Goal: Task Accomplishment & Management: Manage account settings

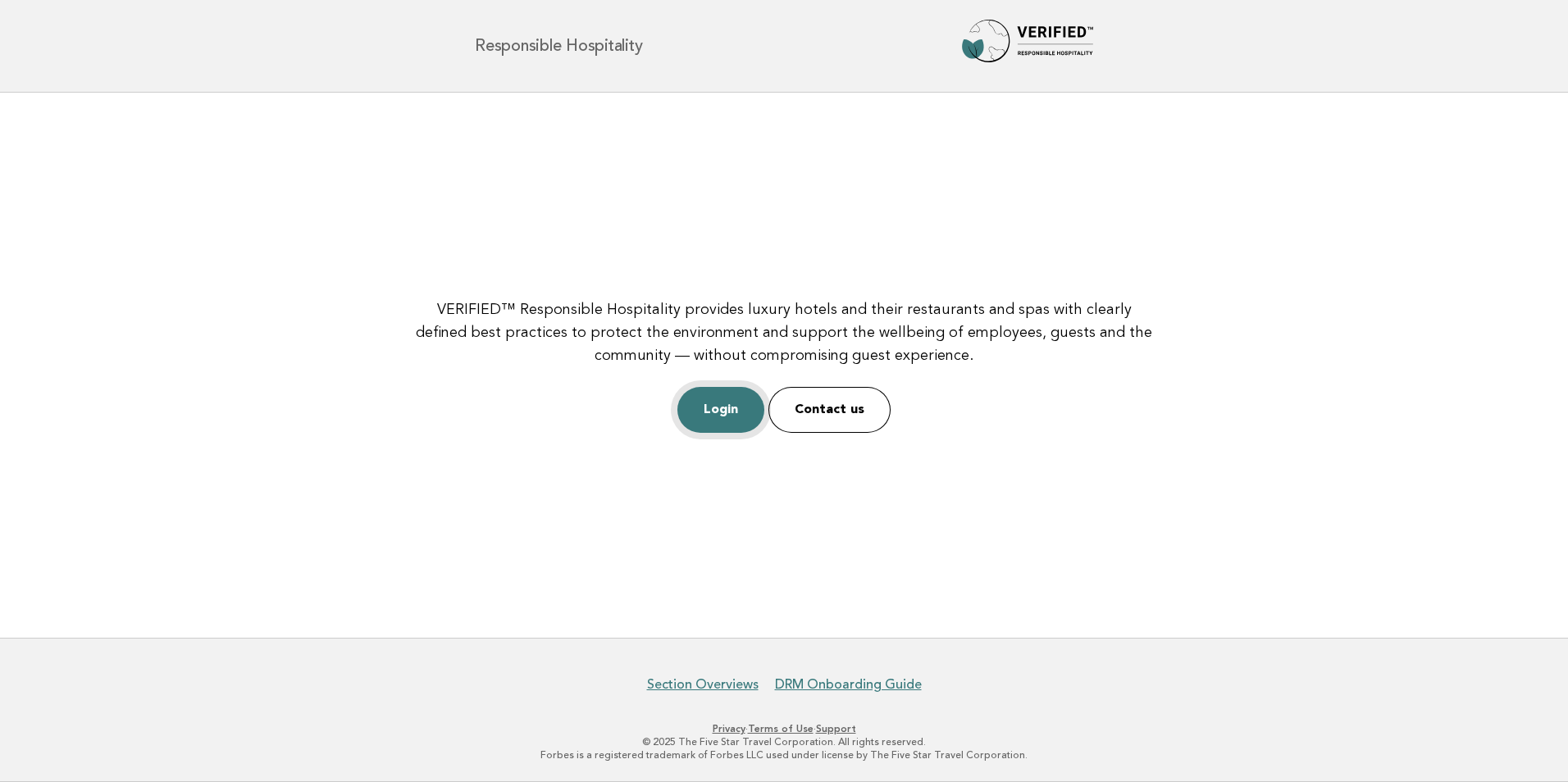
click at [714, 401] on link "Login" at bounding box center [721, 410] width 87 height 46
click at [741, 420] on link "Login" at bounding box center [721, 410] width 87 height 46
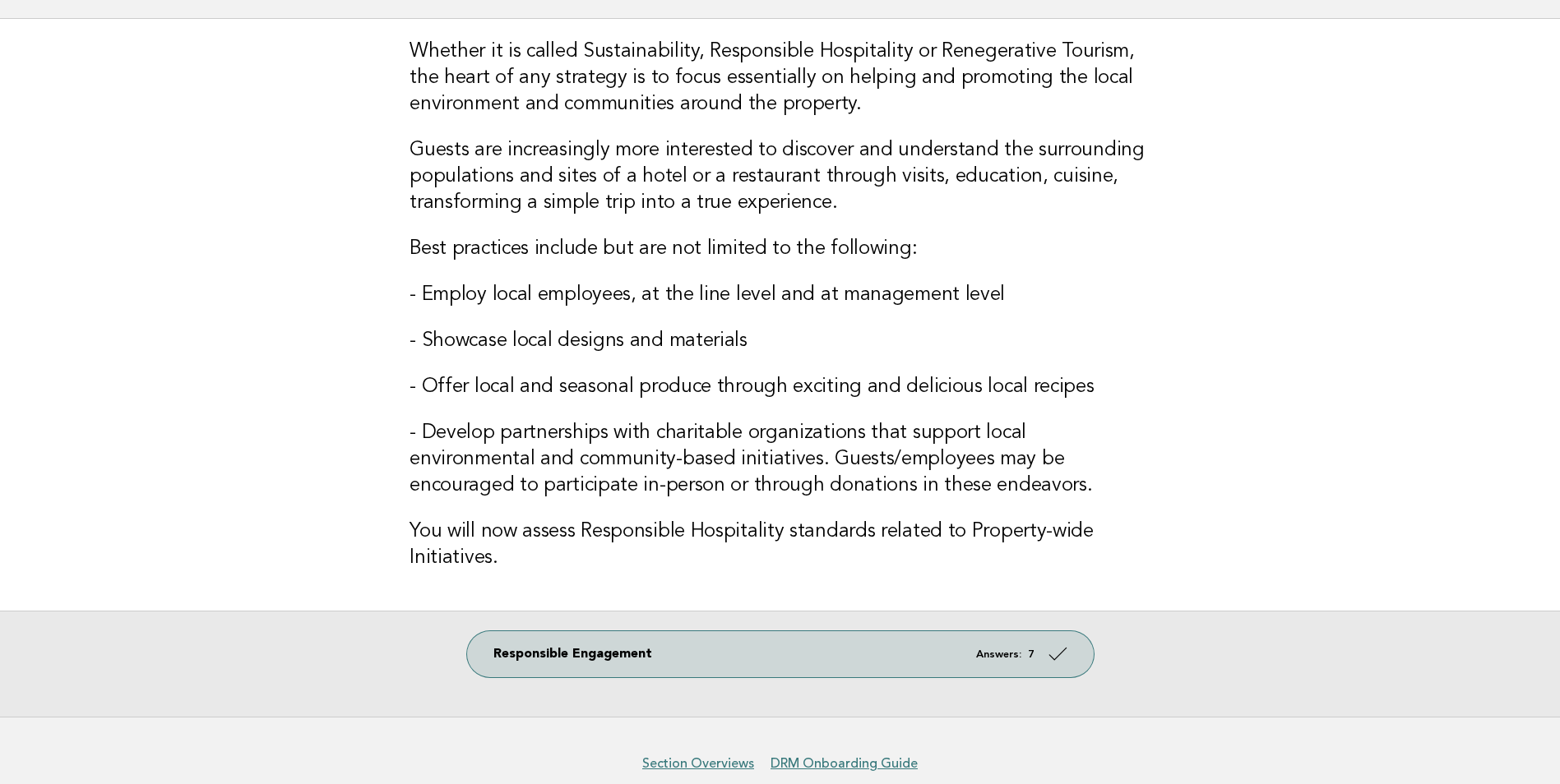
scroll to position [179, 0]
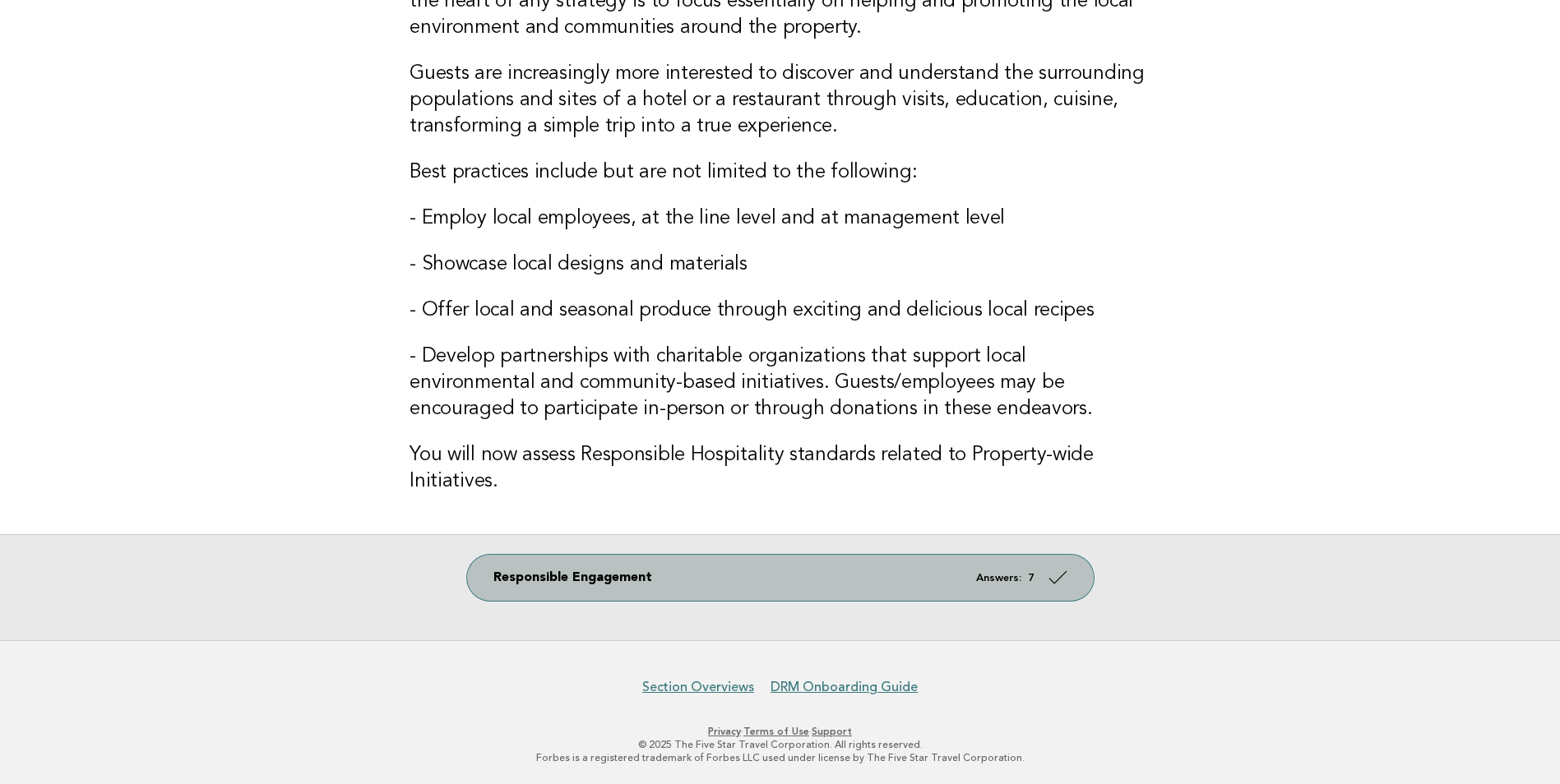
click at [928, 588] on link "Responsible Engagement Answers: 7" at bounding box center [780, 578] width 627 height 47
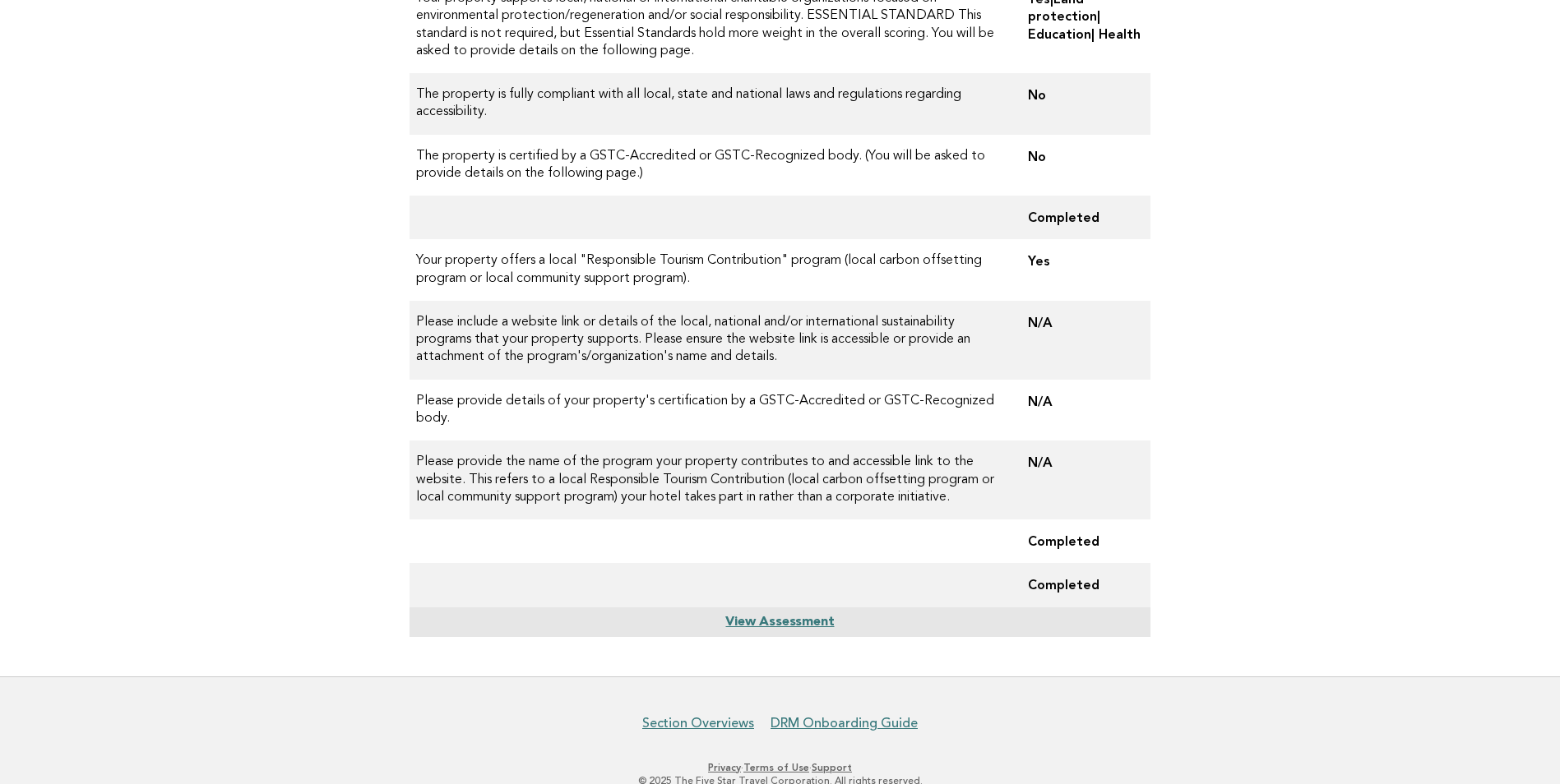
scroll to position [310, 0]
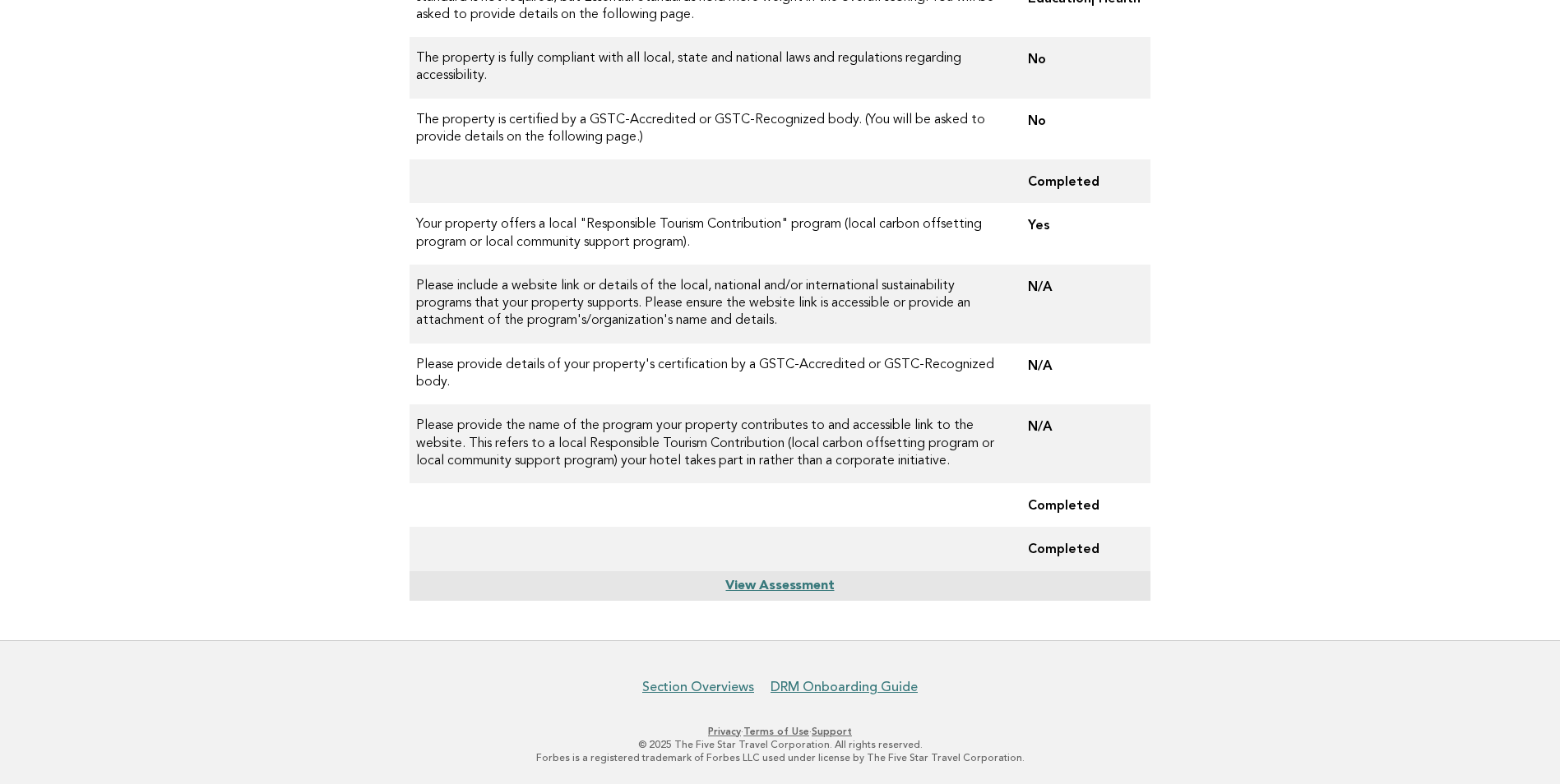
click at [747, 586] on link "View Assessment" at bounding box center [780, 587] width 108 height 13
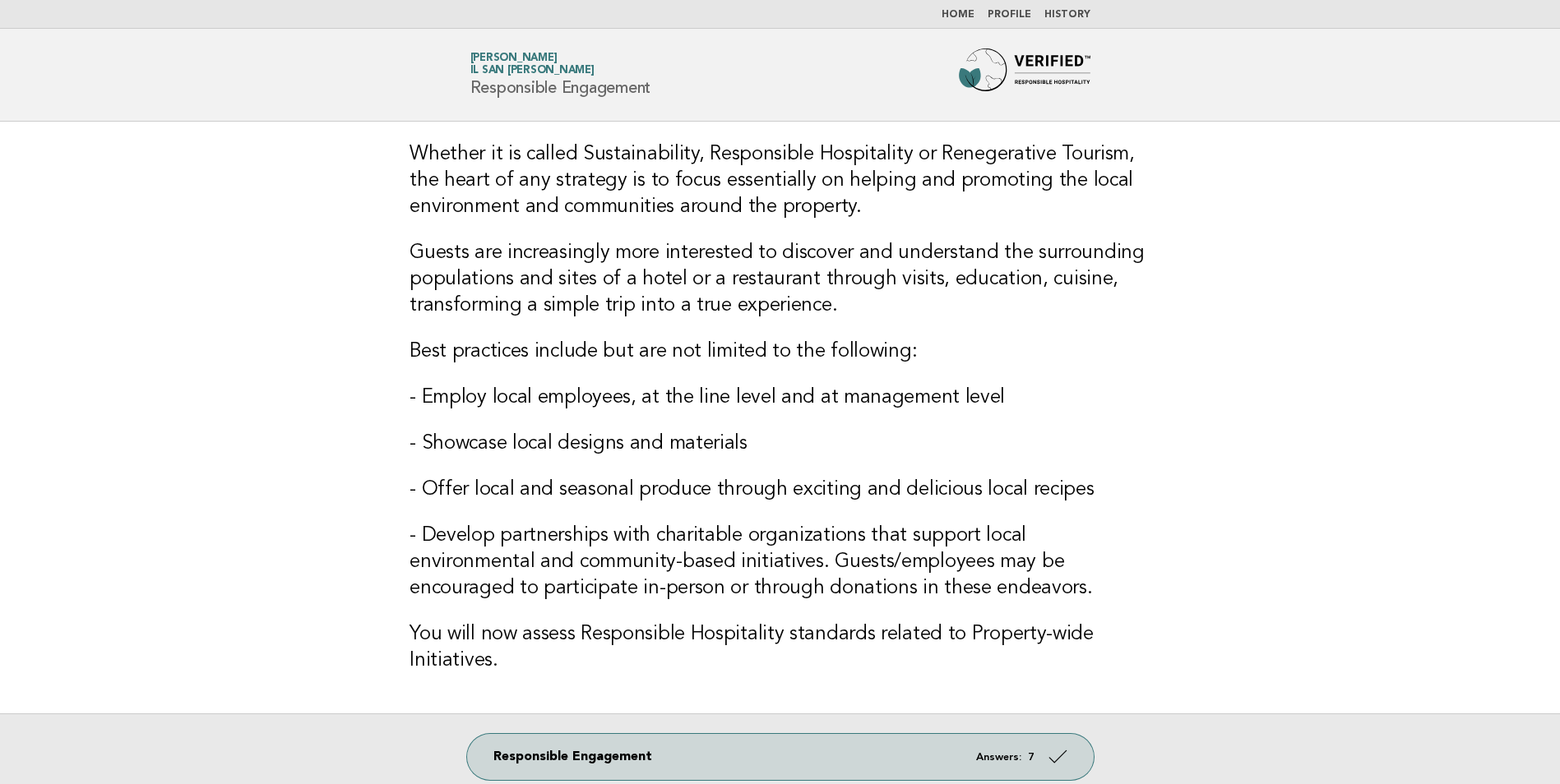
click at [1005, 15] on link "Profile" at bounding box center [1009, 14] width 44 height 9
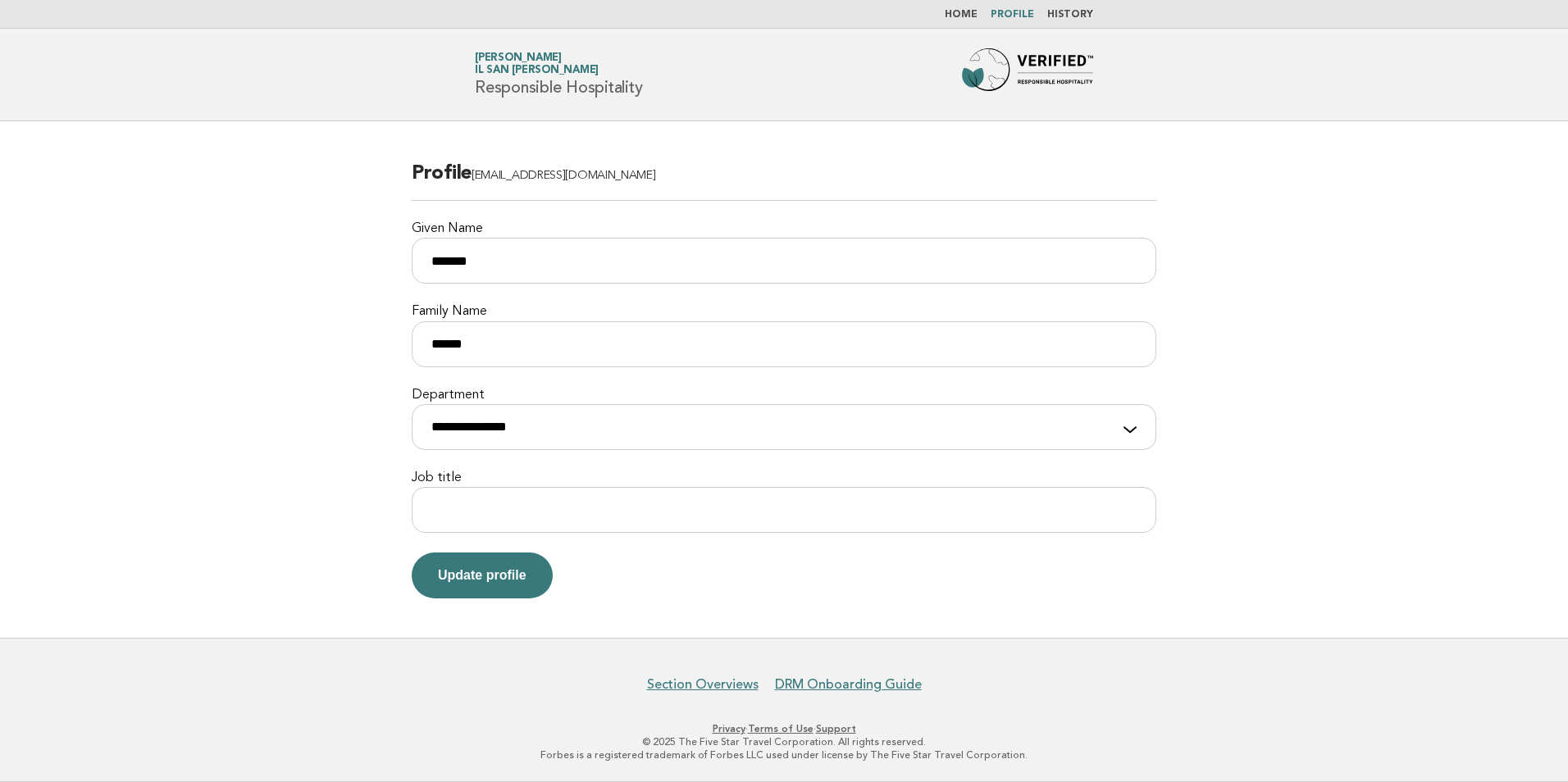
click at [1076, 16] on link "History" at bounding box center [1070, 14] width 46 height 9
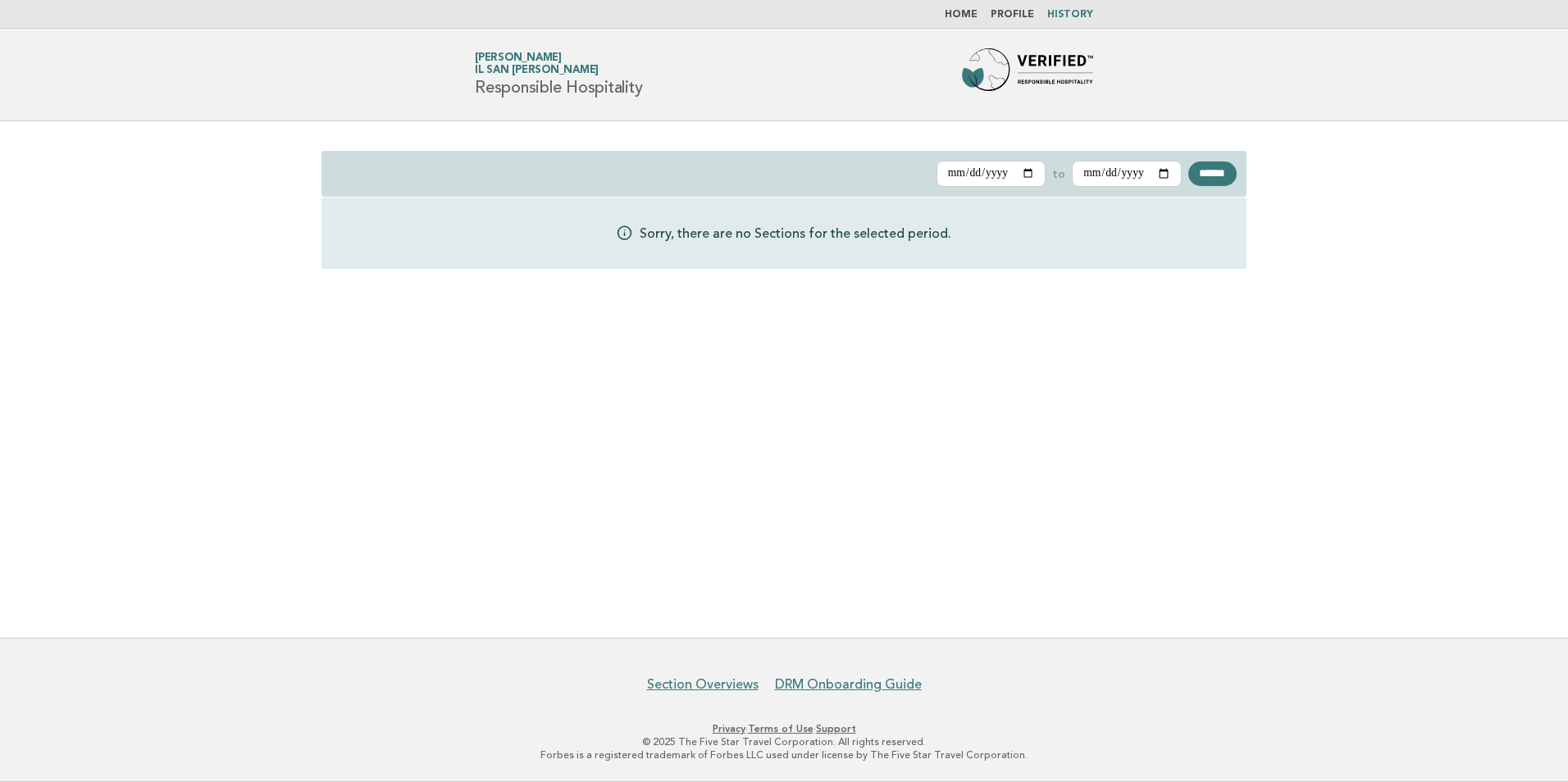
click at [968, 10] on link "Home" at bounding box center [961, 14] width 33 height 9
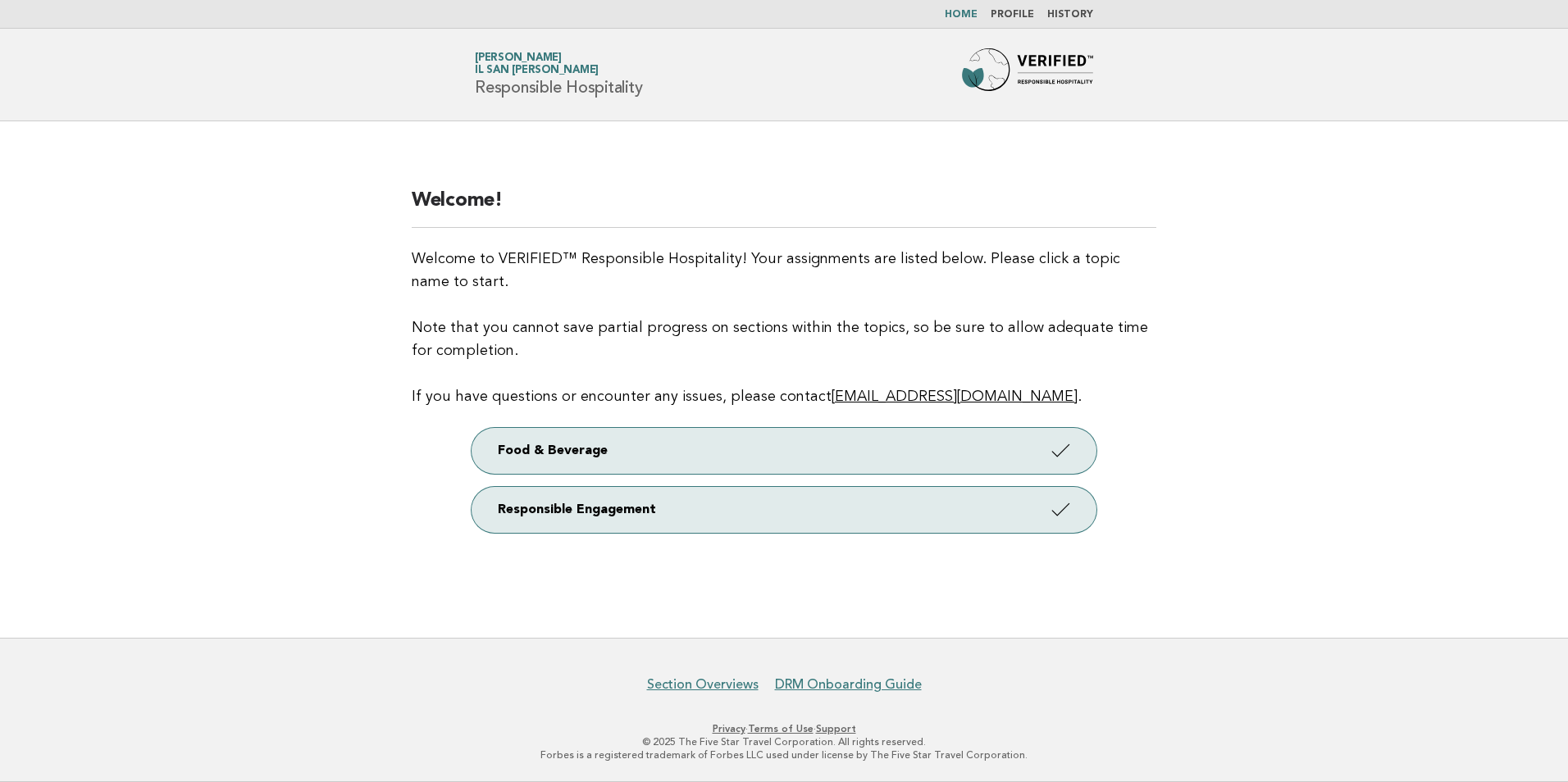
click at [959, 13] on link "Home" at bounding box center [961, 14] width 33 height 9
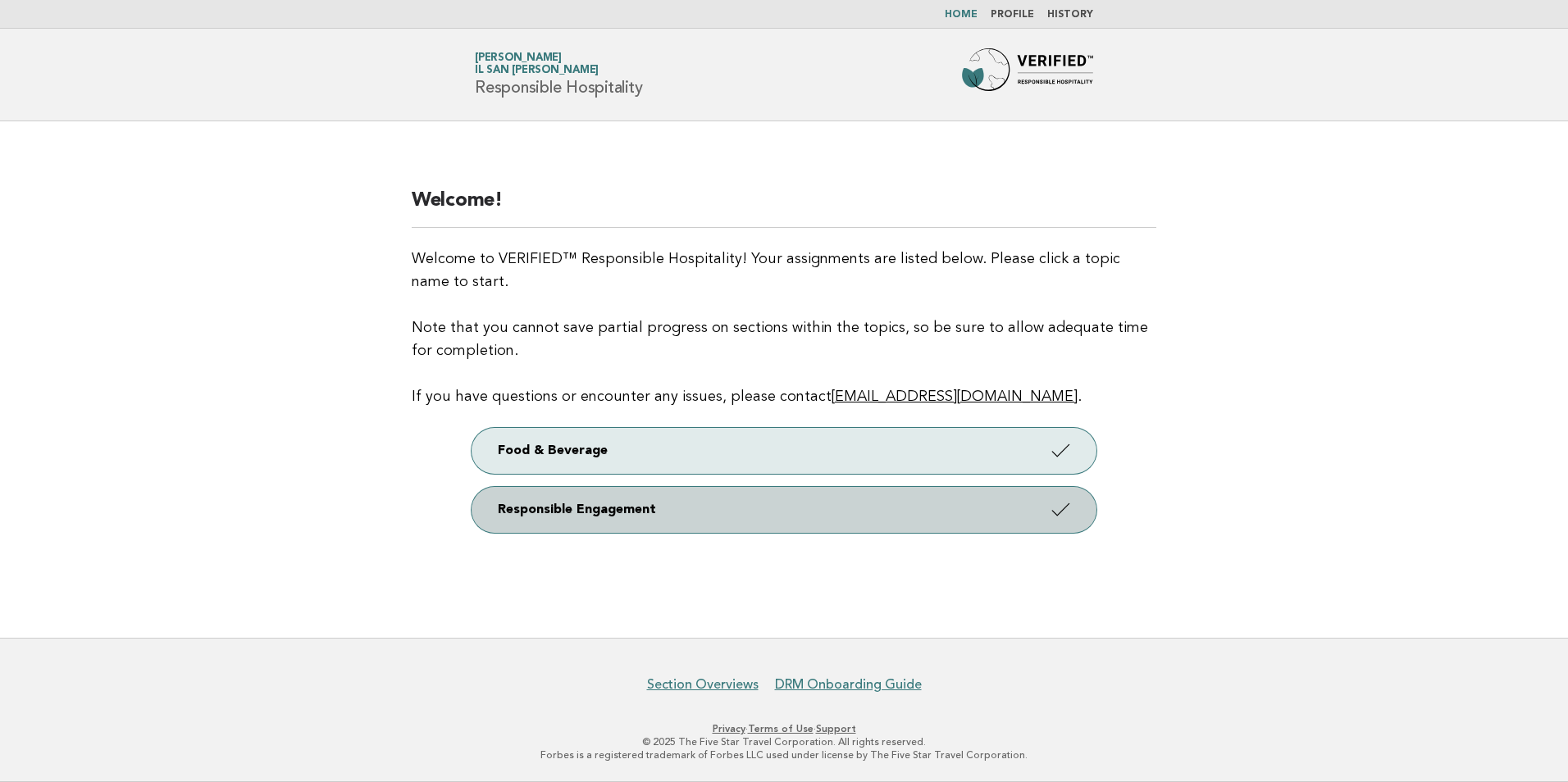
click at [1016, 516] on link "Responsible Engagement" at bounding box center [784, 510] width 625 height 46
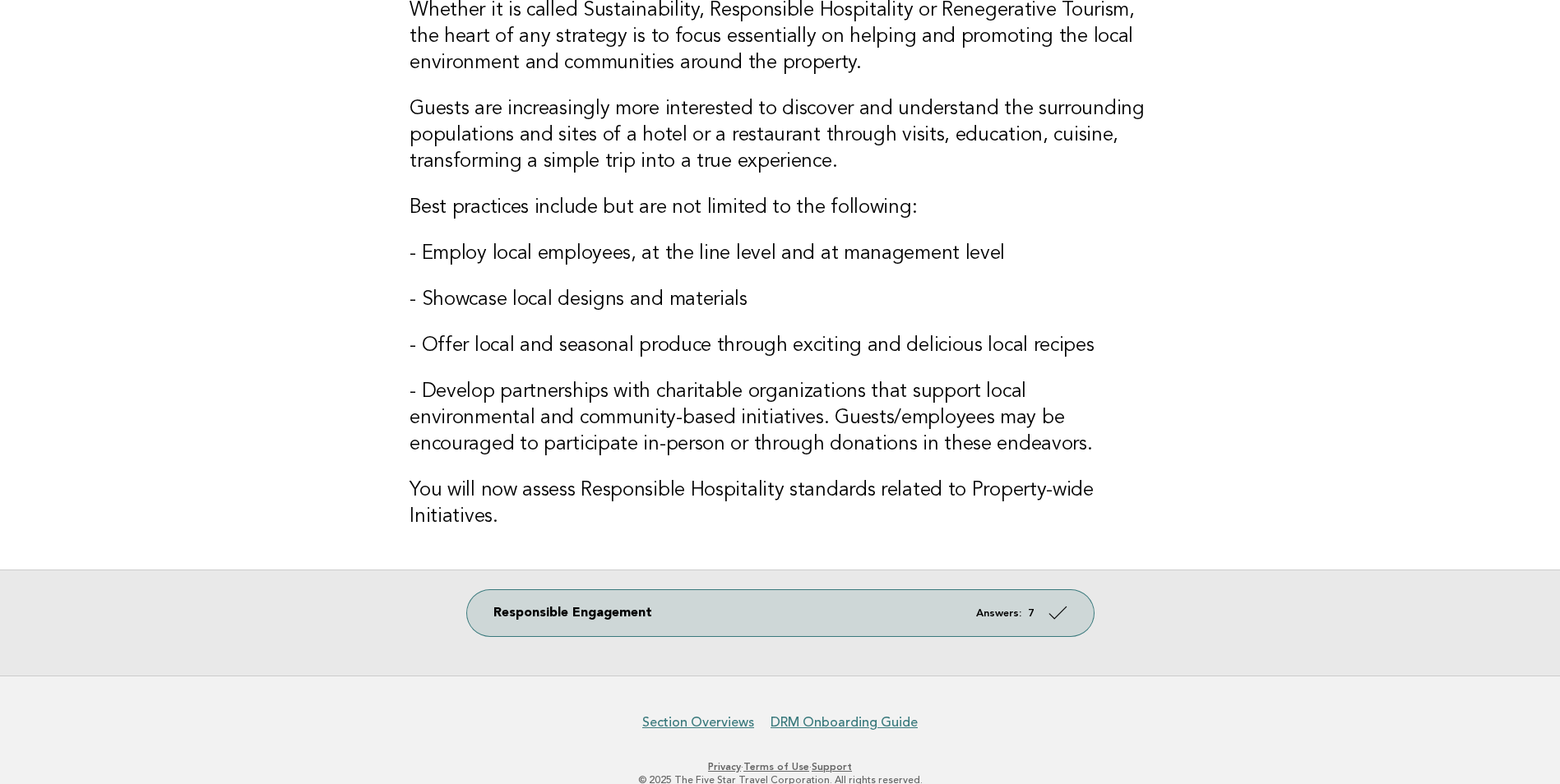
scroll to position [179, 0]
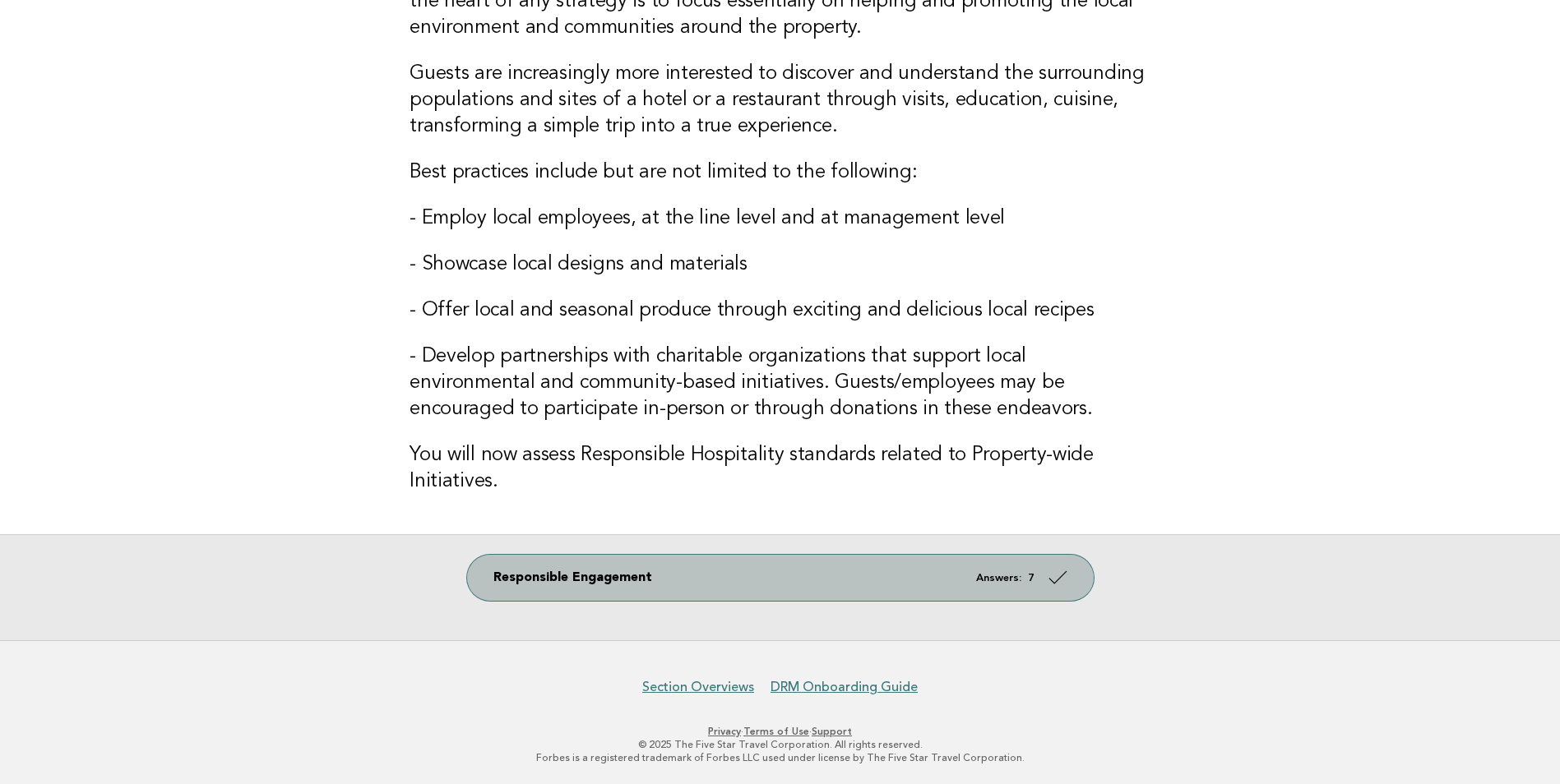
click at [881, 582] on link "Responsible Engagement Answers: 7" at bounding box center [780, 578] width 627 height 47
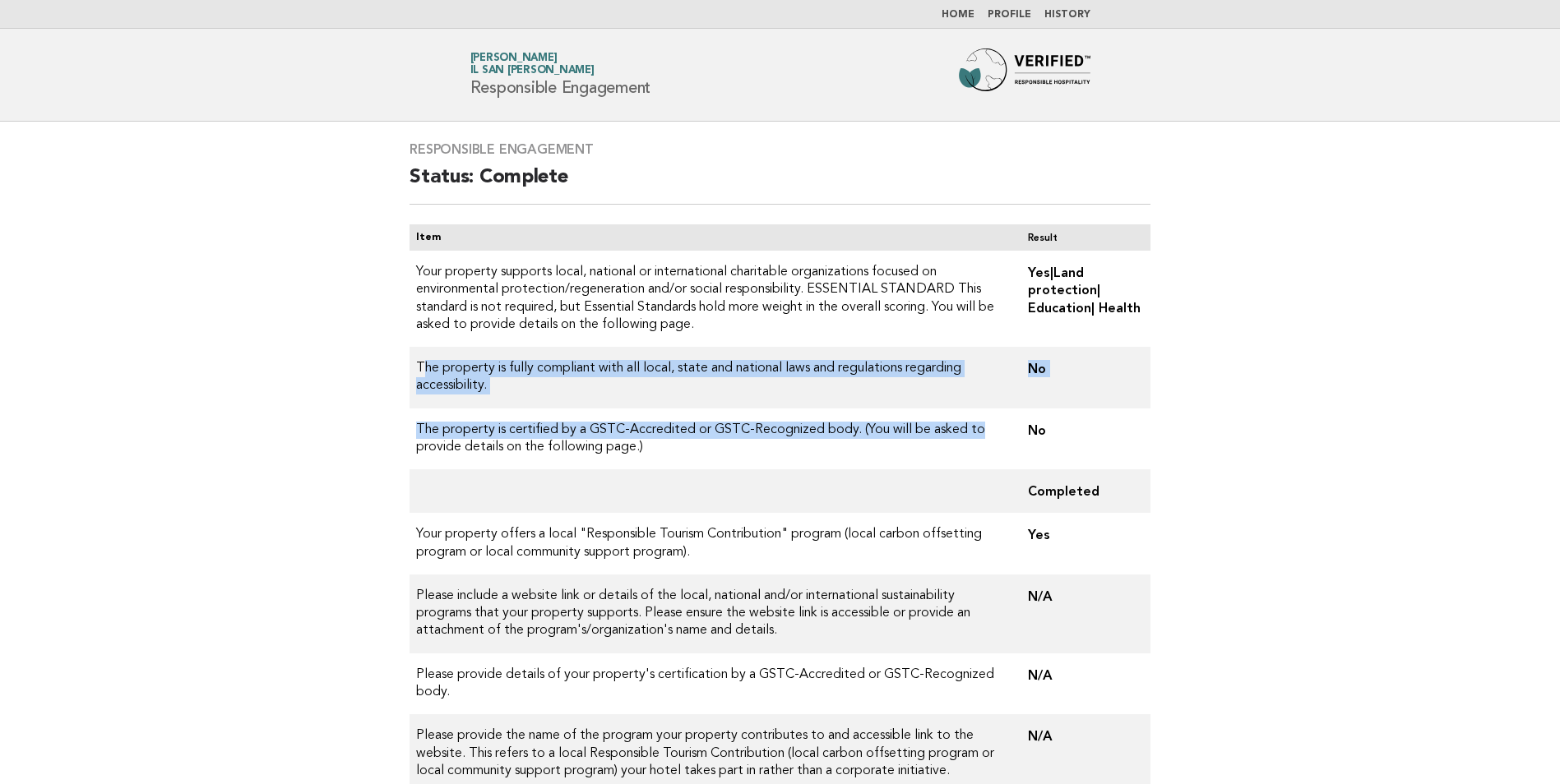
drag, startPoint x: 418, startPoint y: 365, endPoint x: 980, endPoint y: 432, distance: 566.0
click at [980, 432] on tbody "Your property supports local, national or international charitable organization…" at bounding box center [780, 566] width 741 height 630
drag, startPoint x: 980, startPoint y: 432, endPoint x: 924, endPoint y: 365, distance: 87.3
copy tbody "he property is fully compliant with all local, state and national laws and regu…"
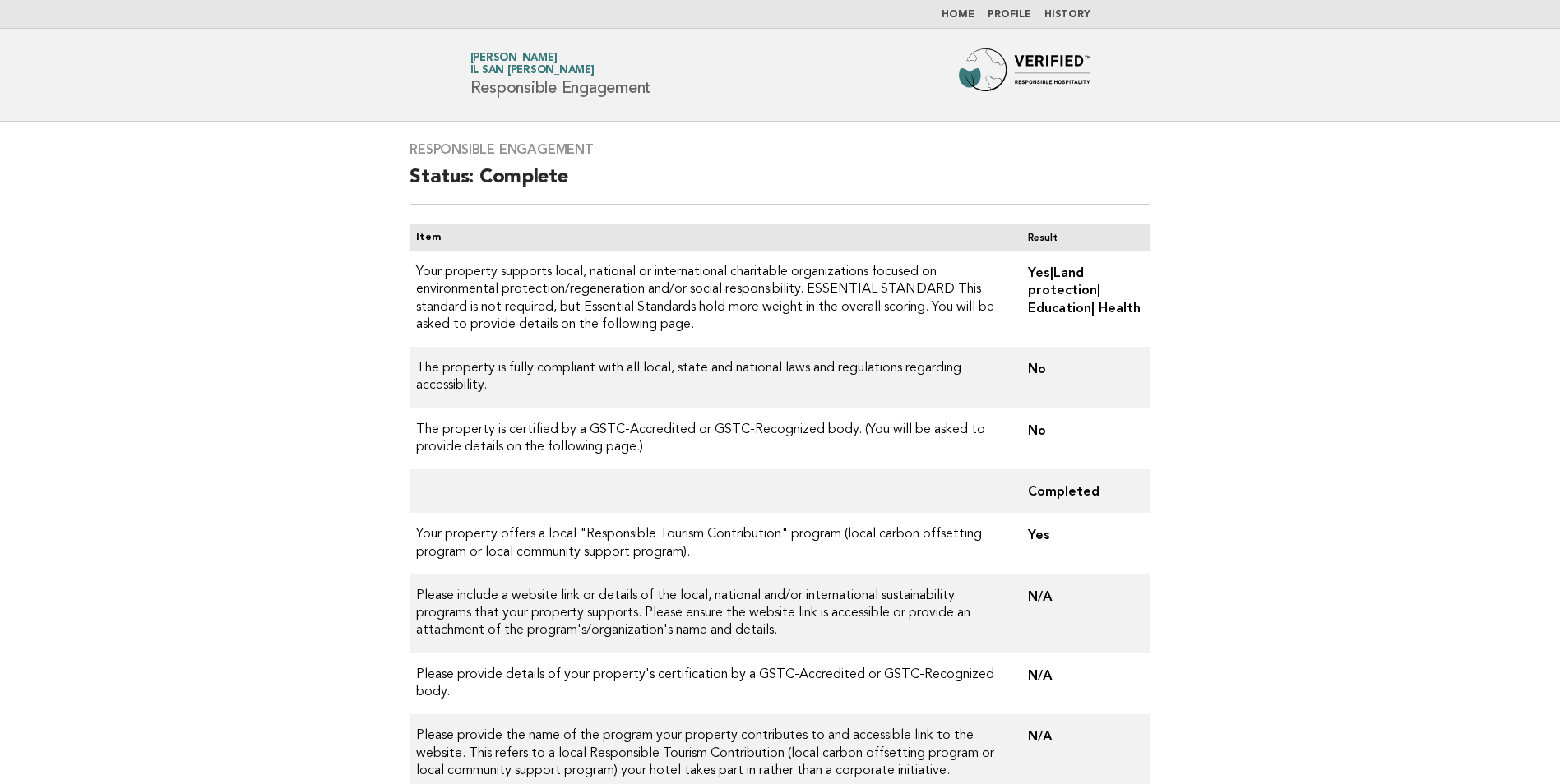
click at [1275, 441] on main "Responsible Engagement Status: Complete Item Result Your property supports loca…" at bounding box center [780, 535] width 1560 height 829
click at [966, 13] on link "Home" at bounding box center [958, 14] width 33 height 9
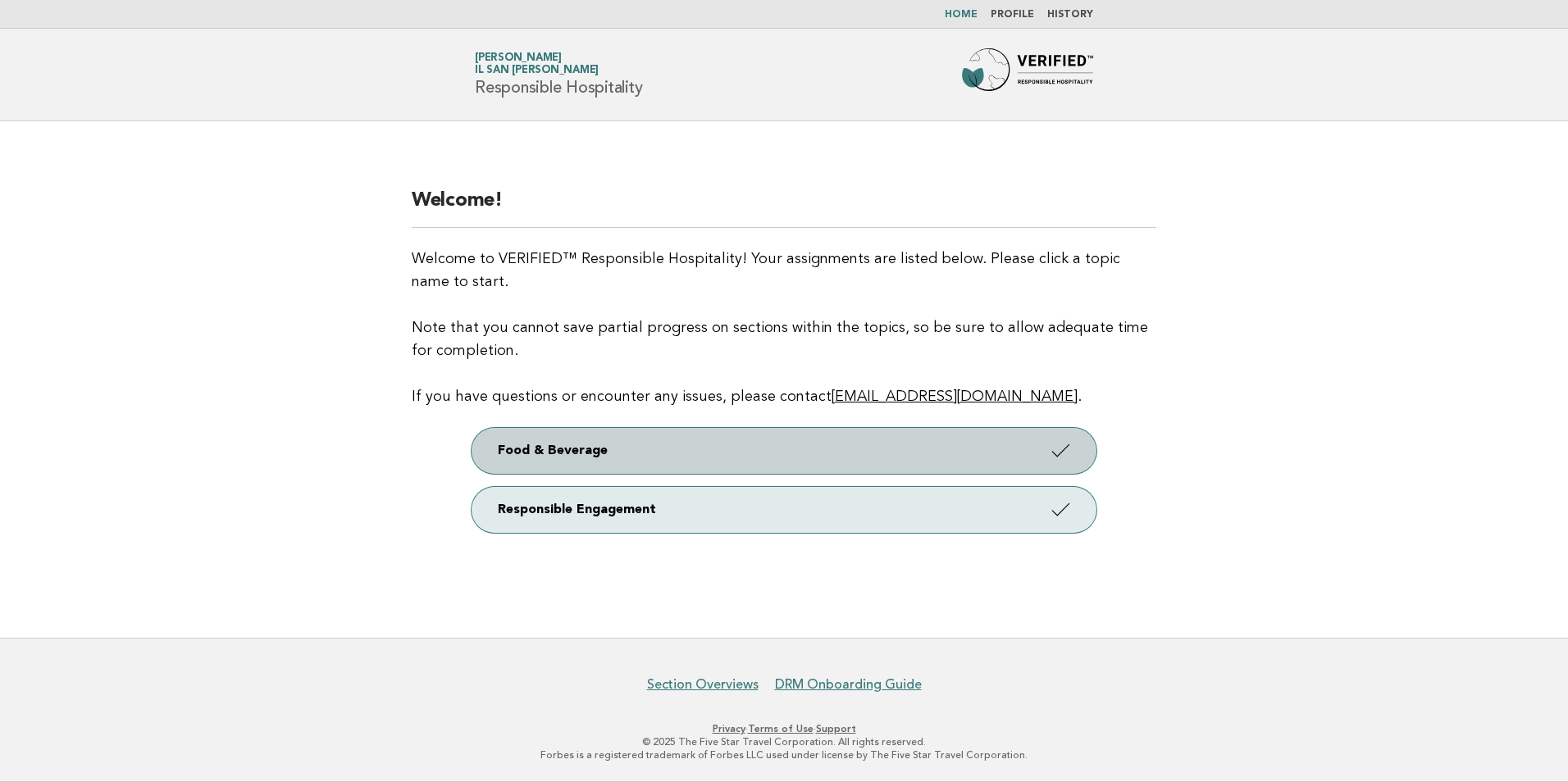
click at [764, 444] on link "Food & Beverage" at bounding box center [784, 451] width 625 height 46
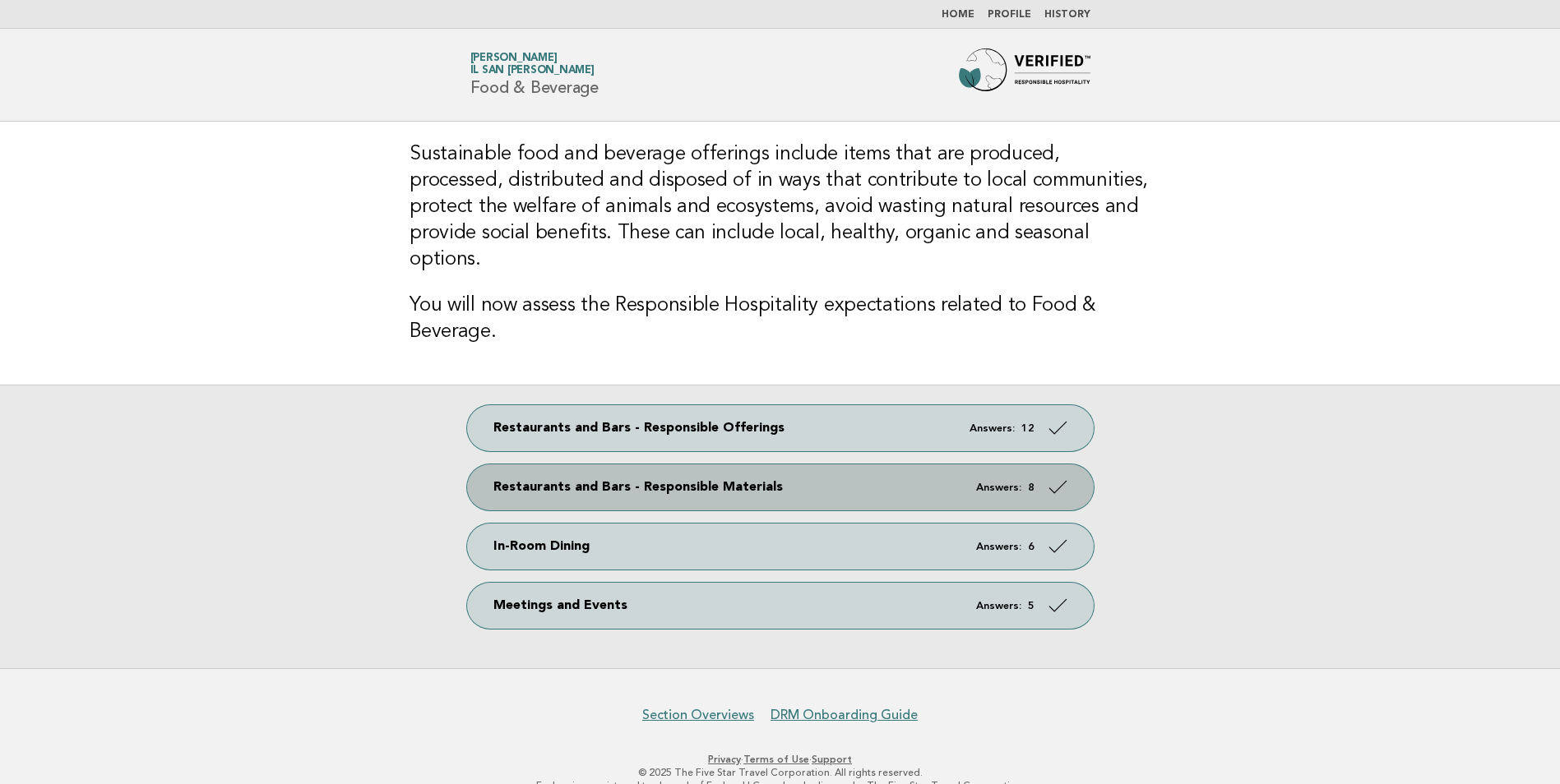
click at [654, 464] on link "Restaurants and Bars - Responsible Materials Answers: 8" at bounding box center [780, 487] width 627 height 47
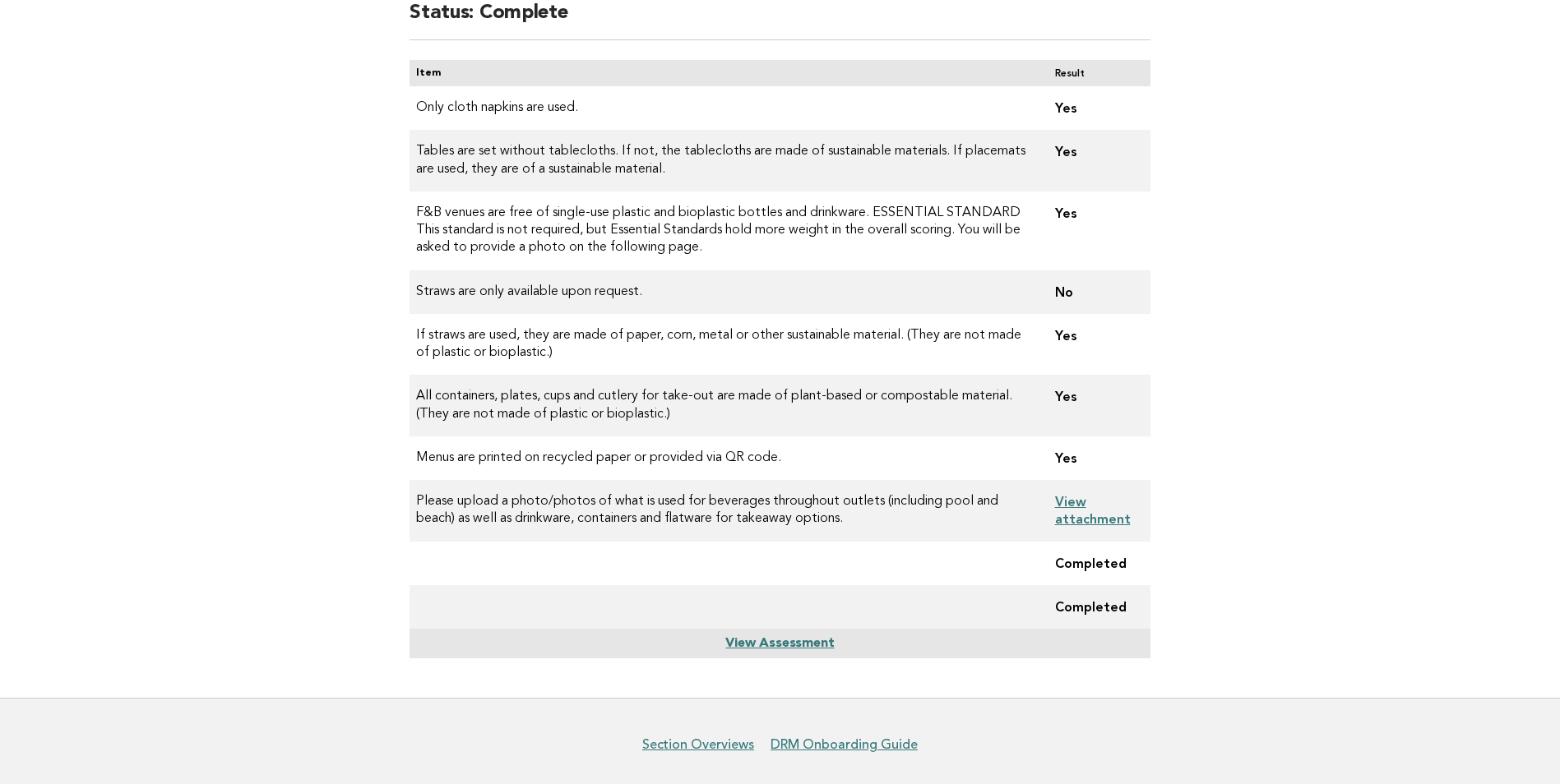
scroll to position [83, 0]
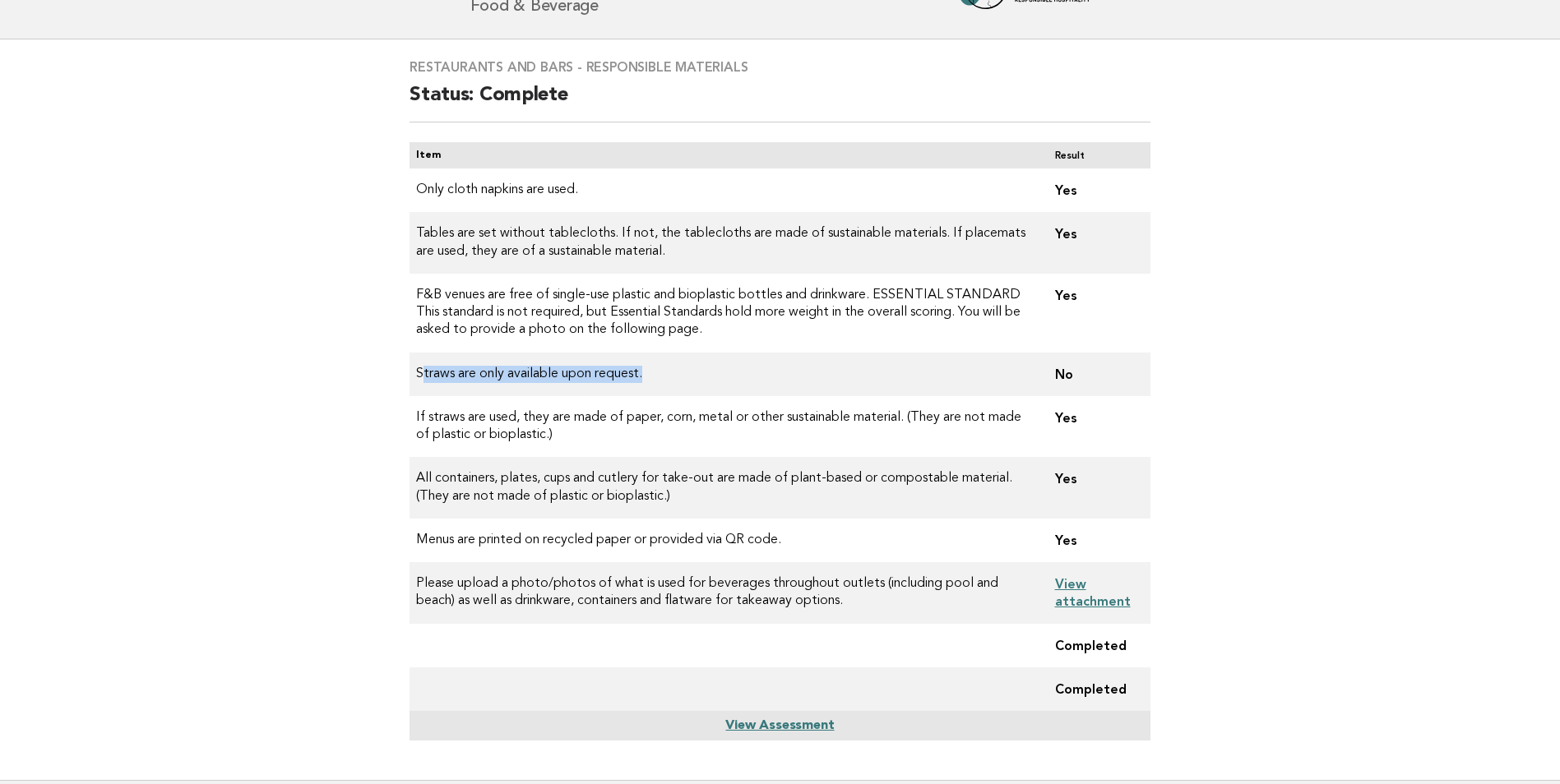
drag, startPoint x: 417, startPoint y: 374, endPoint x: 657, endPoint y: 379, distance: 240.1
click at [657, 379] on td "Straws are only available upon request." at bounding box center [724, 375] width 631 height 44
drag, startPoint x: 657, startPoint y: 379, endPoint x: 691, endPoint y: 390, distance: 35.7
click at [691, 390] on td "Straws are only available upon request." at bounding box center [724, 375] width 631 height 44
drag, startPoint x: 414, startPoint y: 372, endPoint x: 648, endPoint y: 365, distance: 234.1
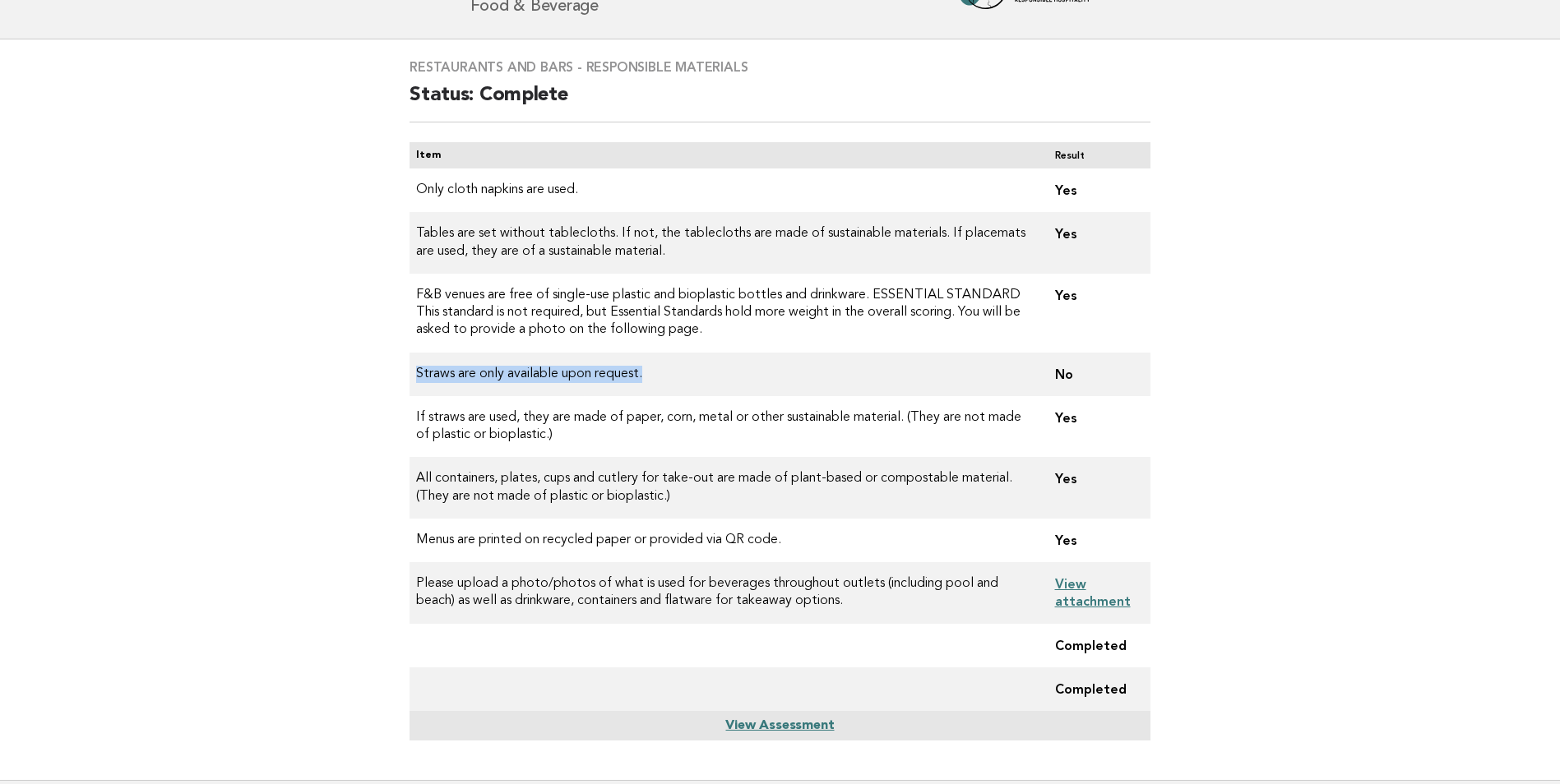
click at [648, 365] on td "Straws are only available upon request." at bounding box center [724, 375] width 631 height 44
drag, startPoint x: 648, startPoint y: 365, endPoint x: 630, endPoint y: 375, distance: 20.6
copy td "Straws are only available upon request."
click at [1229, 395] on main "Restaurants and Bars - Responsible Materials Status: Complete Item Result Only …" at bounding box center [780, 410] width 1560 height 740
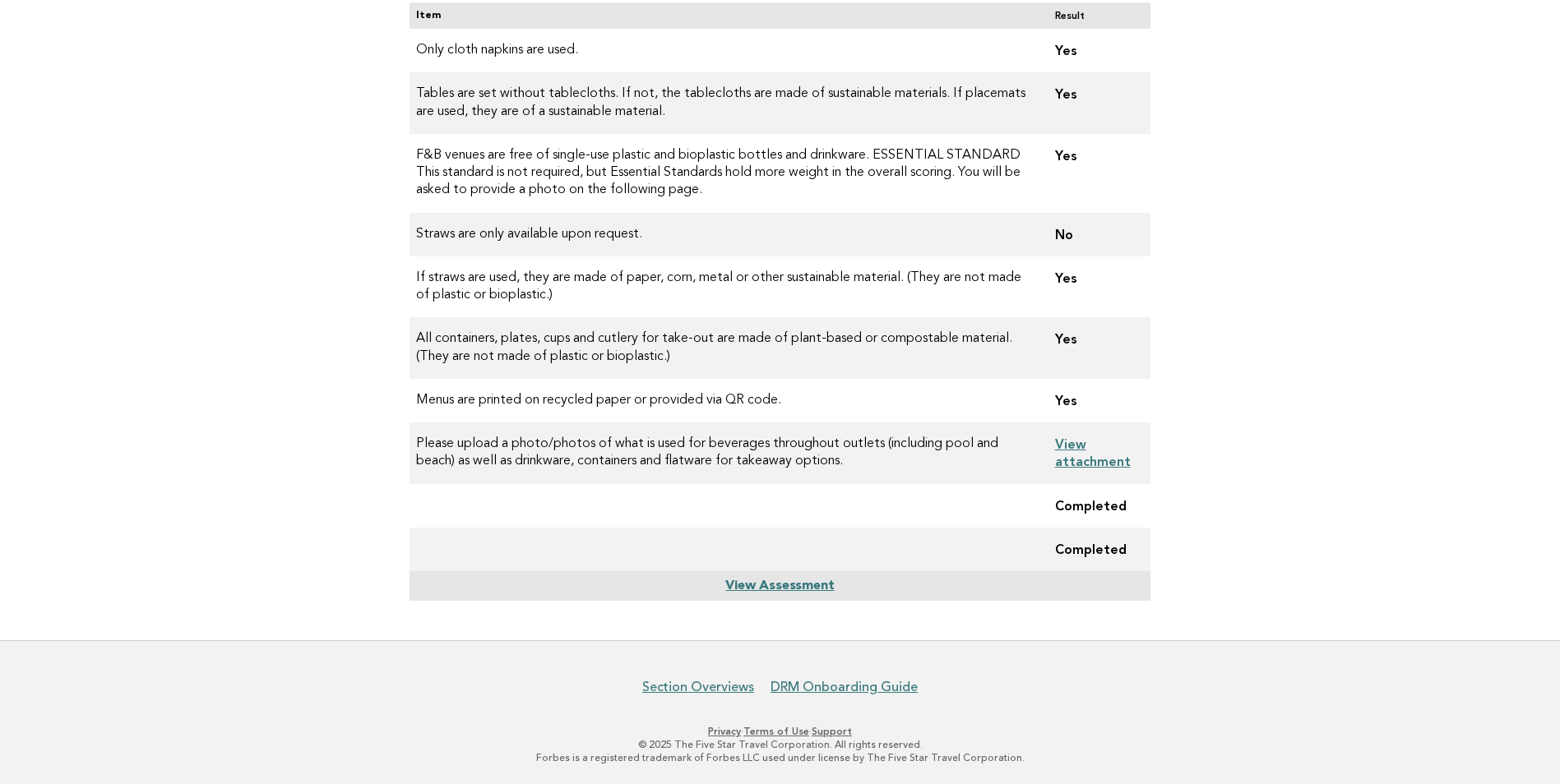
scroll to position [0, 0]
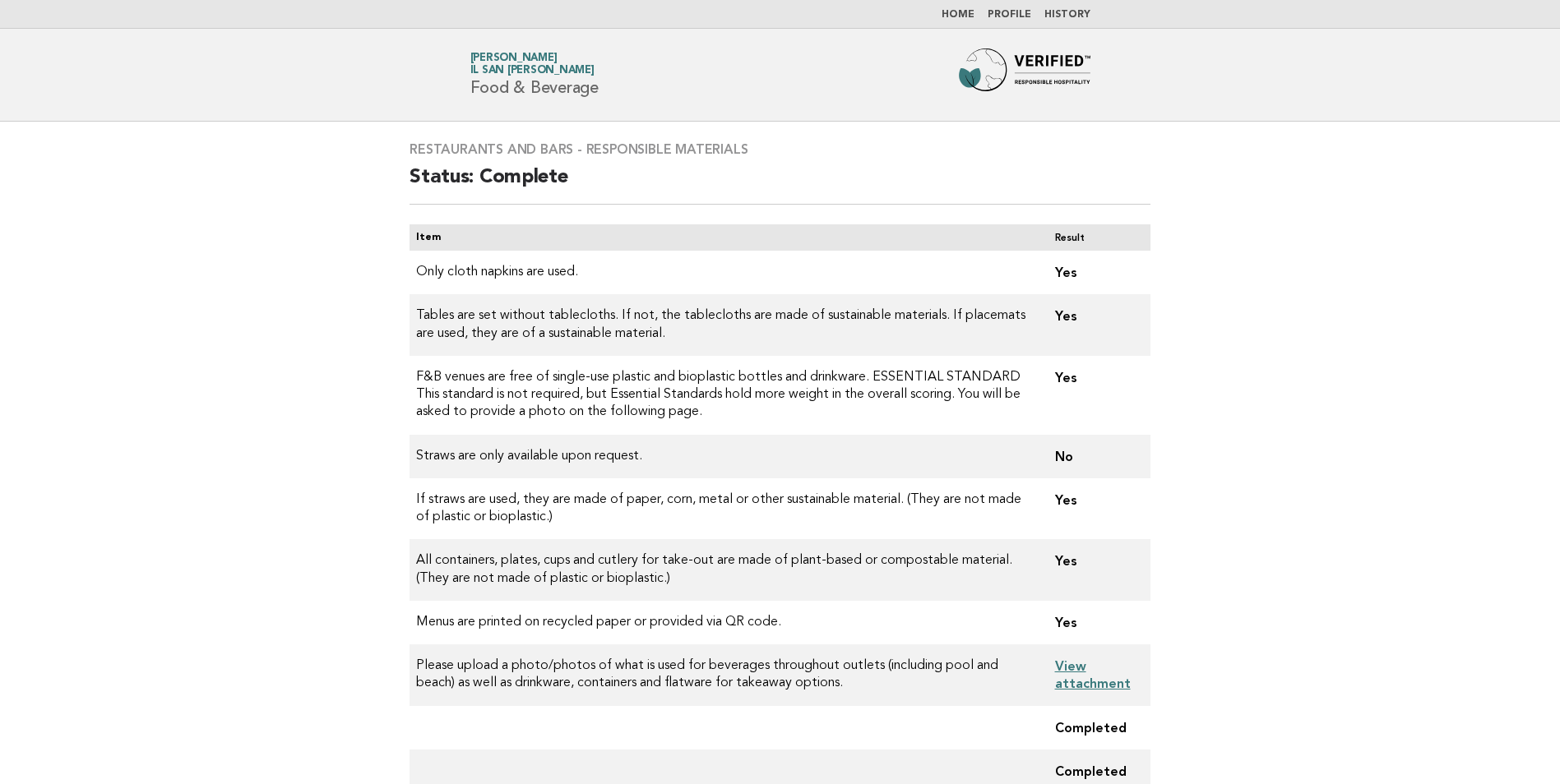
click at [968, 10] on link "Home" at bounding box center [958, 14] width 33 height 9
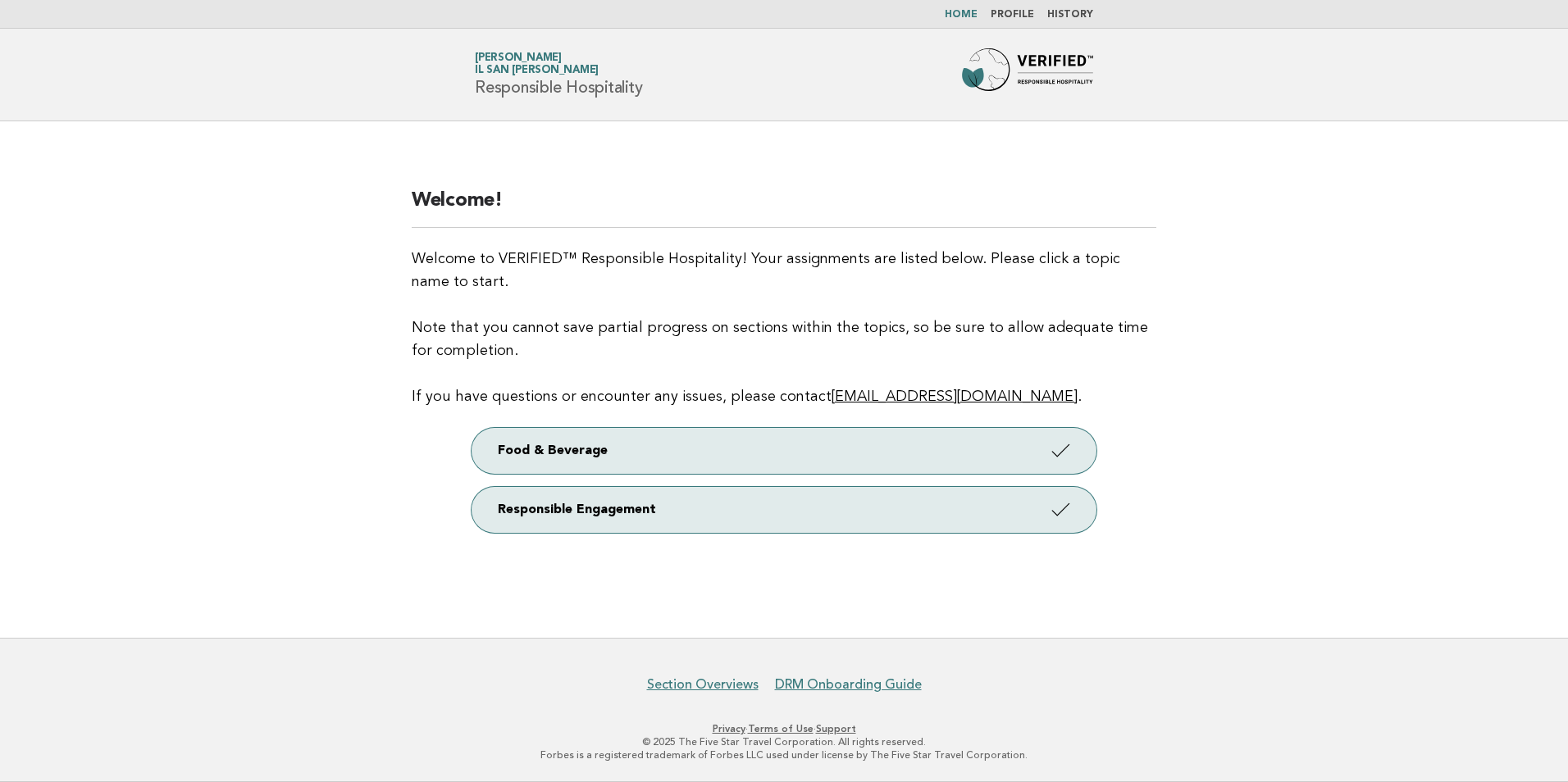
click at [966, 15] on link "Home" at bounding box center [961, 14] width 33 height 9
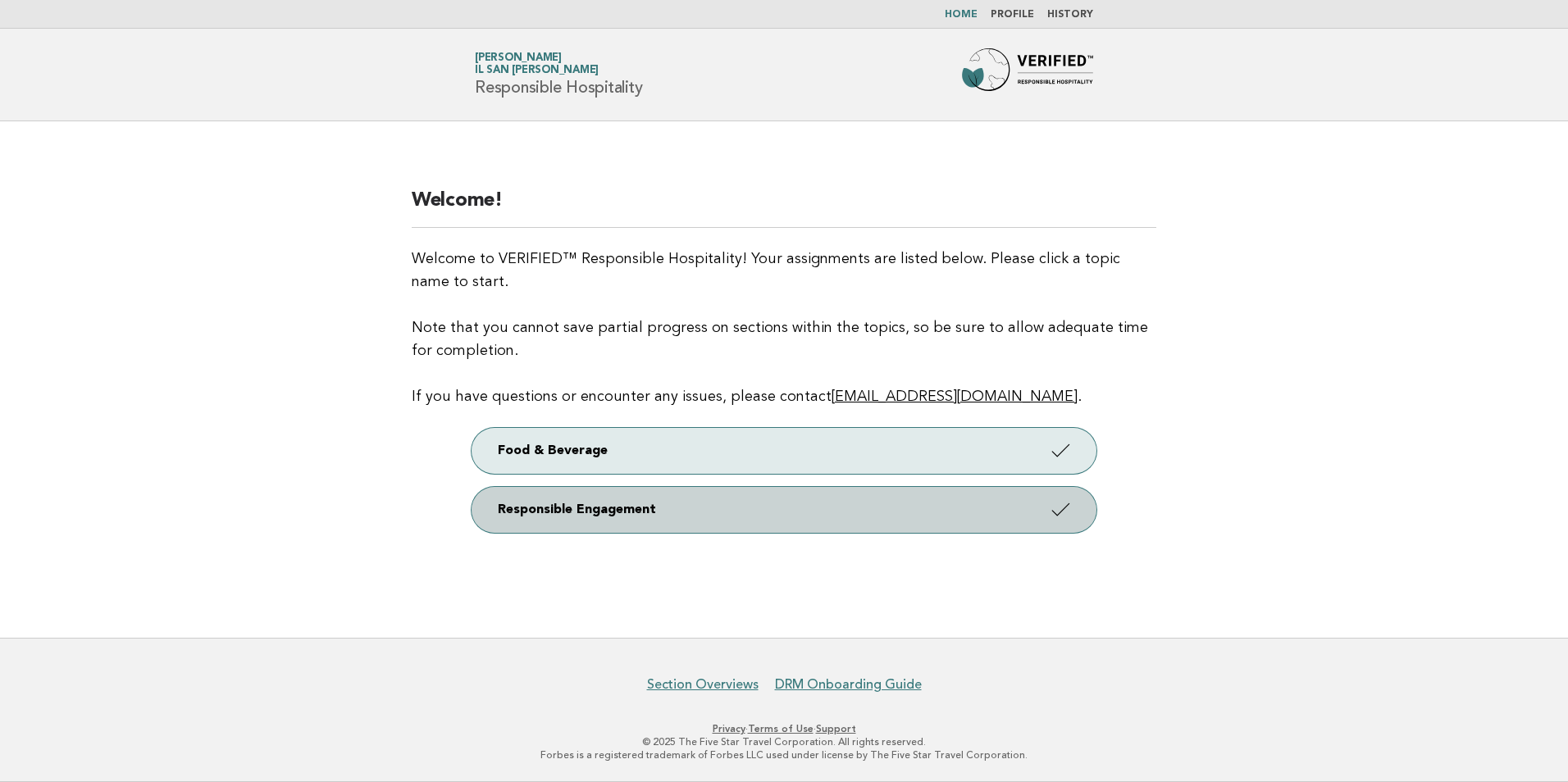
click at [777, 514] on link "Responsible Engagement" at bounding box center [784, 510] width 625 height 46
click at [535, 509] on link "Responsible Engagement" at bounding box center [784, 510] width 625 height 46
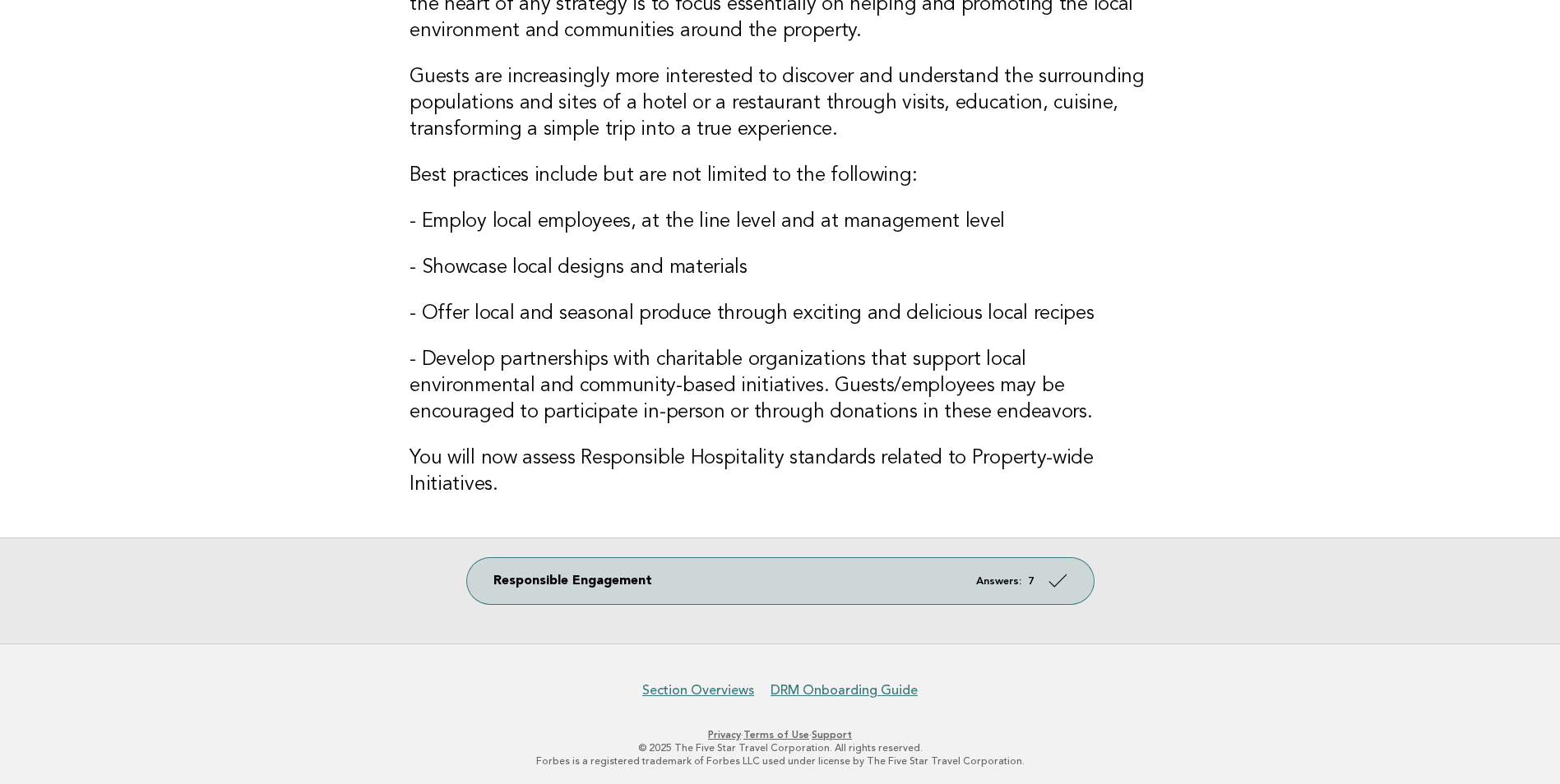
scroll to position [179, 0]
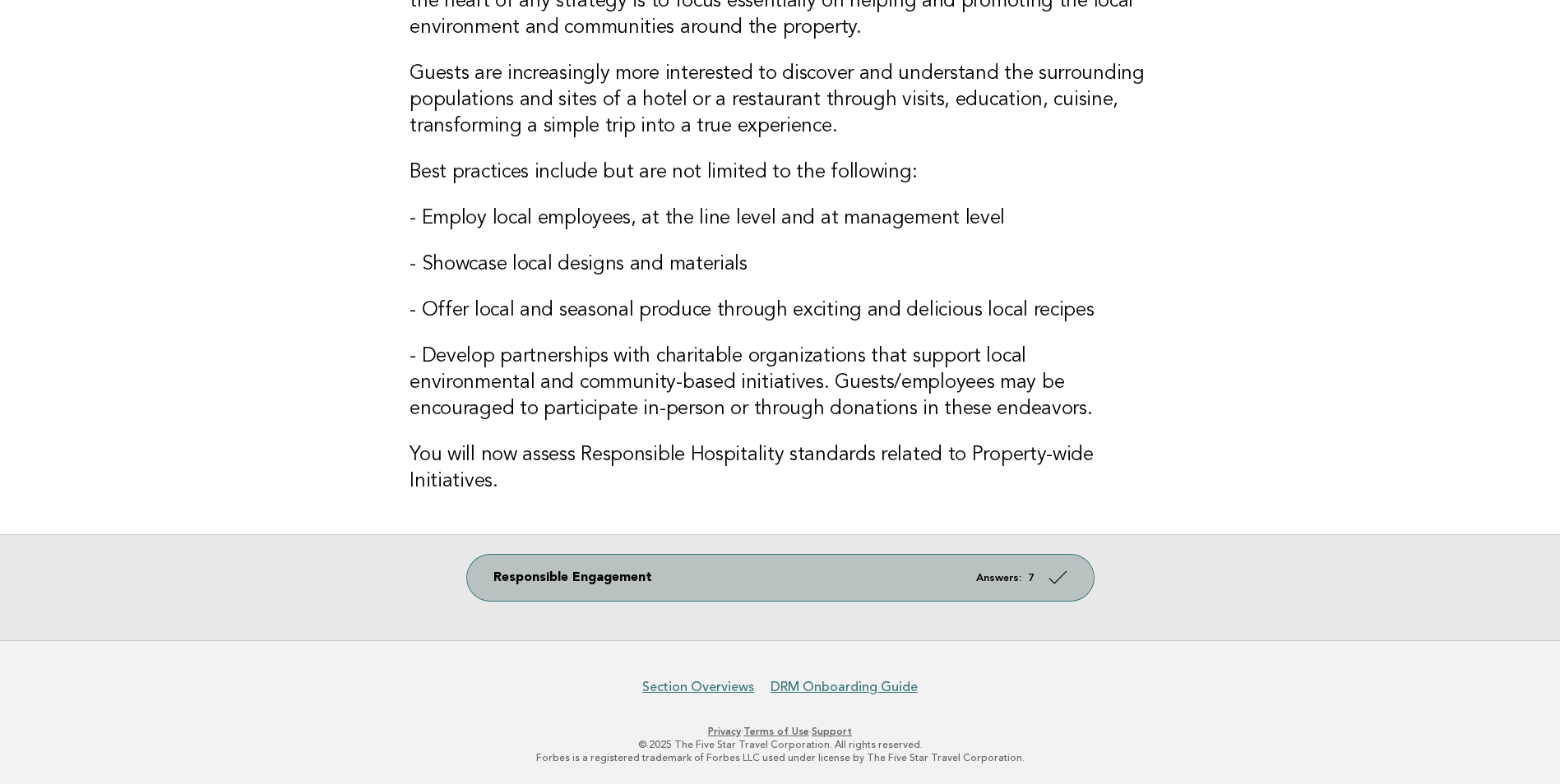
click at [573, 581] on link "Responsible Engagement Answers: 7" at bounding box center [780, 578] width 627 height 47
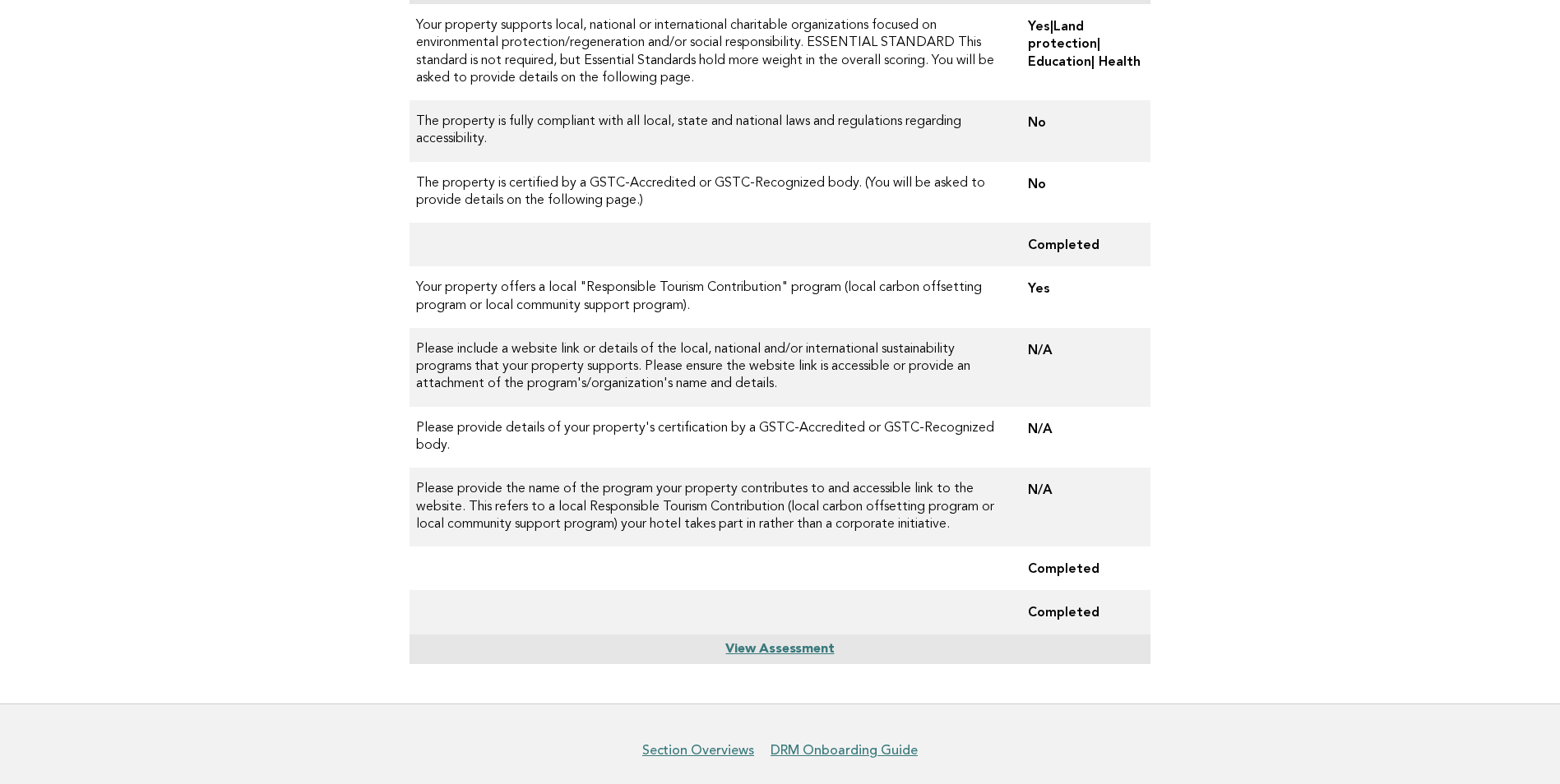
scroll to position [164, 0]
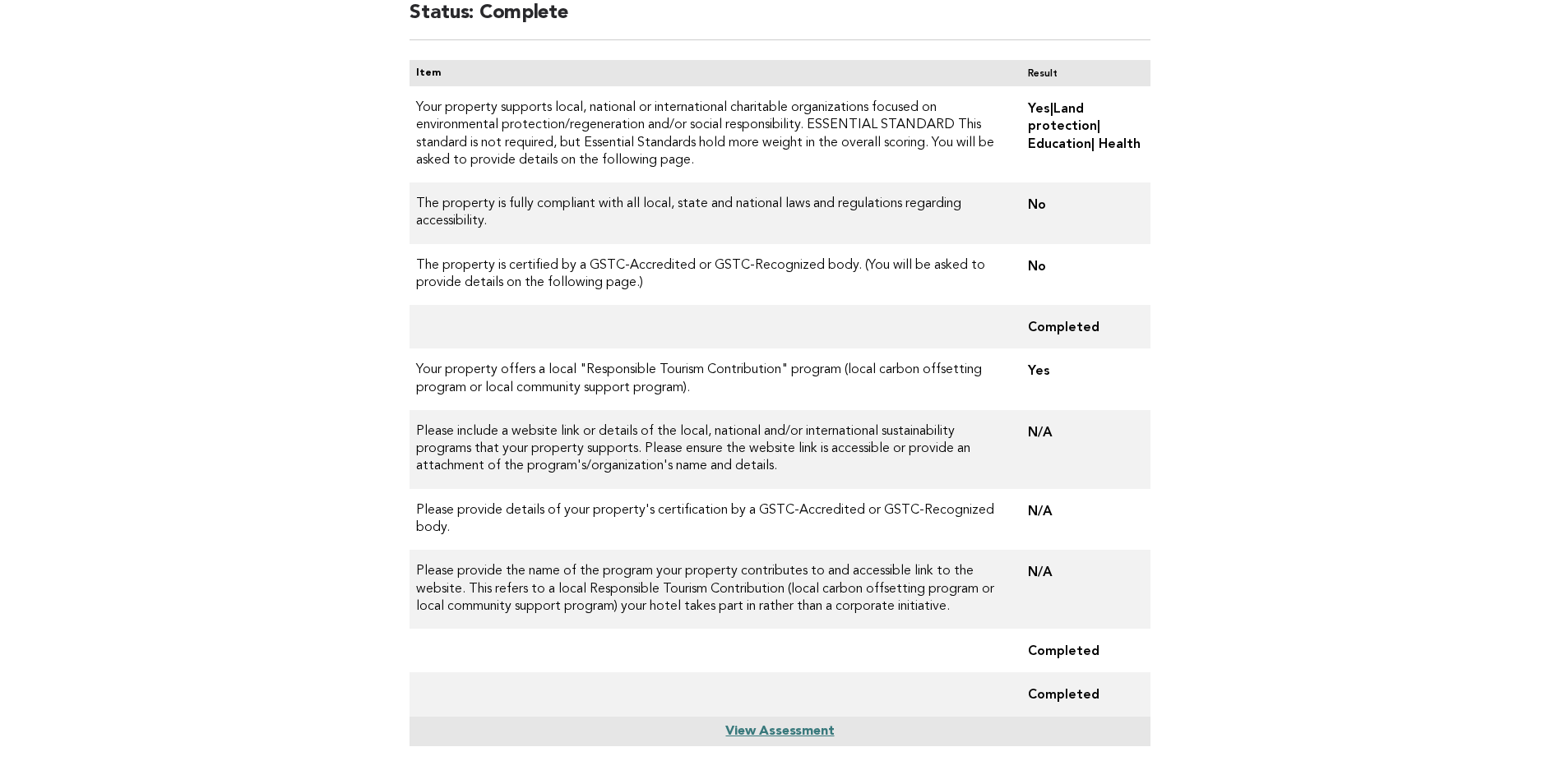
click at [1350, 636] on main "Responsible Engagement Status: Complete Item Result Your property supports loca…" at bounding box center [780, 371] width 1560 height 829
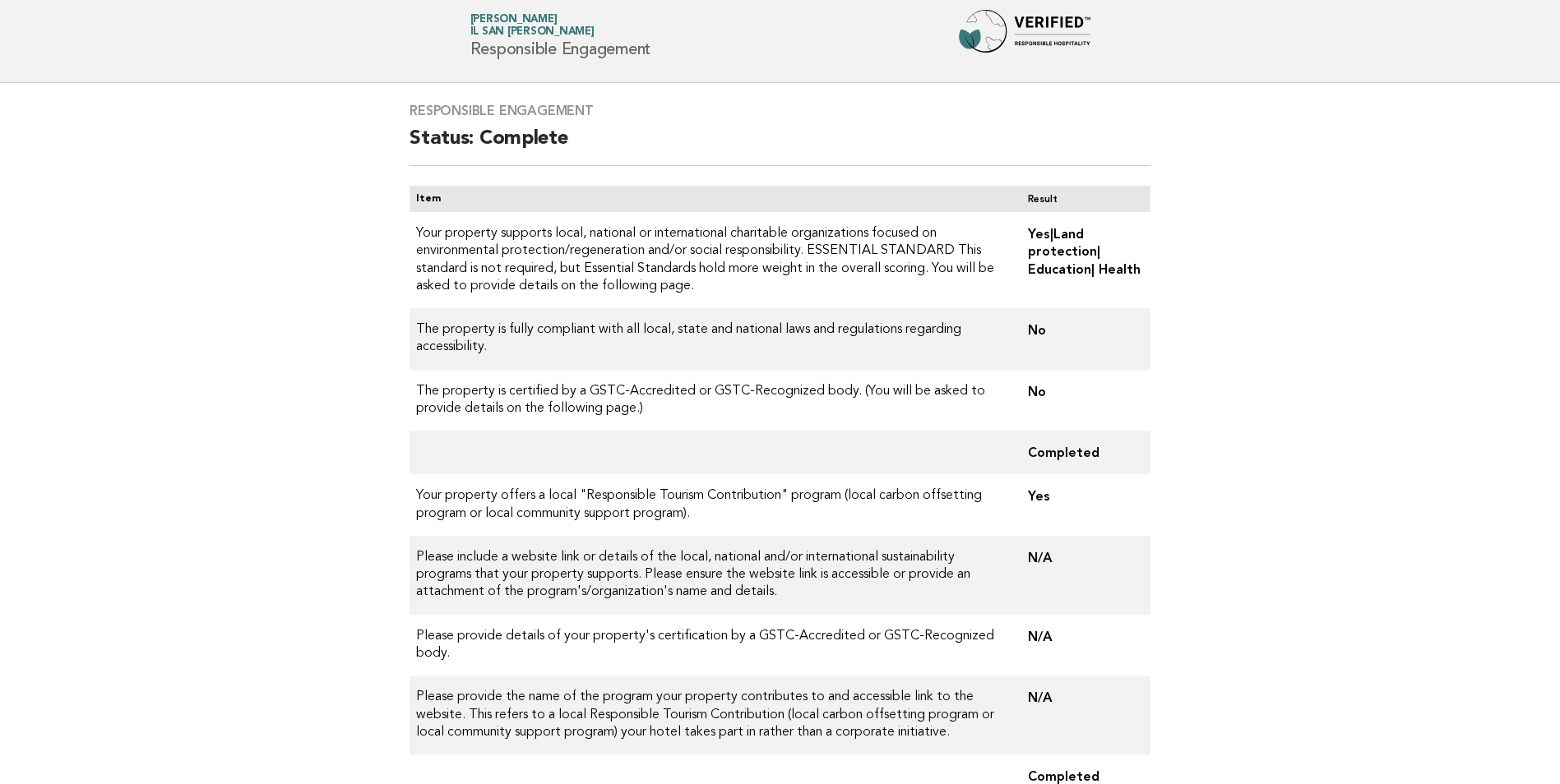
scroll to position [0, 0]
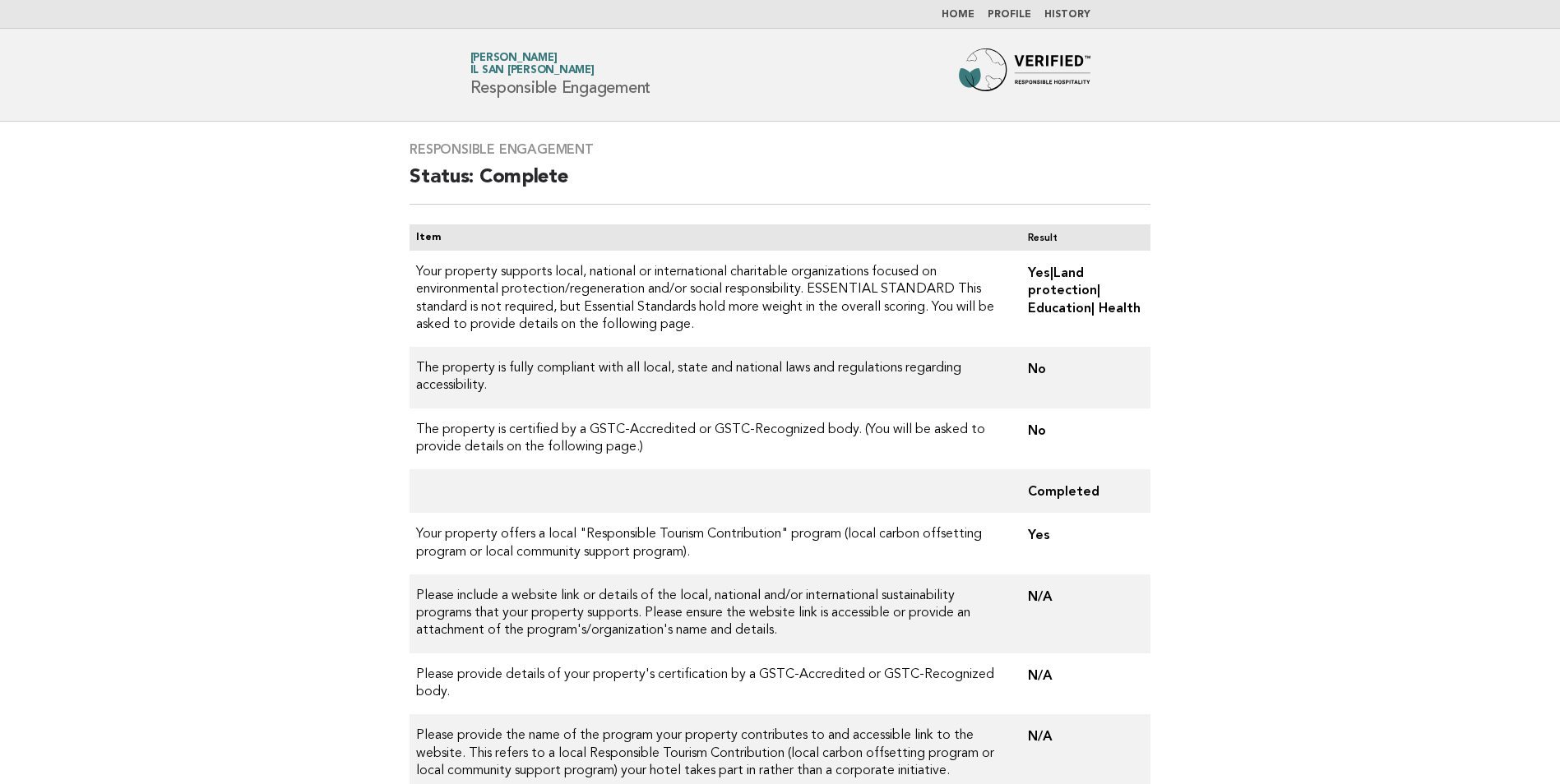
click at [1318, 343] on main "Responsible Engagement Status: Complete Item Result Your property supports loca…" at bounding box center [780, 535] width 1560 height 829
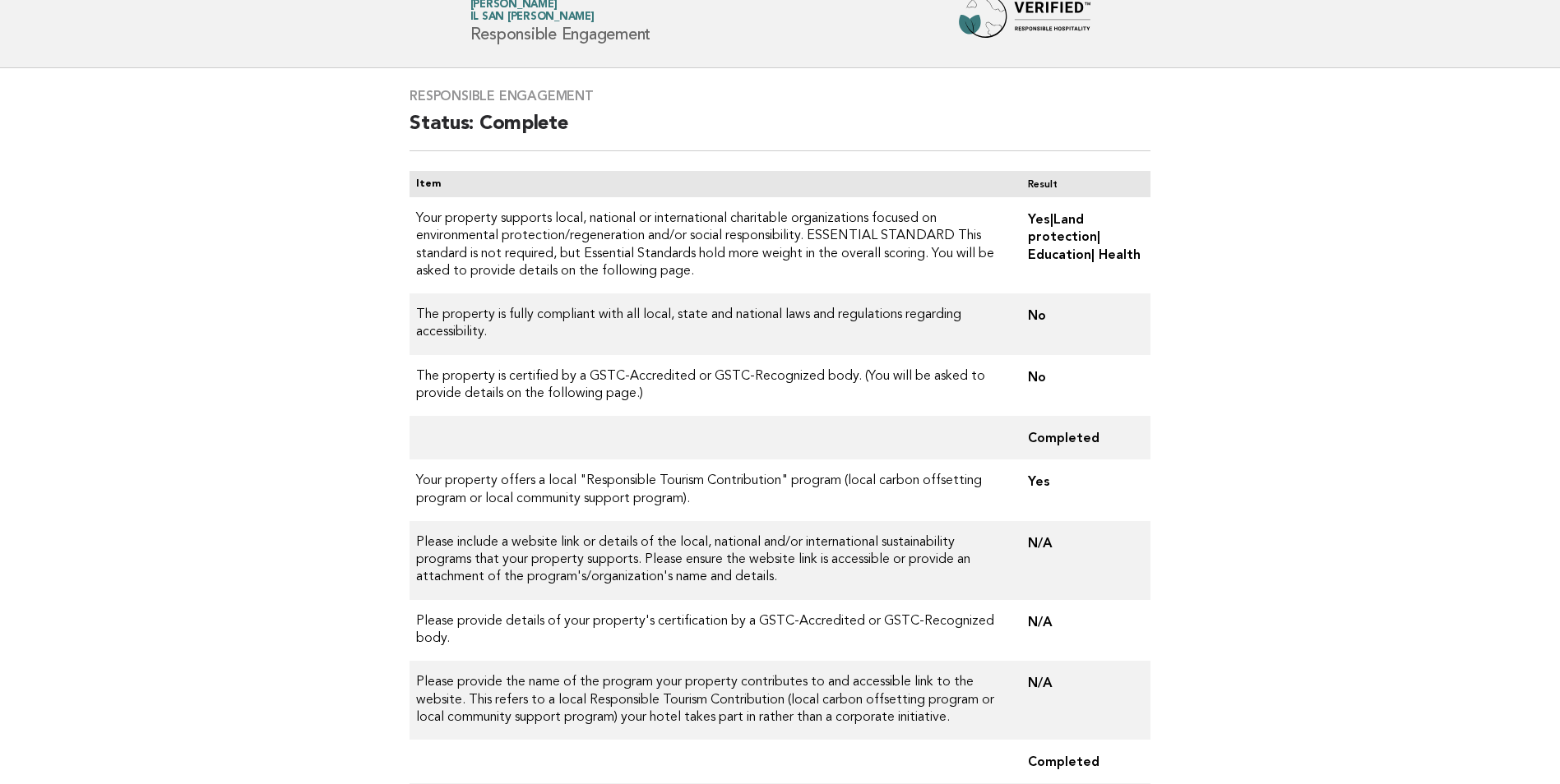
scroll to position [83, 0]
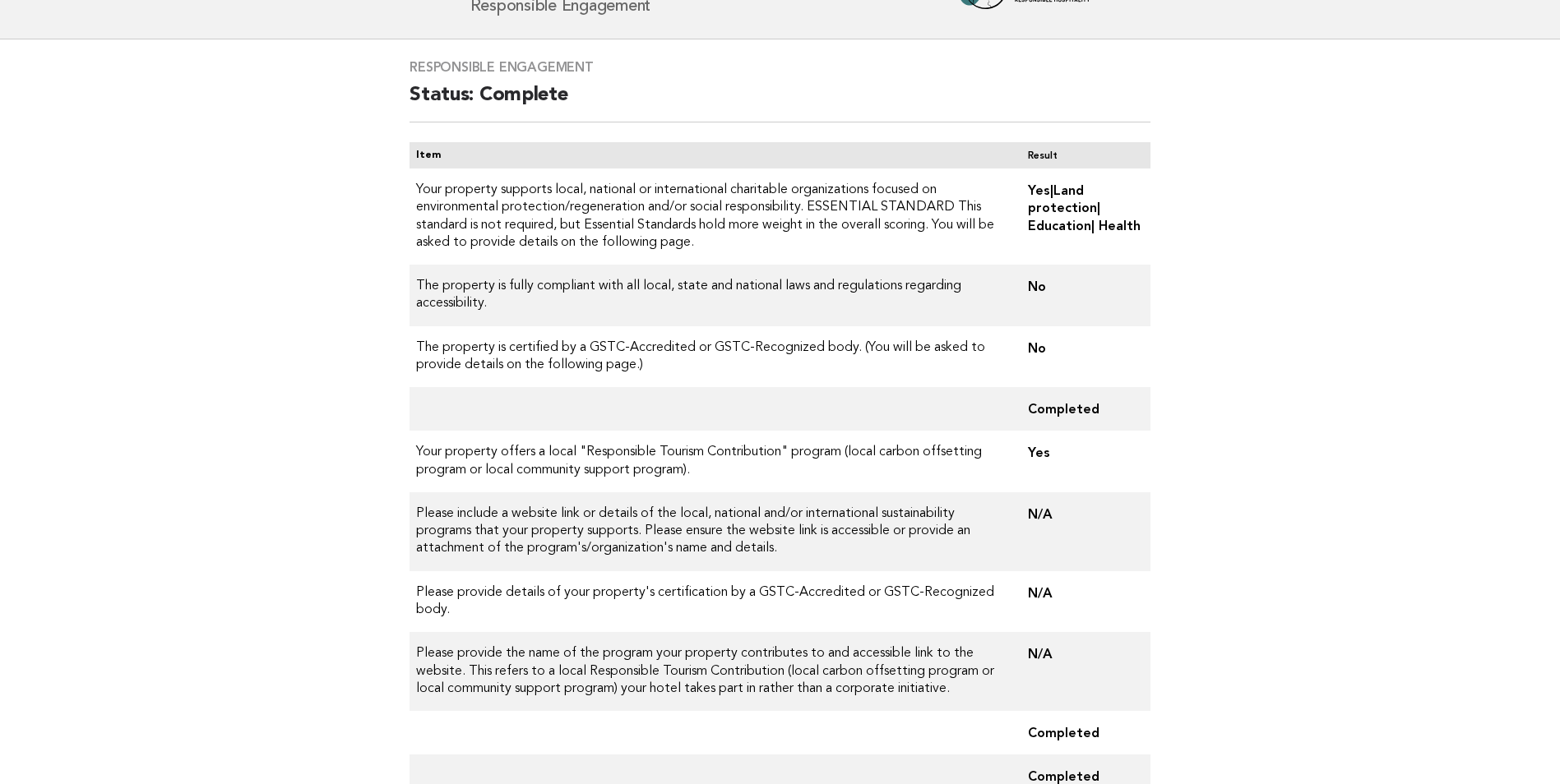
click at [759, 412] on td at bounding box center [711, 409] width 605 height 44
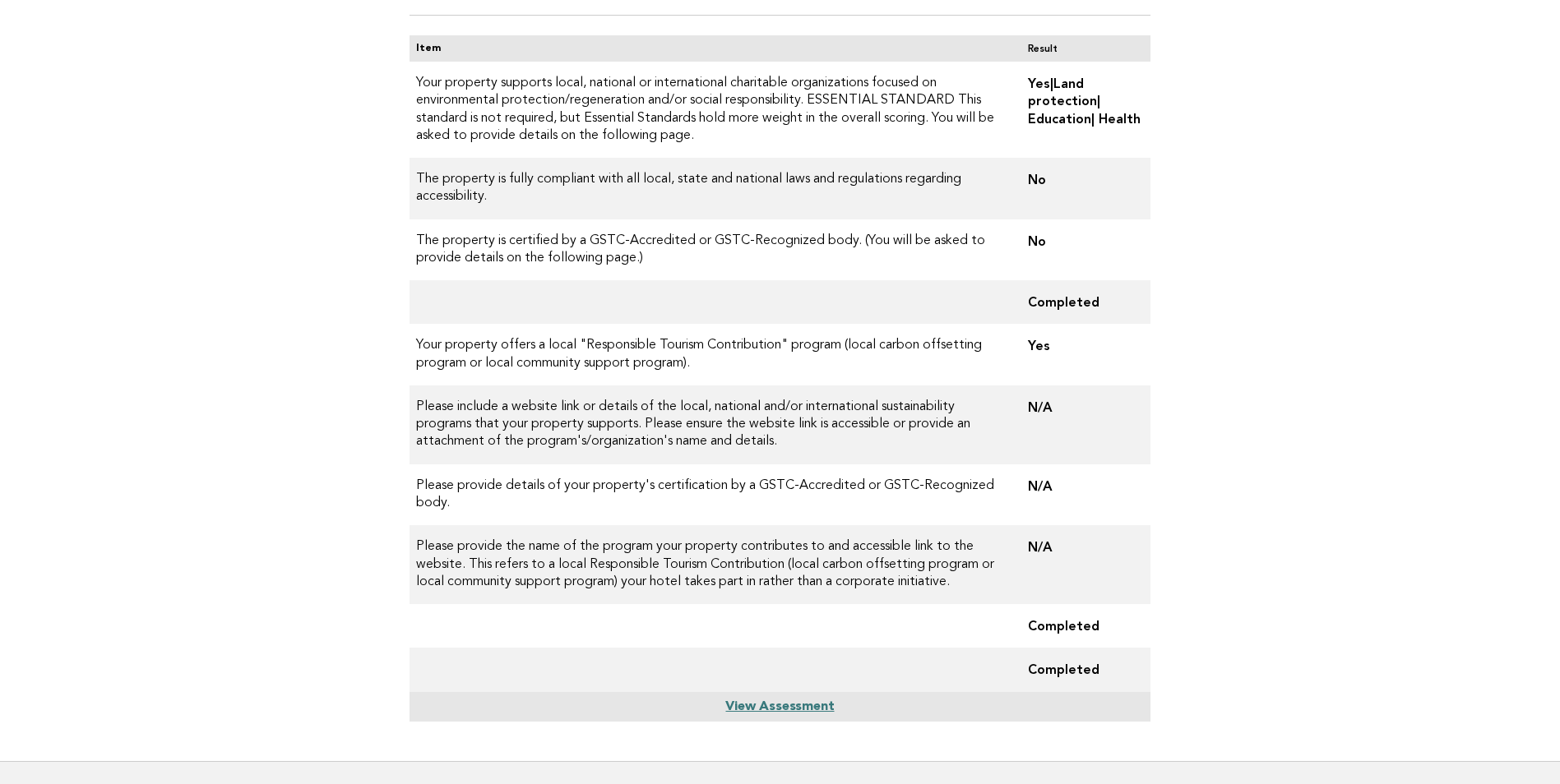
scroll to position [0, 0]
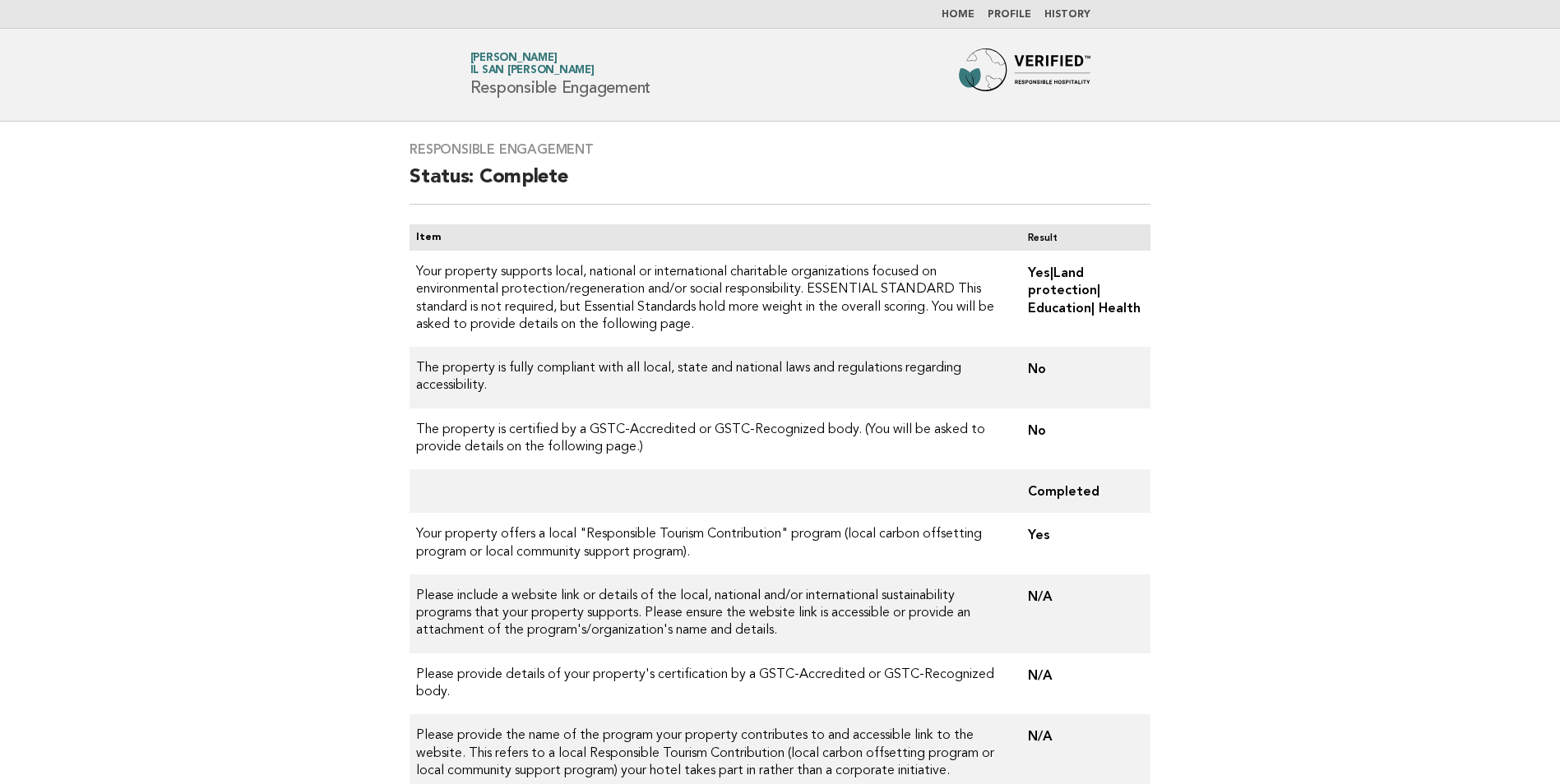
click at [974, 18] on link "Home" at bounding box center [958, 14] width 33 height 9
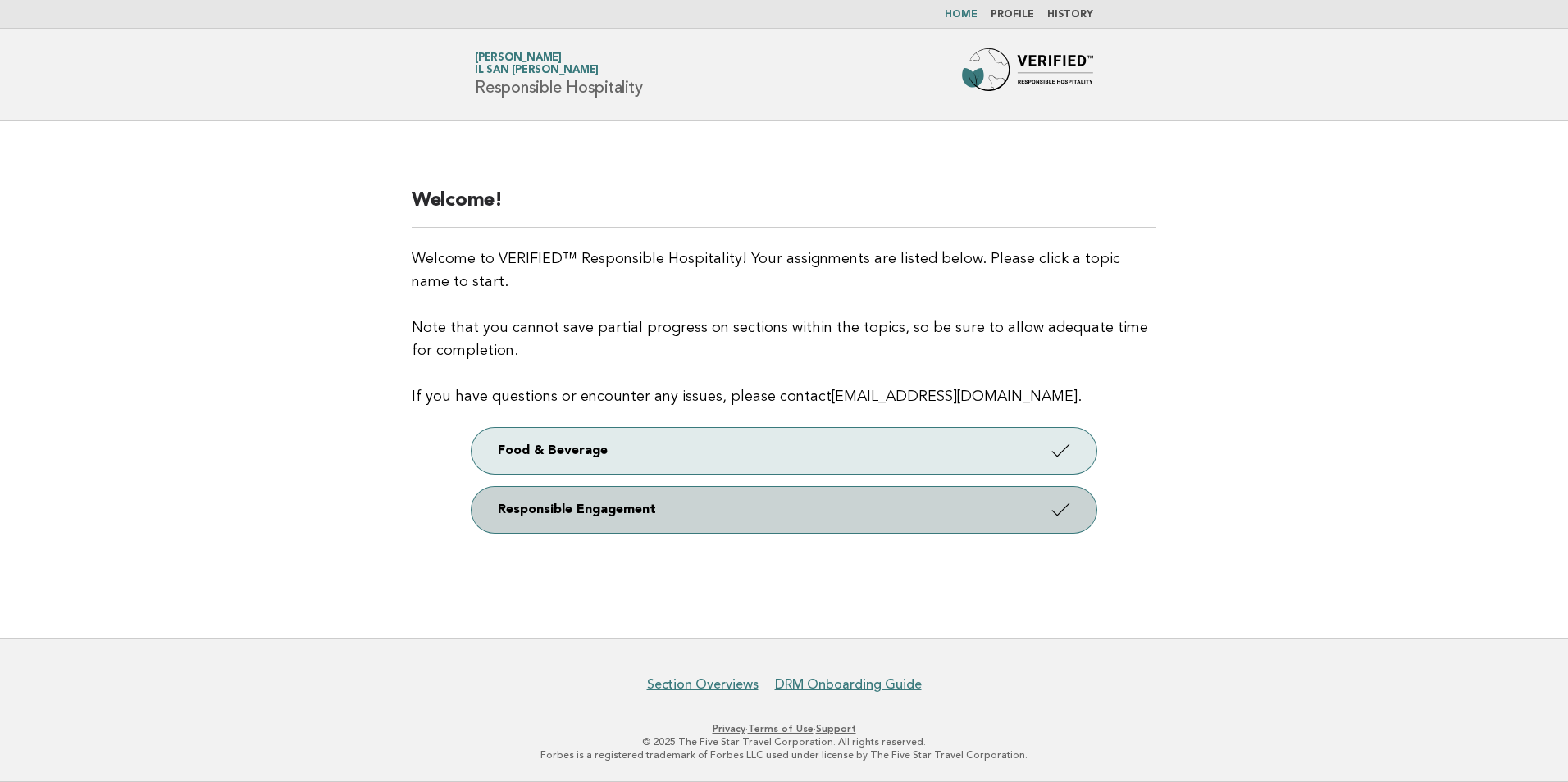
click at [675, 508] on link "Responsible Engagement" at bounding box center [784, 510] width 625 height 46
click at [649, 508] on link "Responsible Engagement" at bounding box center [784, 510] width 625 height 46
click at [615, 507] on link "Responsible Engagement" at bounding box center [784, 510] width 625 height 46
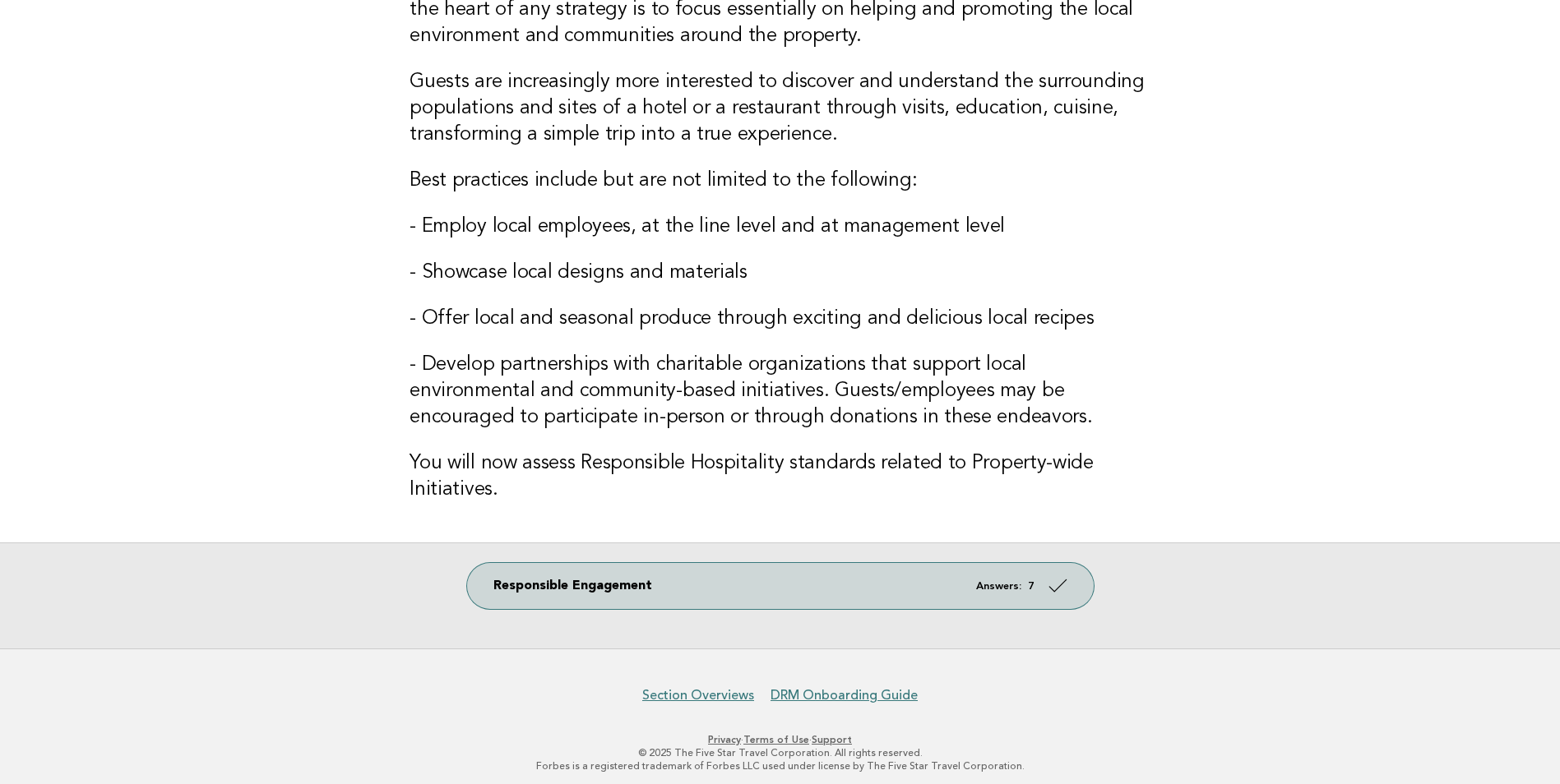
scroll to position [179, 0]
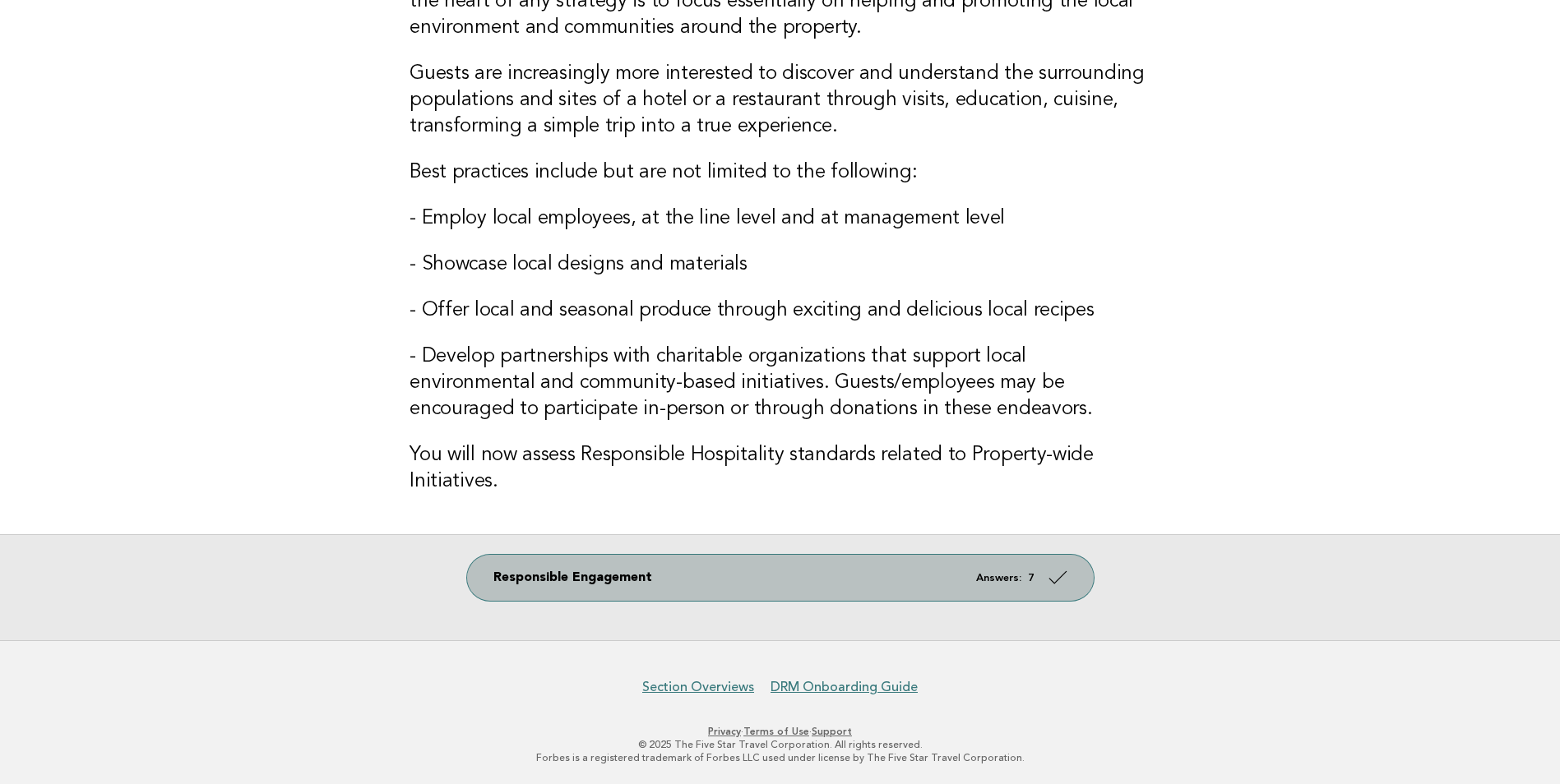
click at [875, 580] on link "Responsible Engagement Answers: 7" at bounding box center [780, 578] width 627 height 47
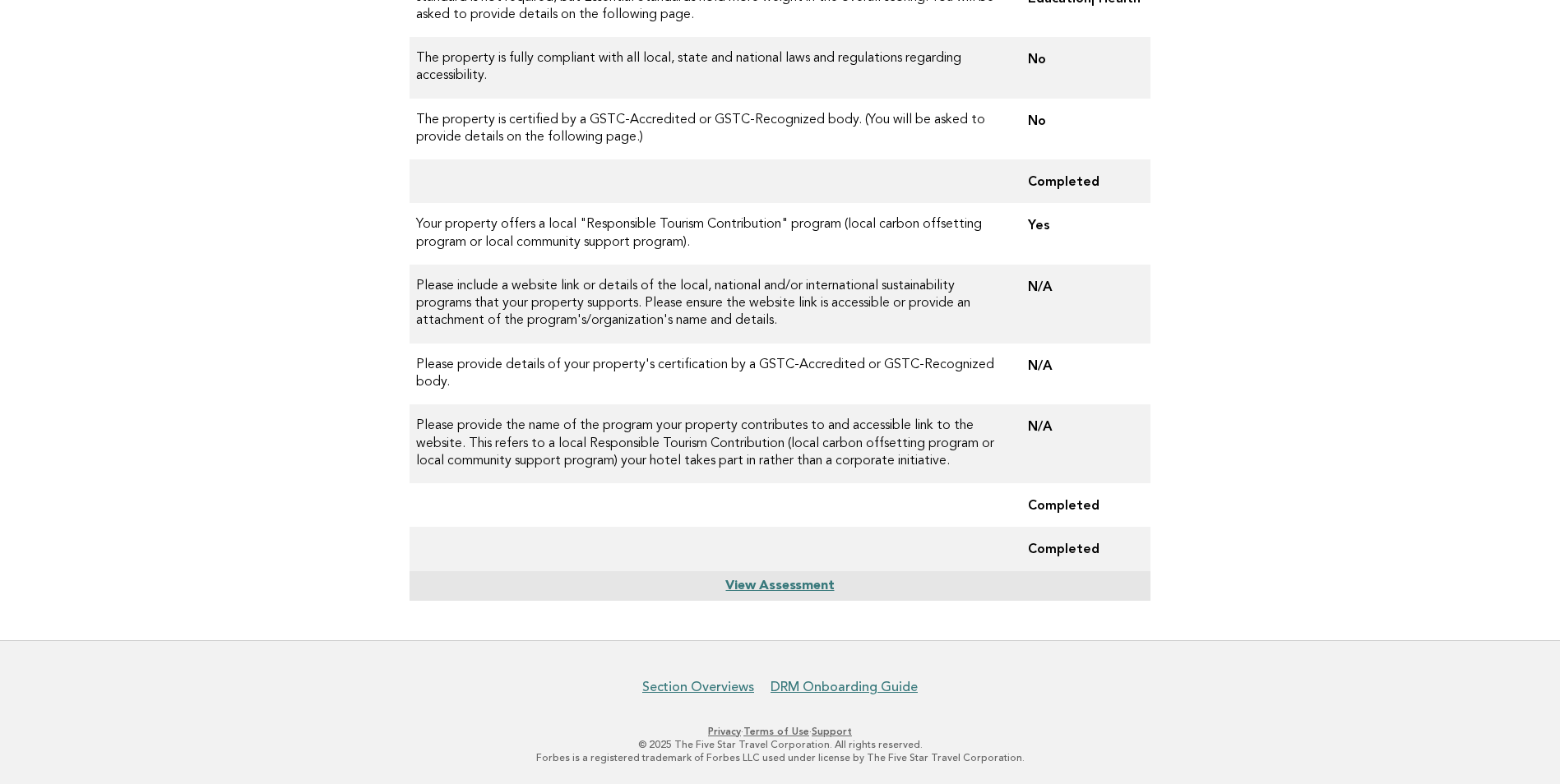
scroll to position [145, 0]
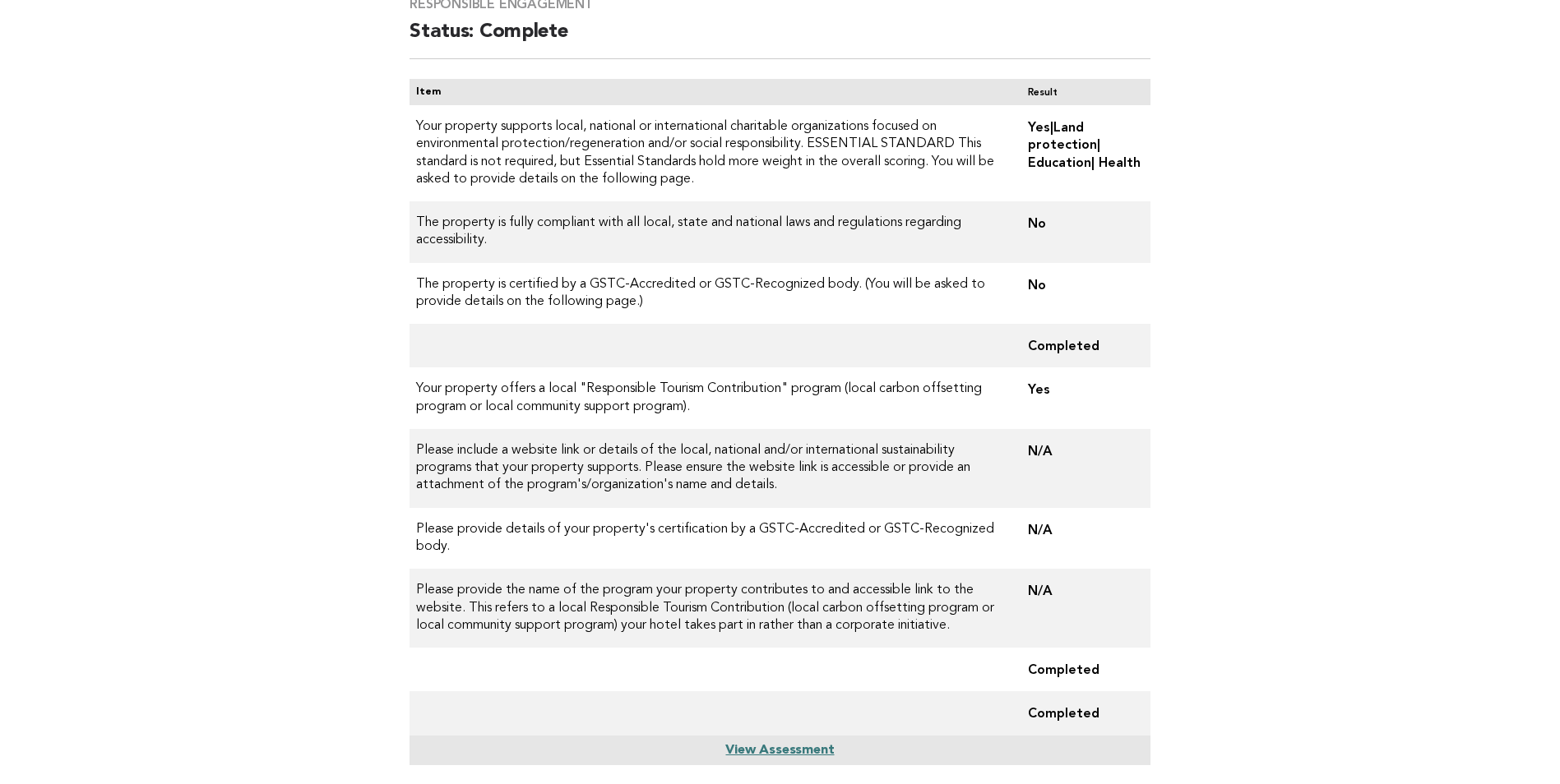
click at [1042, 230] on td "No" at bounding box center [1082, 232] width 136 height 62
click at [1101, 221] on td "No" at bounding box center [1082, 232] width 136 height 62
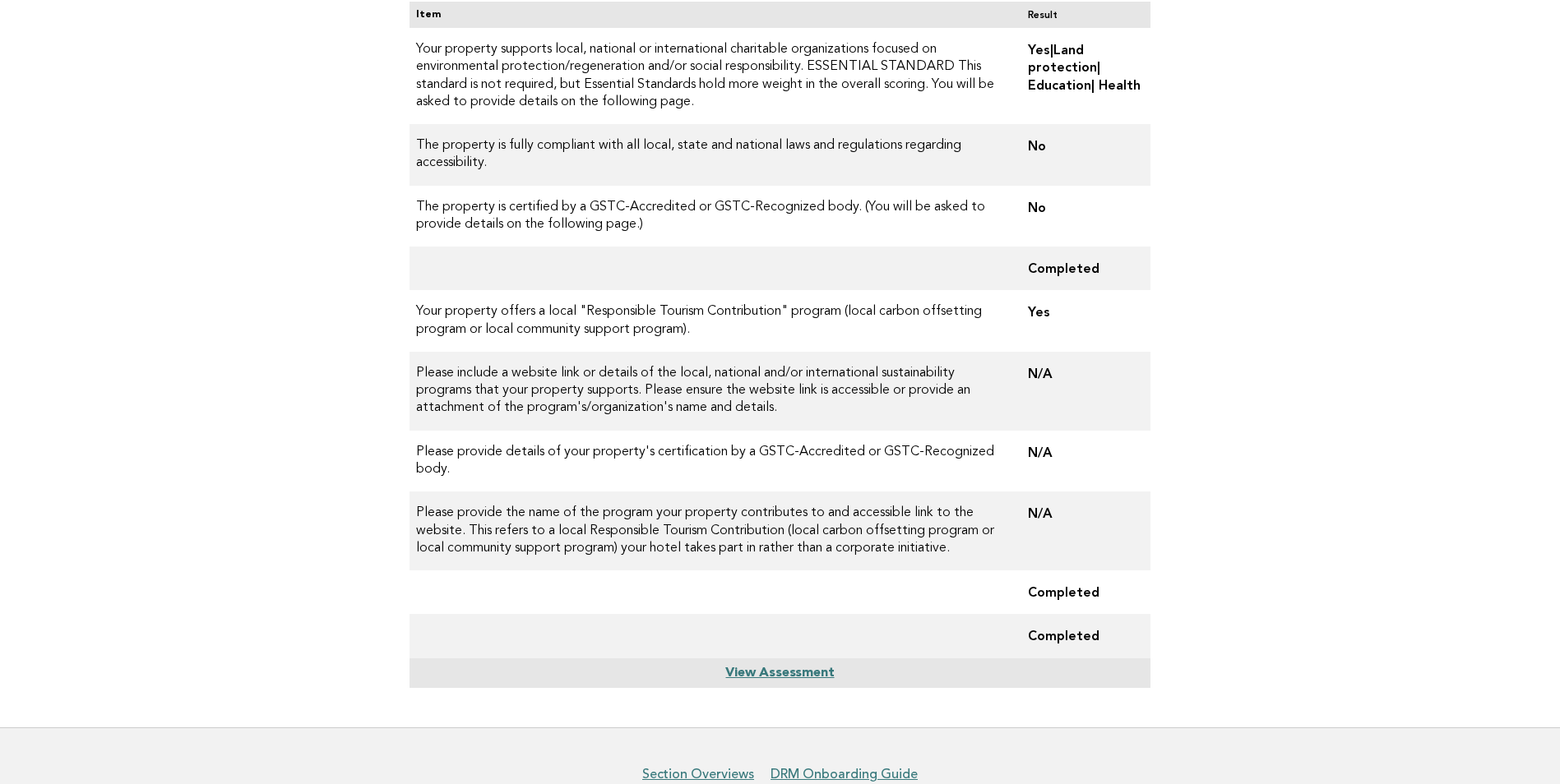
scroll to position [310, 0]
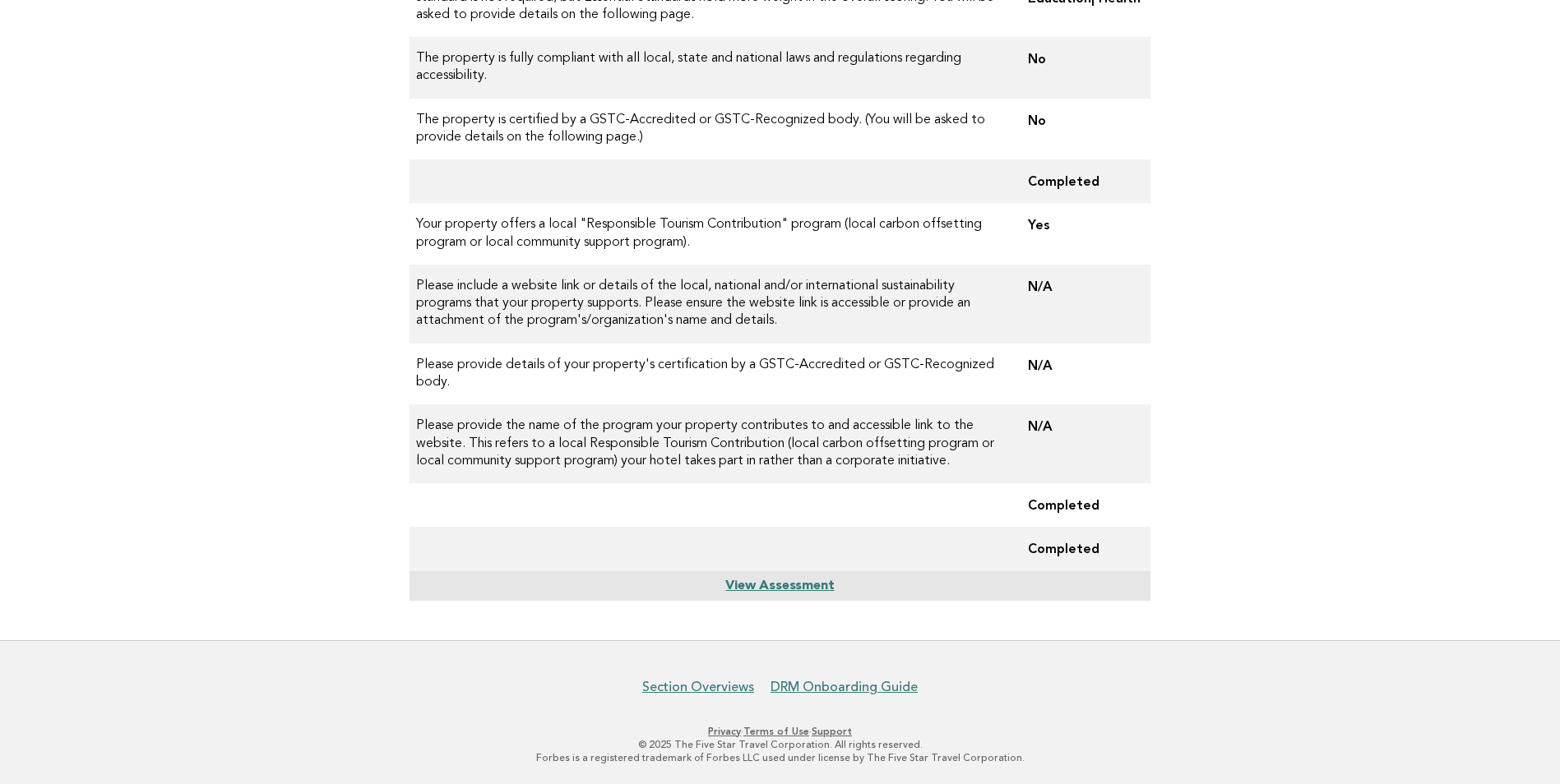
click at [758, 590] on link "View Assessment" at bounding box center [780, 587] width 108 height 13
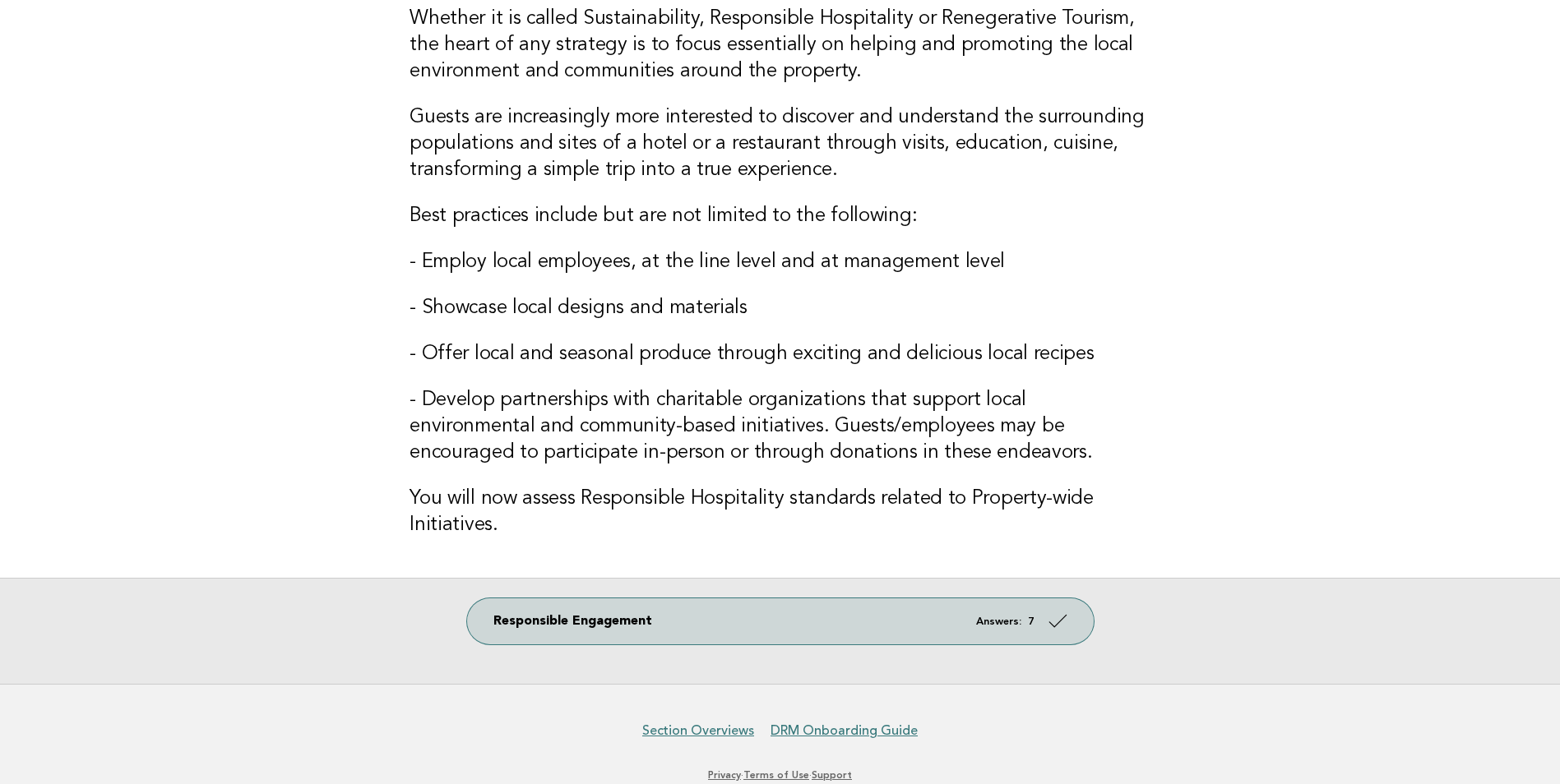
scroll to position [164, 0]
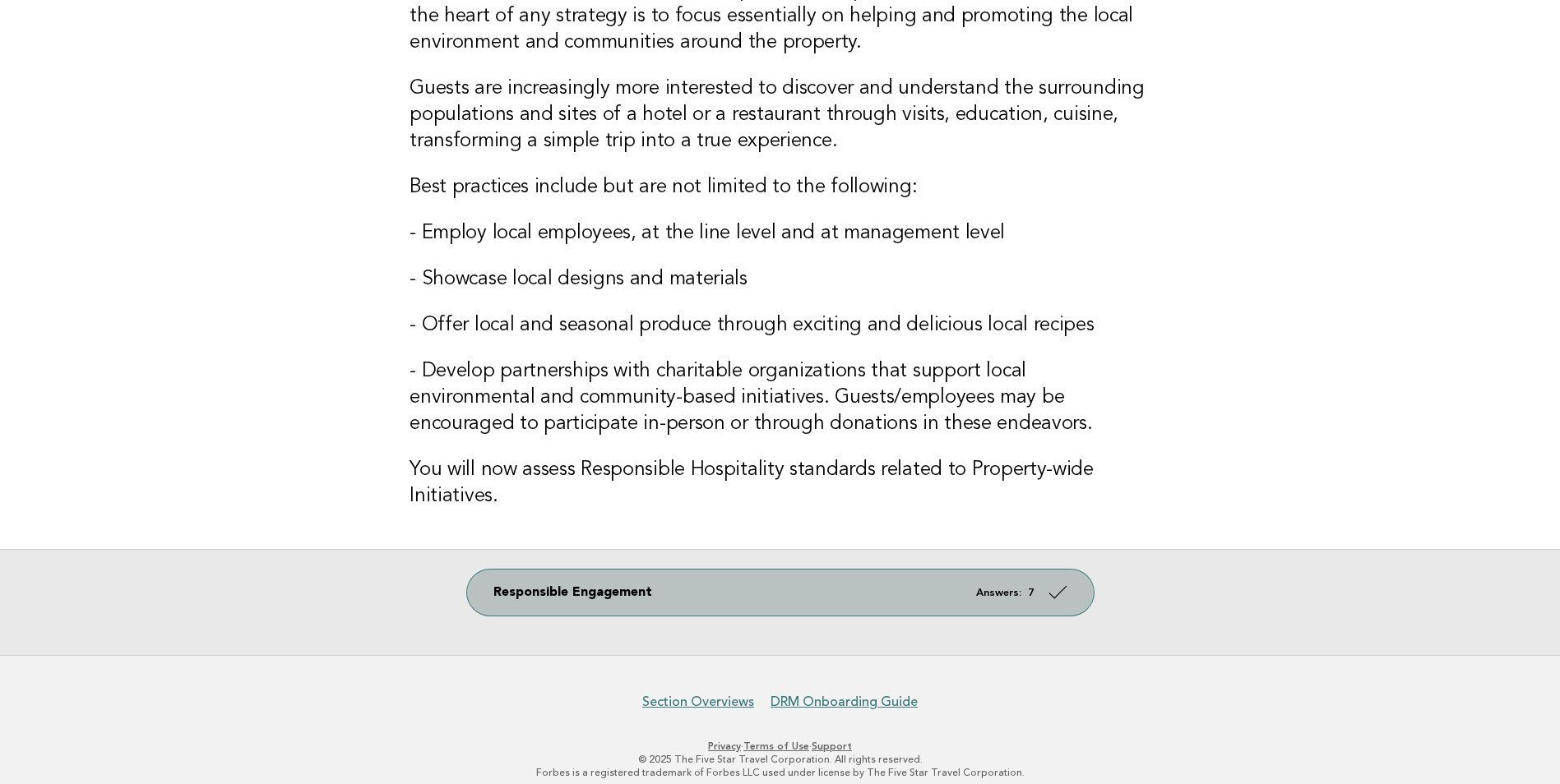
click at [919, 597] on link "Responsible Engagement Answers: 7" at bounding box center [780, 592] width 627 height 47
click at [1060, 593] on icon at bounding box center [1057, 592] width 24 height 24
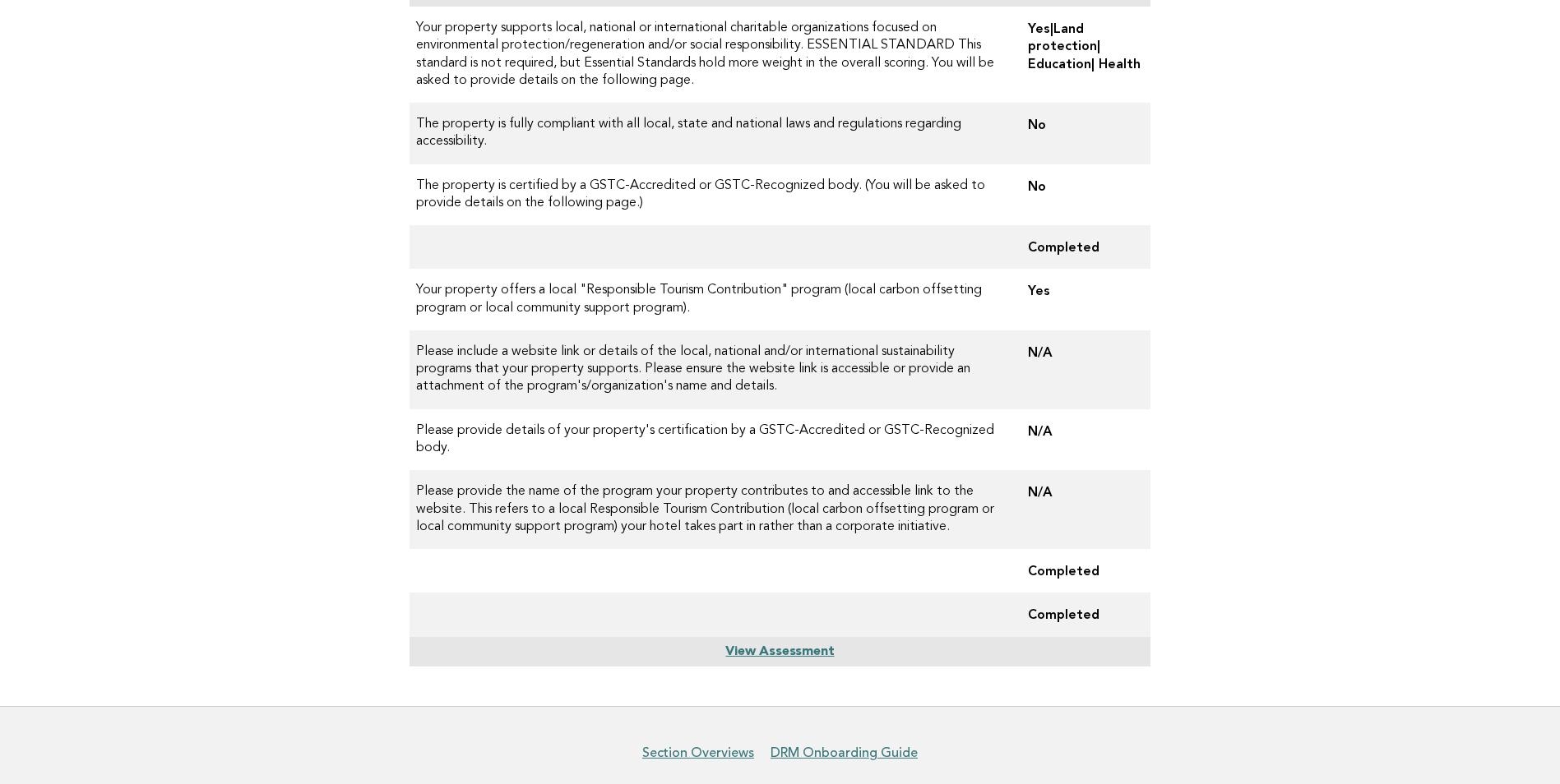
scroll to position [247, 0]
click at [1043, 350] on td "N/A" at bounding box center [1082, 367] width 136 height 79
click at [1056, 354] on td "N/A" at bounding box center [1082, 367] width 136 height 79
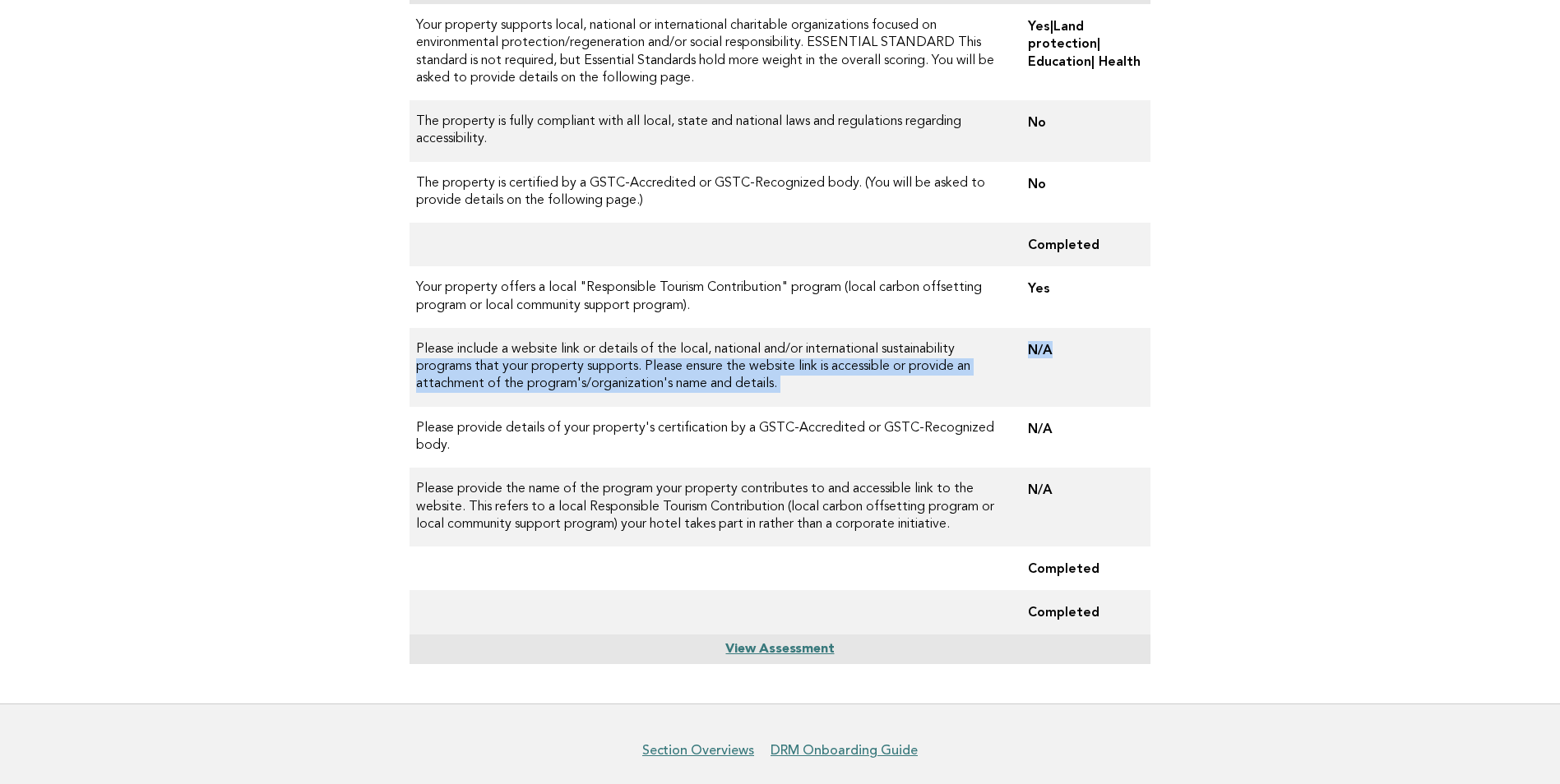
drag, startPoint x: 1076, startPoint y: 351, endPoint x: 1018, endPoint y: 351, distance: 58.0
click at [1018, 351] on tr "Please include a website link or details of the local, national and/or internat…" at bounding box center [780, 367] width 741 height 79
drag, startPoint x: 1018, startPoint y: 351, endPoint x: 1065, endPoint y: 366, distance: 49.3
click at [1065, 366] on td "N/A" at bounding box center [1082, 367] width 136 height 79
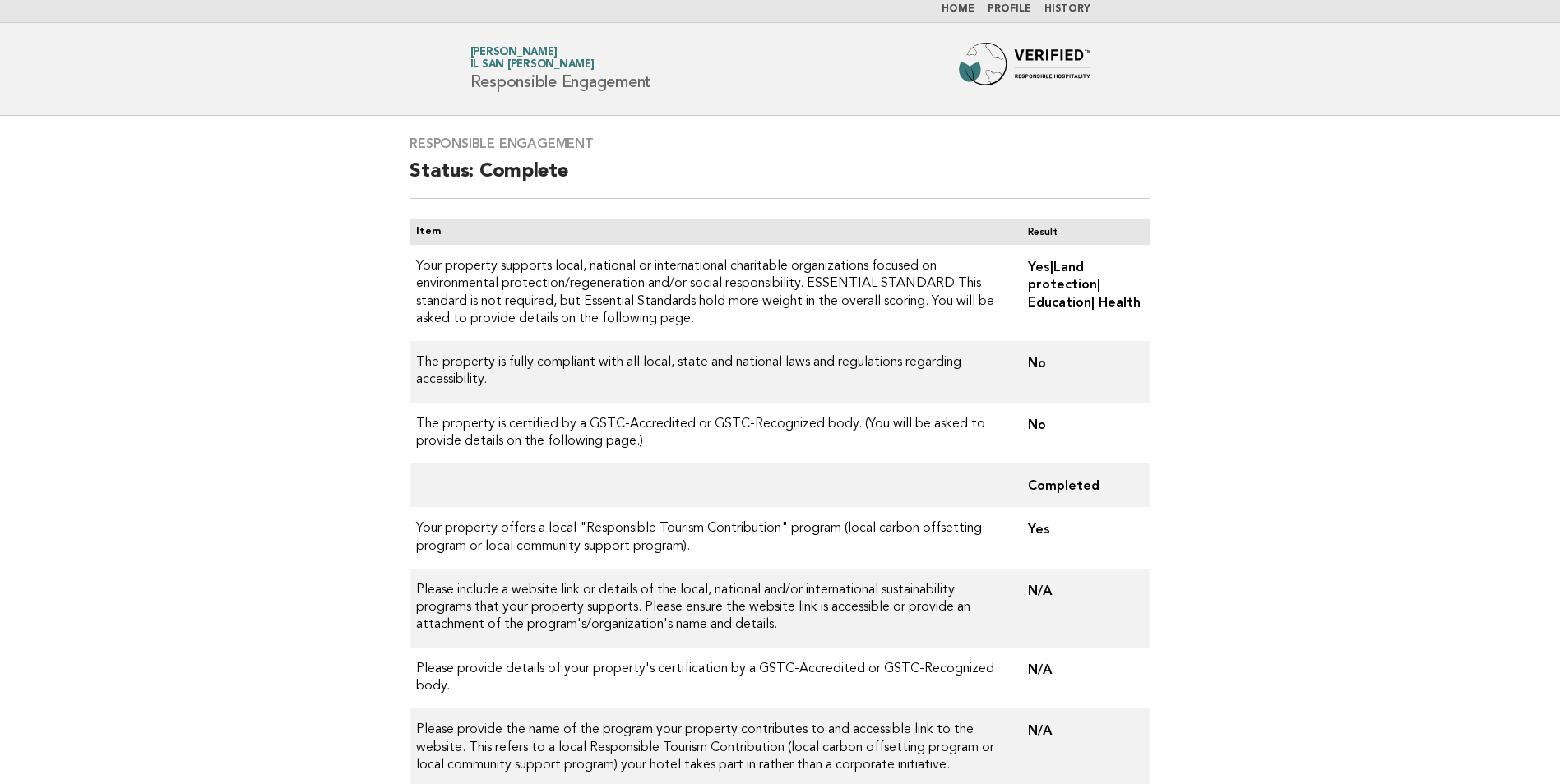
scroll to position [0, 0]
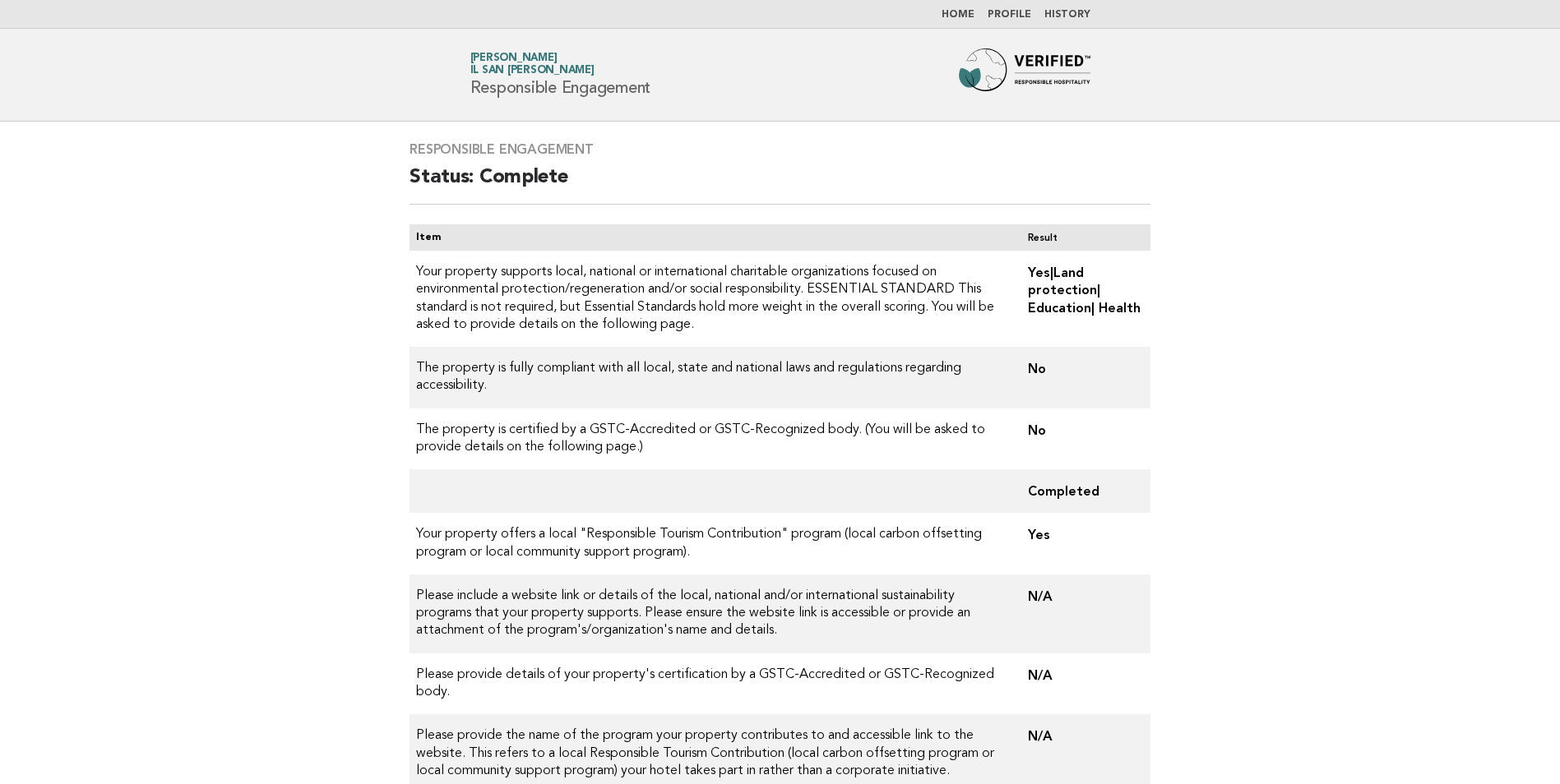
click at [1016, 14] on link "Profile" at bounding box center [1009, 14] width 44 height 9
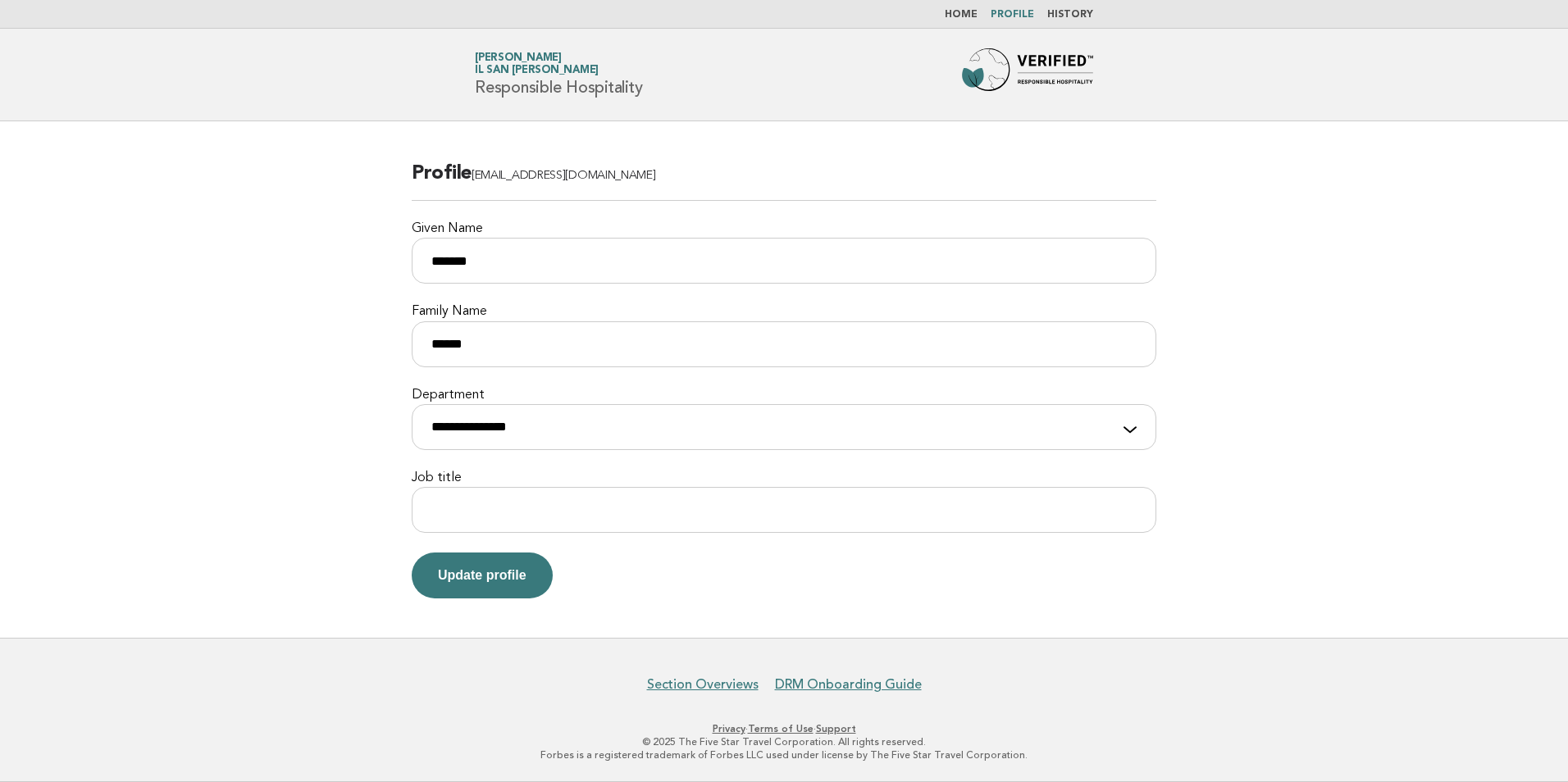
click at [1381, 288] on main "**********" at bounding box center [784, 380] width 1568 height 517
click at [1069, 10] on link "History" at bounding box center [1070, 14] width 46 height 9
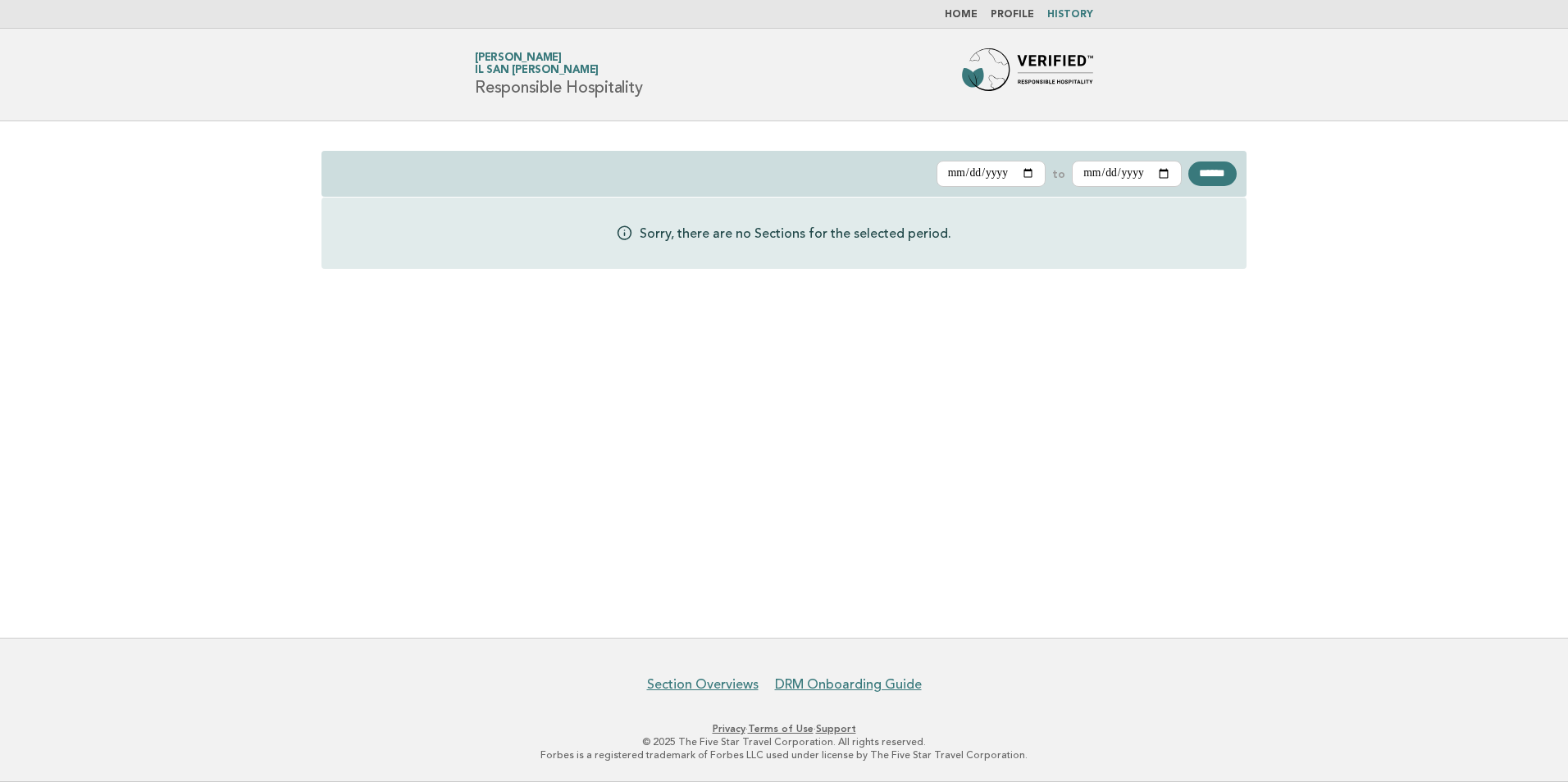
click at [973, 15] on link "Home" at bounding box center [961, 14] width 33 height 9
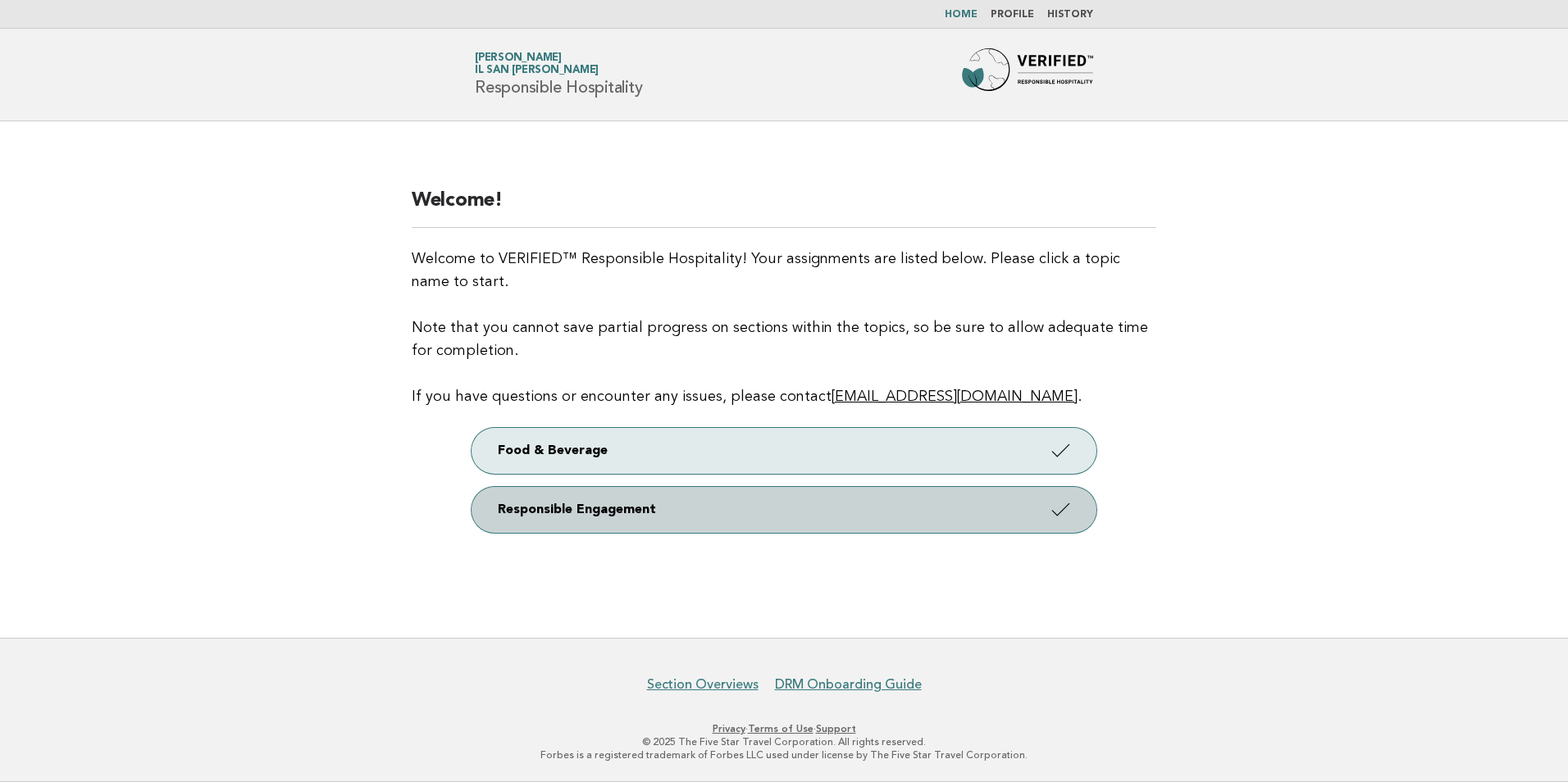
click at [678, 514] on link "Responsible Engagement" at bounding box center [784, 510] width 625 height 46
click at [1051, 507] on icon at bounding box center [1060, 508] width 24 height 24
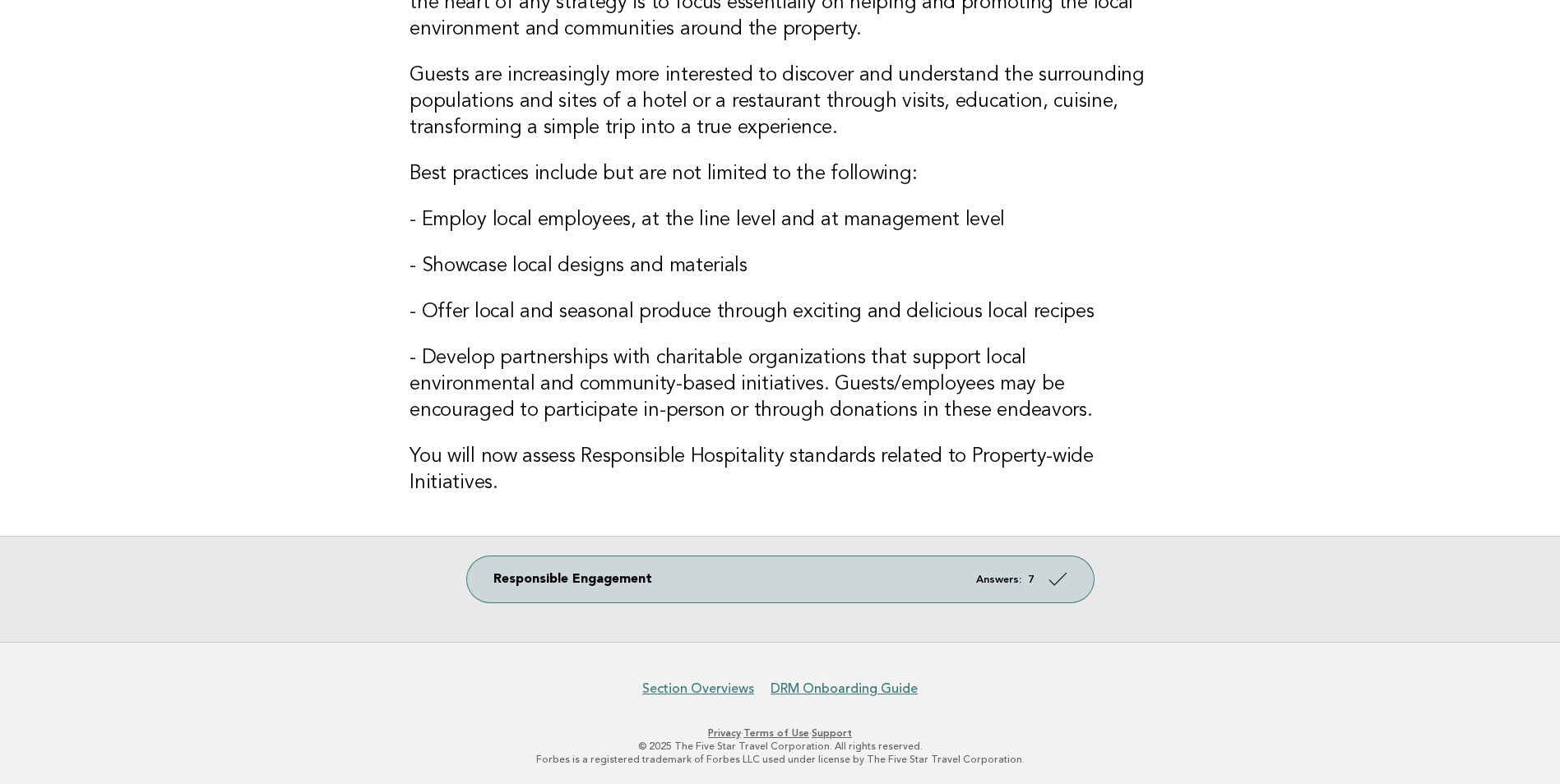
scroll to position [179, 0]
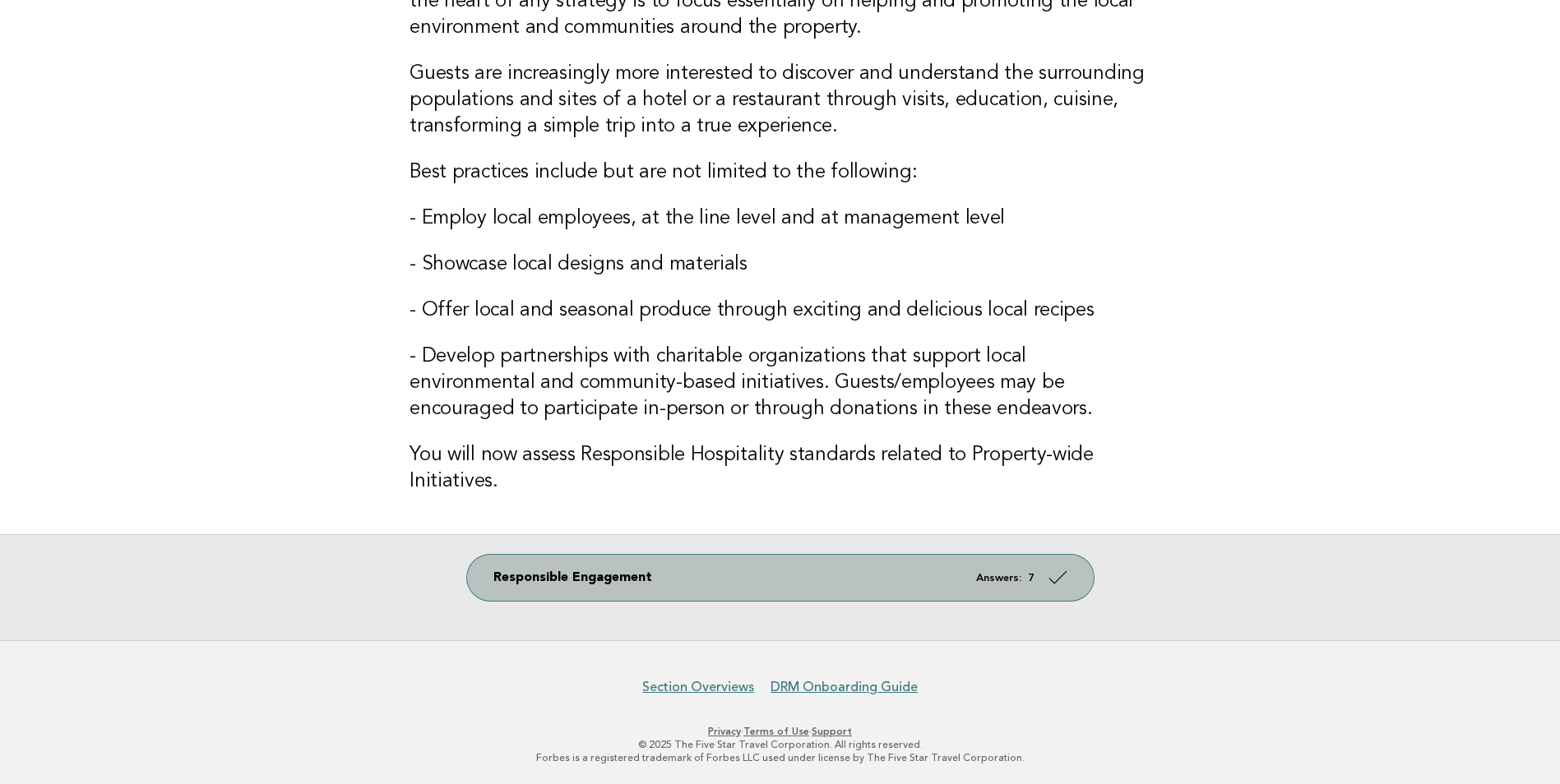
click at [1056, 575] on icon at bounding box center [1057, 577] width 24 height 24
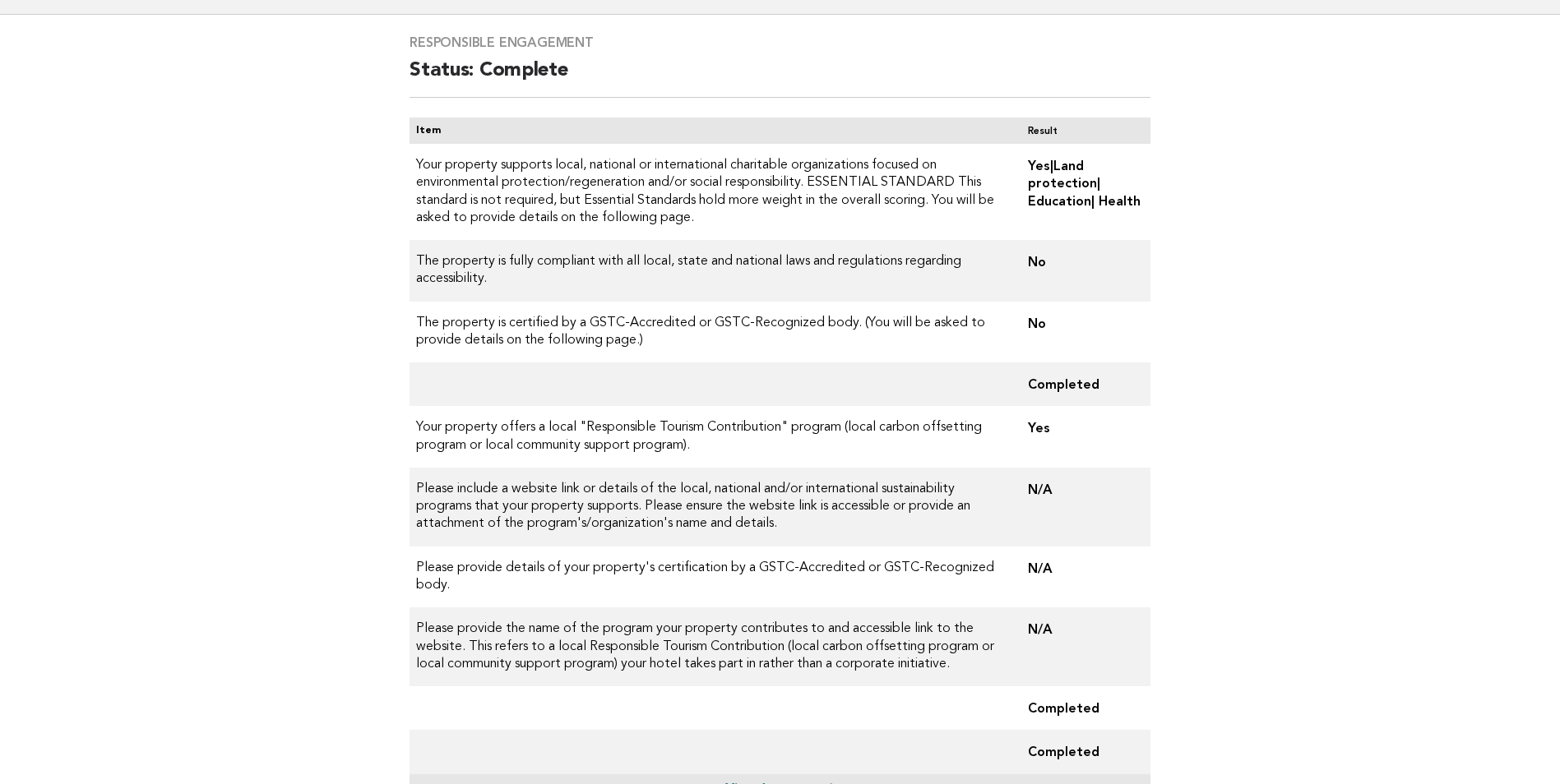
scroll to position [247, 0]
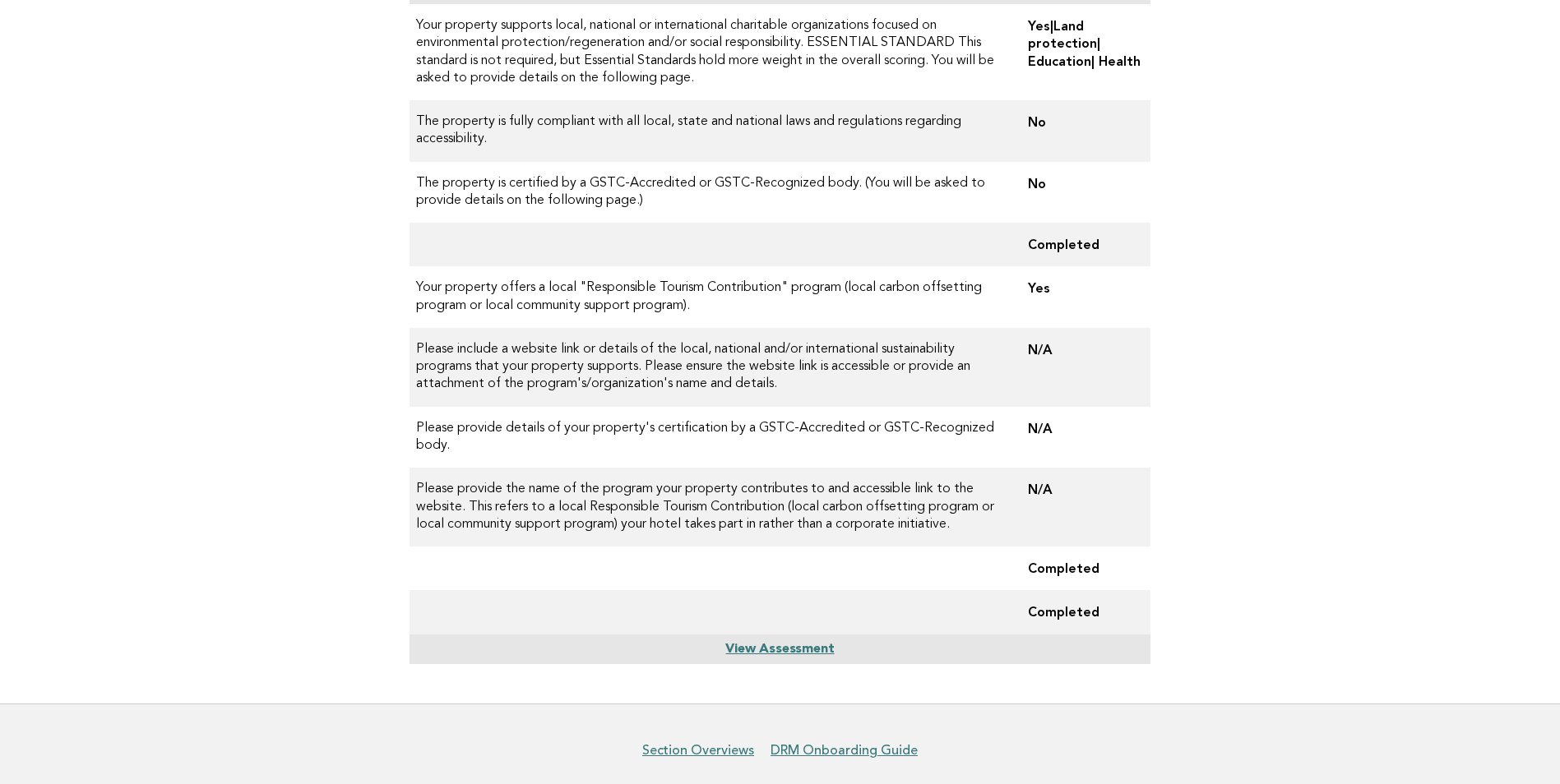
click at [1048, 347] on td "N/A" at bounding box center [1082, 367] width 136 height 79
drag, startPoint x: 1059, startPoint y: 348, endPoint x: 1024, endPoint y: 354, distance: 35.5
click at [1024, 354] on td "N/A" at bounding box center [1082, 367] width 136 height 79
drag, startPoint x: 1024, startPoint y: 354, endPoint x: 1213, endPoint y: 402, distance: 195.0
click at [1213, 402] on main "Responsible Engagement Status: Complete Item Result Your property supports loca…" at bounding box center [780, 289] width 1560 height 829
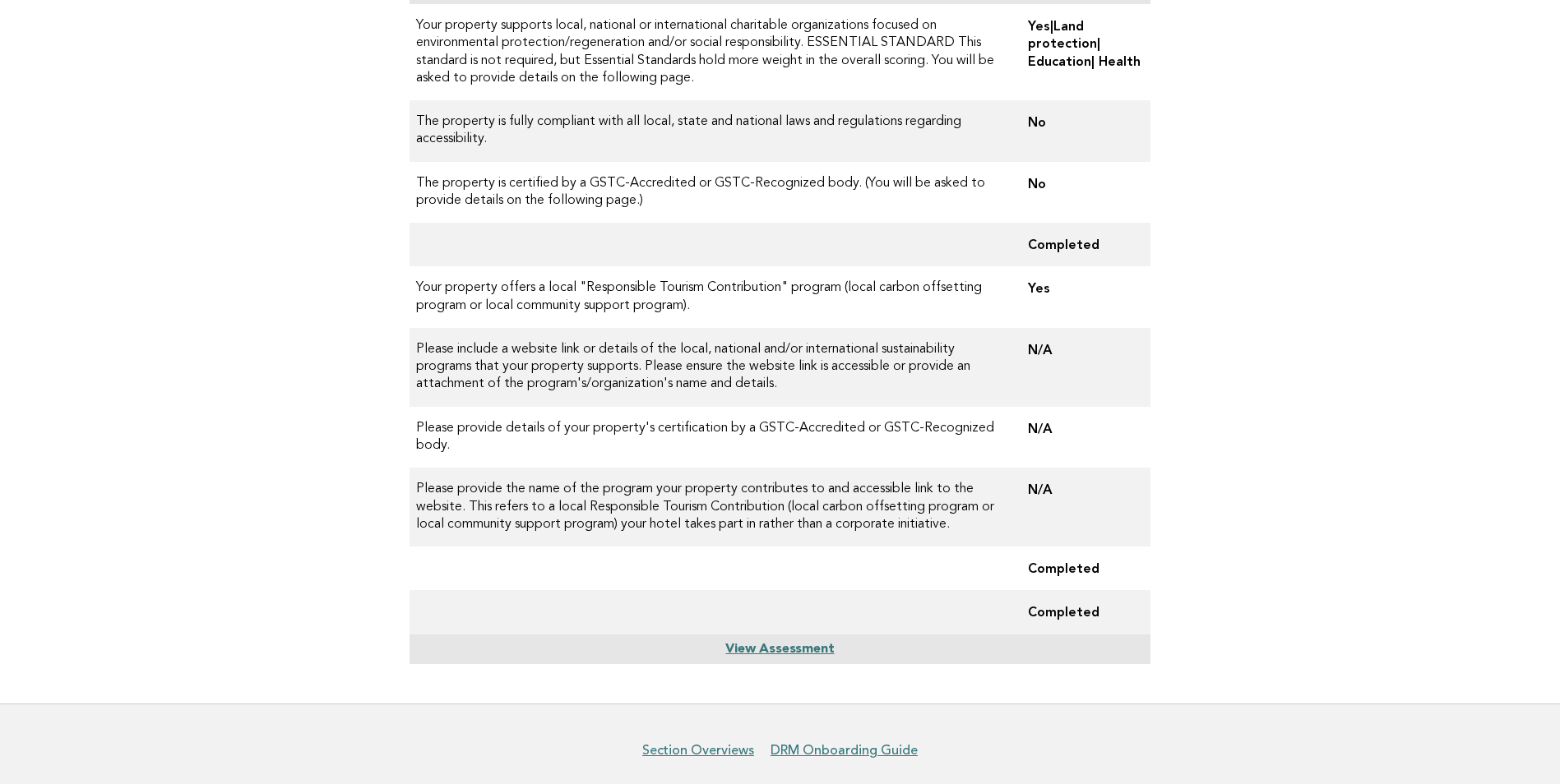
click at [795, 654] on link "View Assessment" at bounding box center [780, 649] width 108 height 13
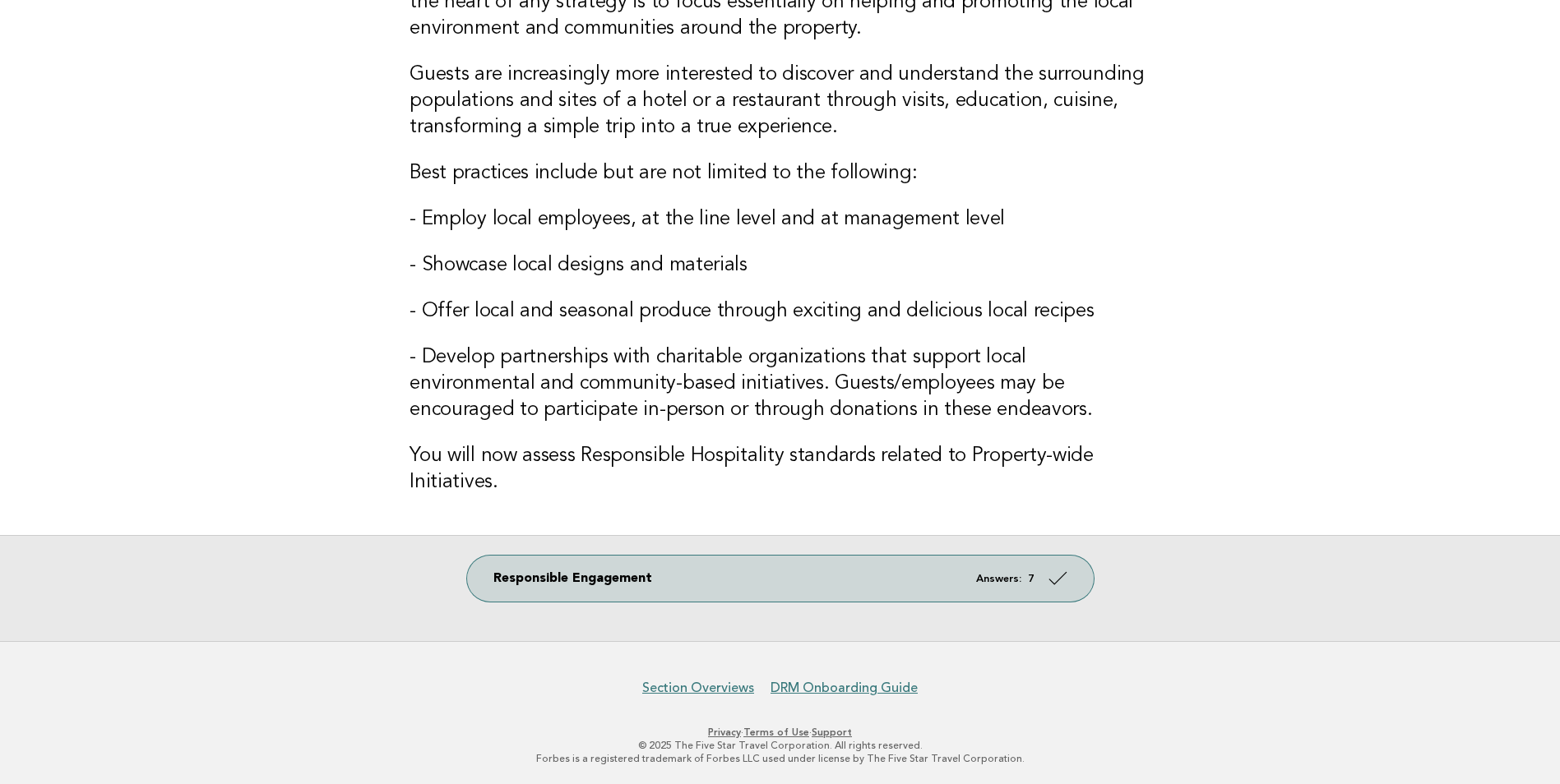
scroll to position [179, 0]
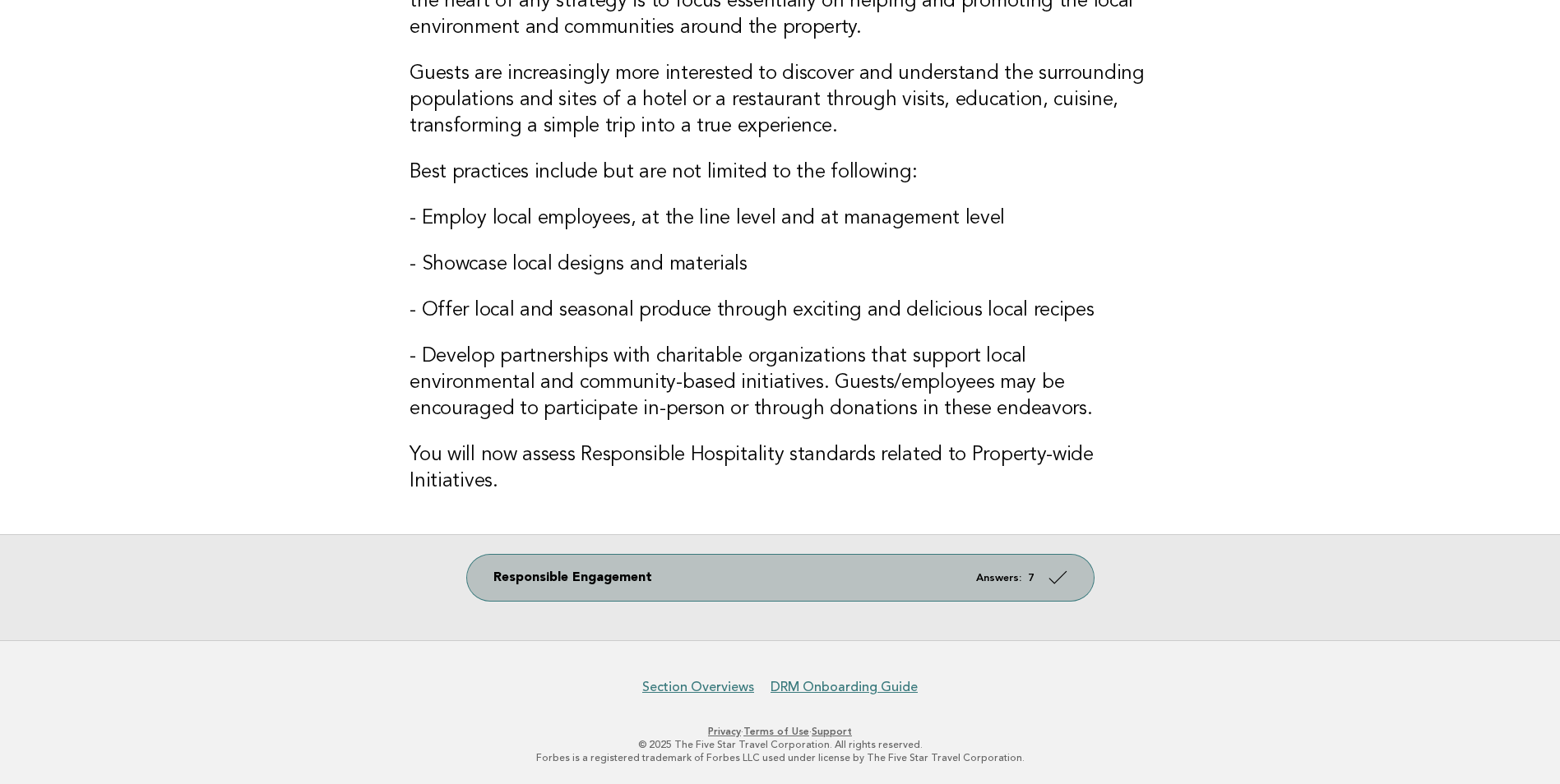
click at [990, 582] on em "Answers:" at bounding box center [999, 578] width 46 height 10
click at [1063, 579] on icon at bounding box center [1057, 577] width 24 height 24
click at [1003, 580] on em "Answers:" at bounding box center [999, 578] width 46 height 10
click at [1052, 580] on icon at bounding box center [1057, 577] width 24 height 24
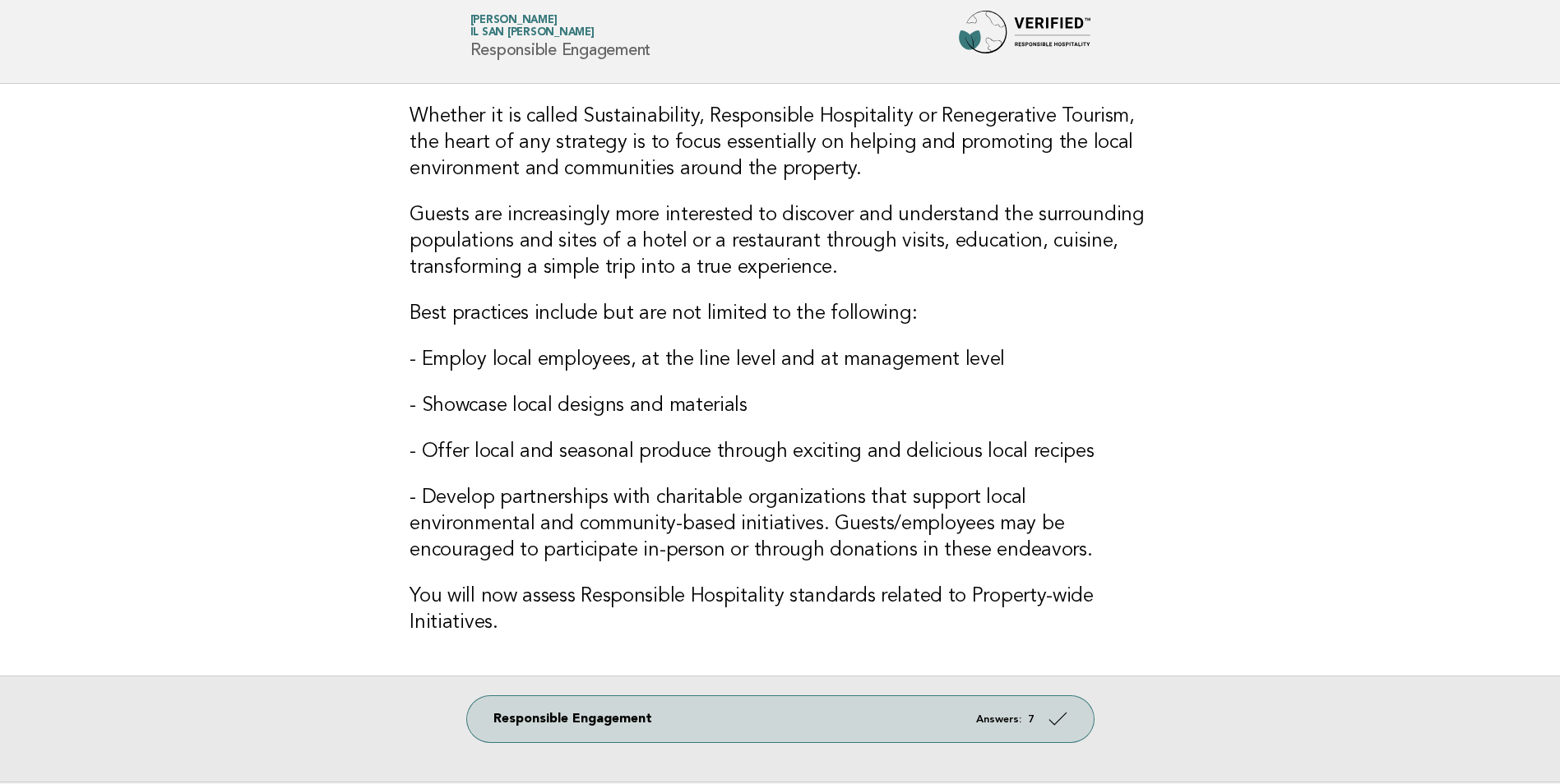
scroll to position [0, 0]
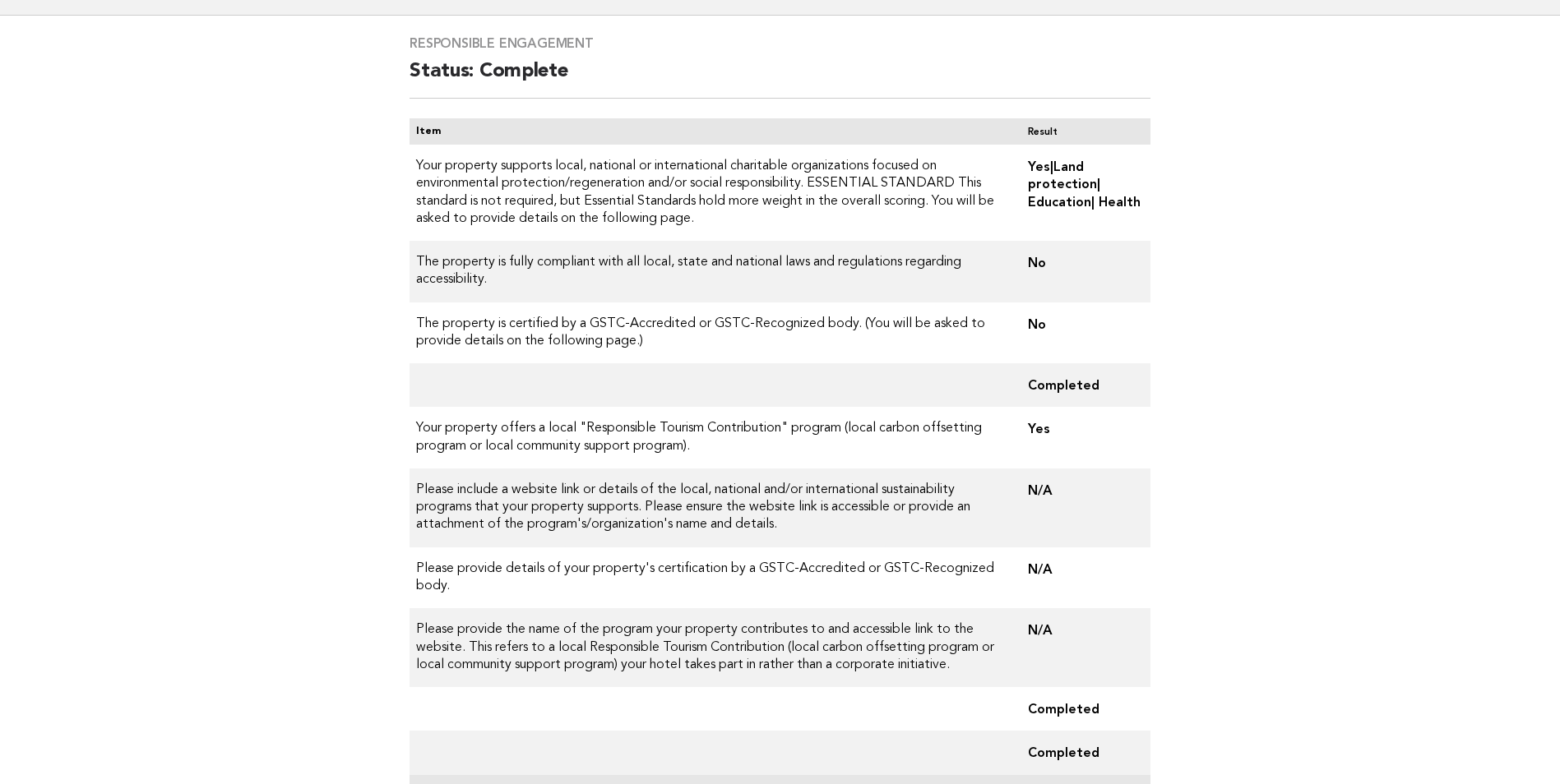
scroll to position [310, 0]
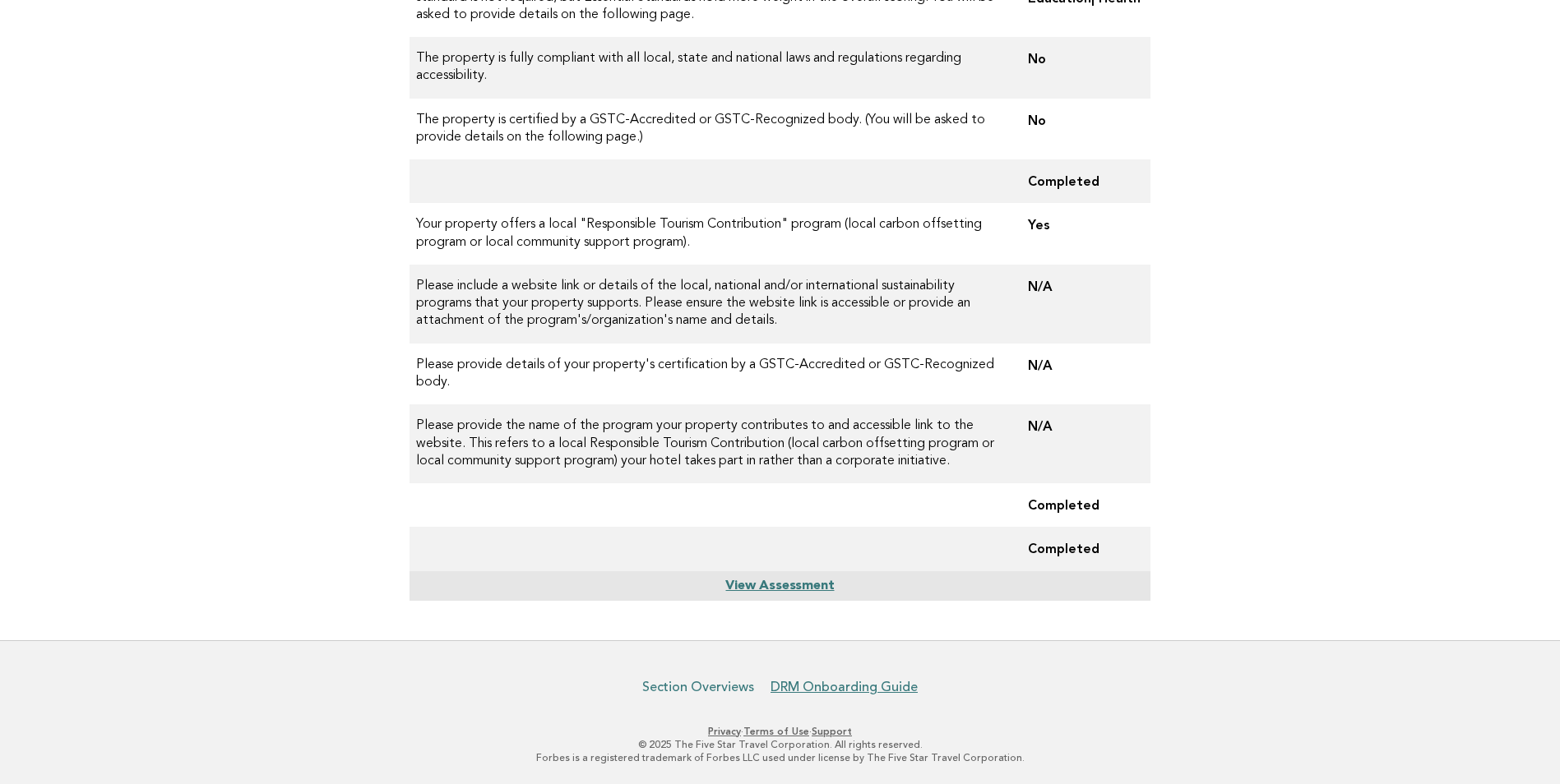
click at [721, 688] on link "Section Overviews" at bounding box center [698, 686] width 112 height 16
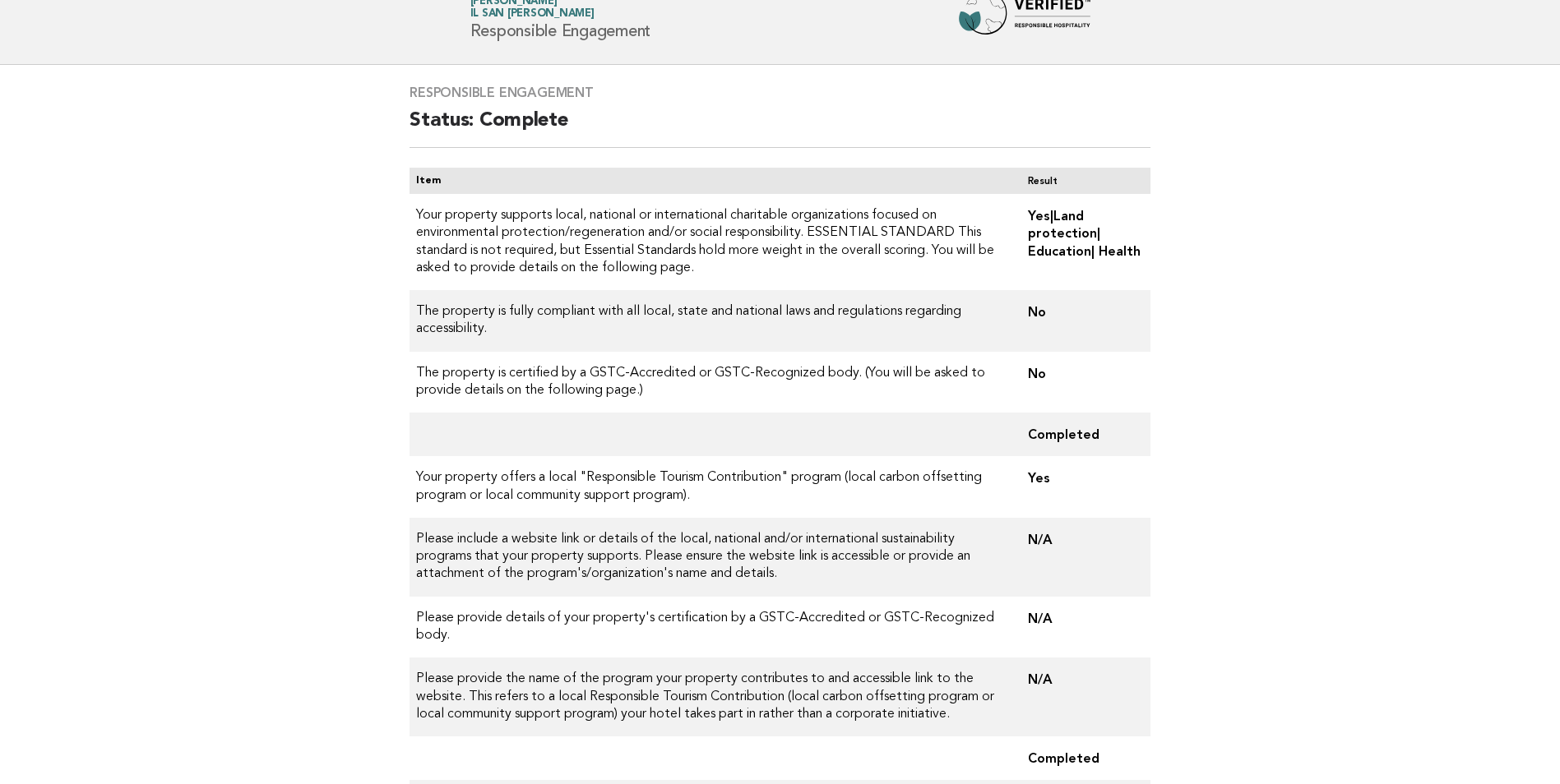
scroll to position [0, 0]
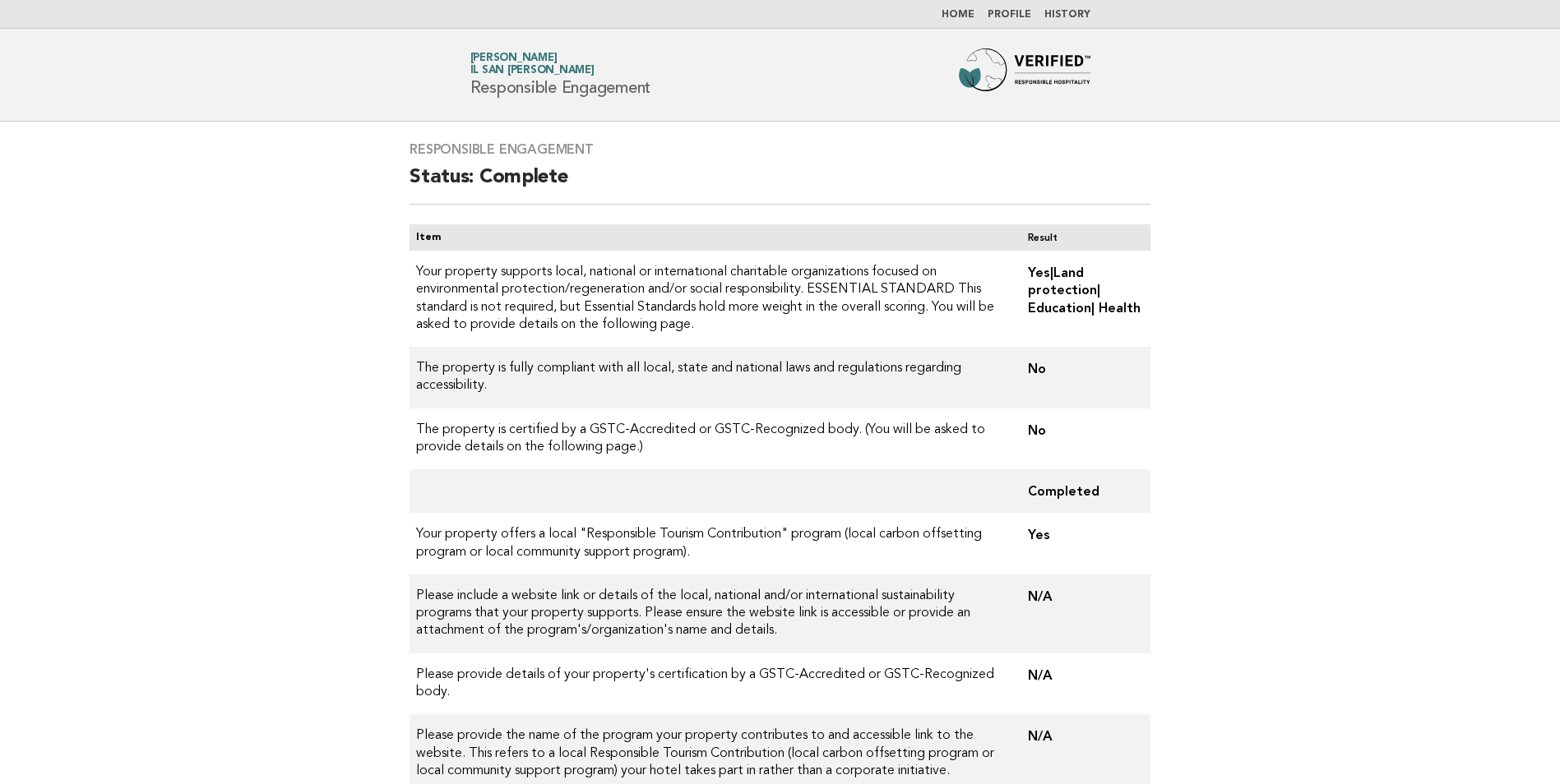
click at [1053, 65] on img at bounding box center [1024, 74] width 132 height 52
click at [1009, 14] on link "Profile" at bounding box center [1009, 14] width 44 height 9
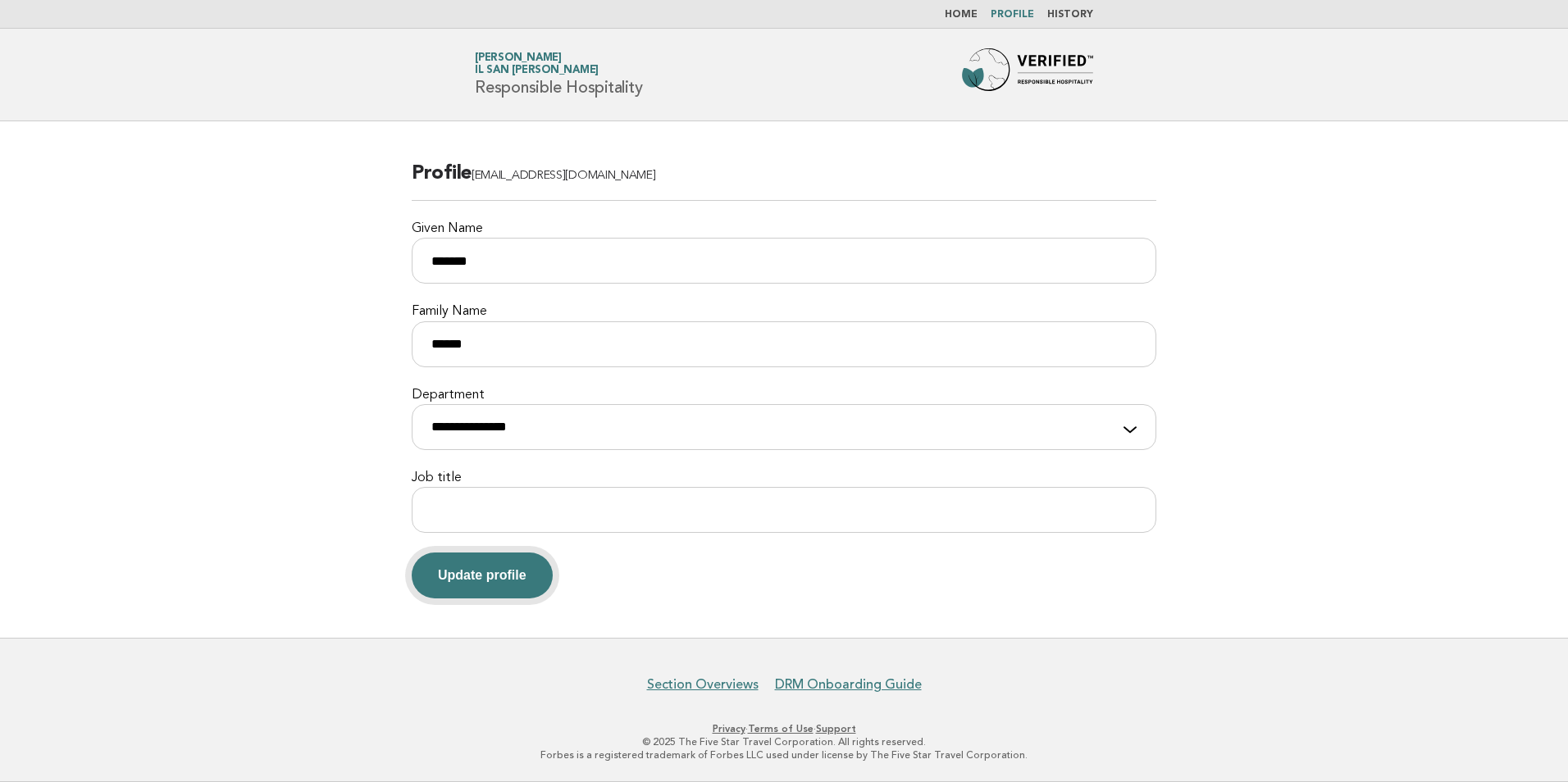
click at [533, 585] on button "Update profile" at bounding box center [482, 576] width 141 height 46
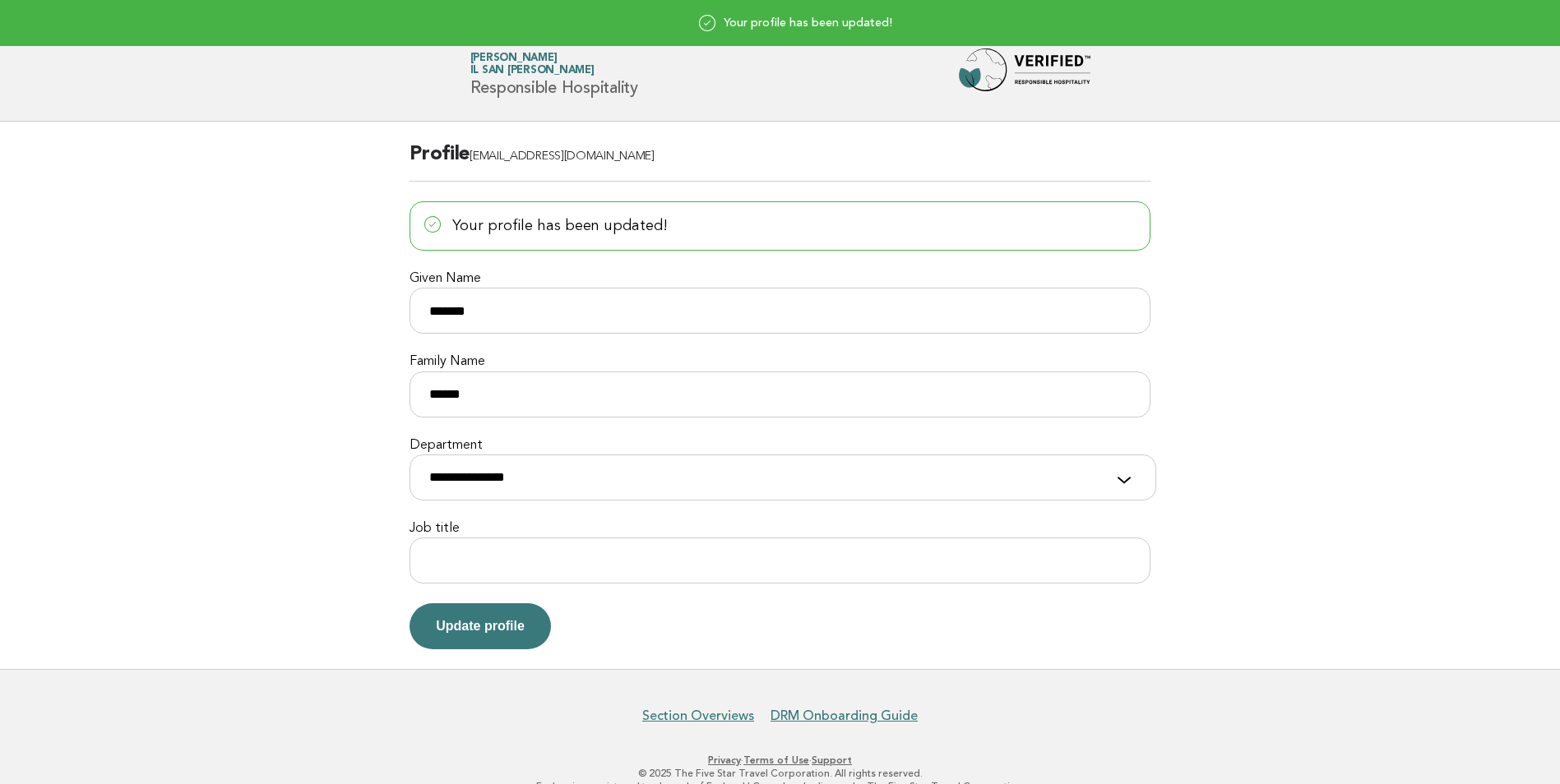
click at [1373, 328] on main "**********" at bounding box center [780, 395] width 1560 height 548
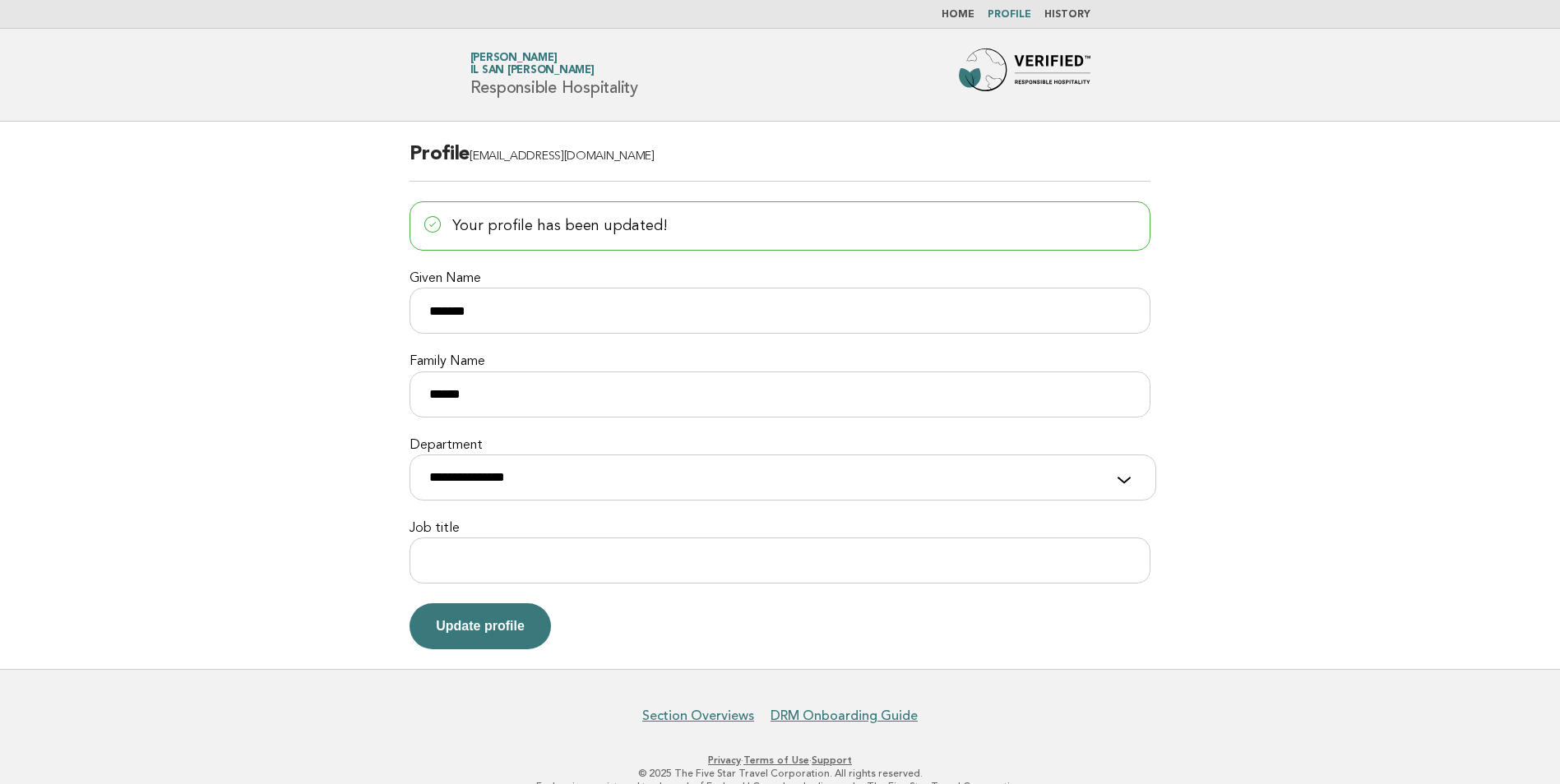
click at [1075, 15] on link "History" at bounding box center [1067, 14] width 47 height 9
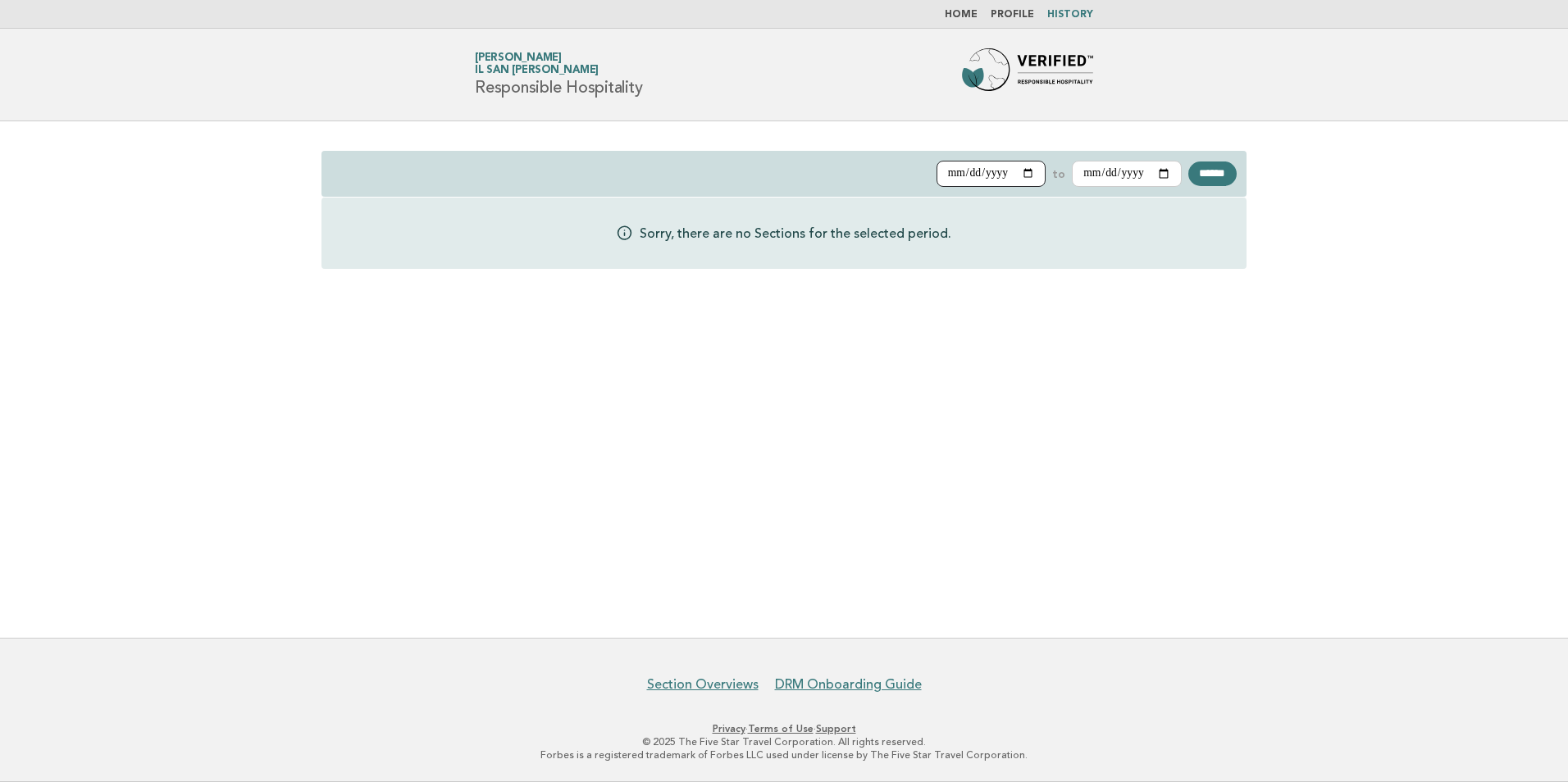
click at [1007, 169] on input "**********" at bounding box center [991, 174] width 110 height 27
type input "**********"
drag, startPoint x: 1193, startPoint y: 174, endPoint x: 1179, endPoint y: 218, distance: 46.2
click at [1193, 174] on input "******" at bounding box center [1212, 174] width 48 height 25
click at [812, 587] on div "**********" at bounding box center [784, 380] width 1568 height 517
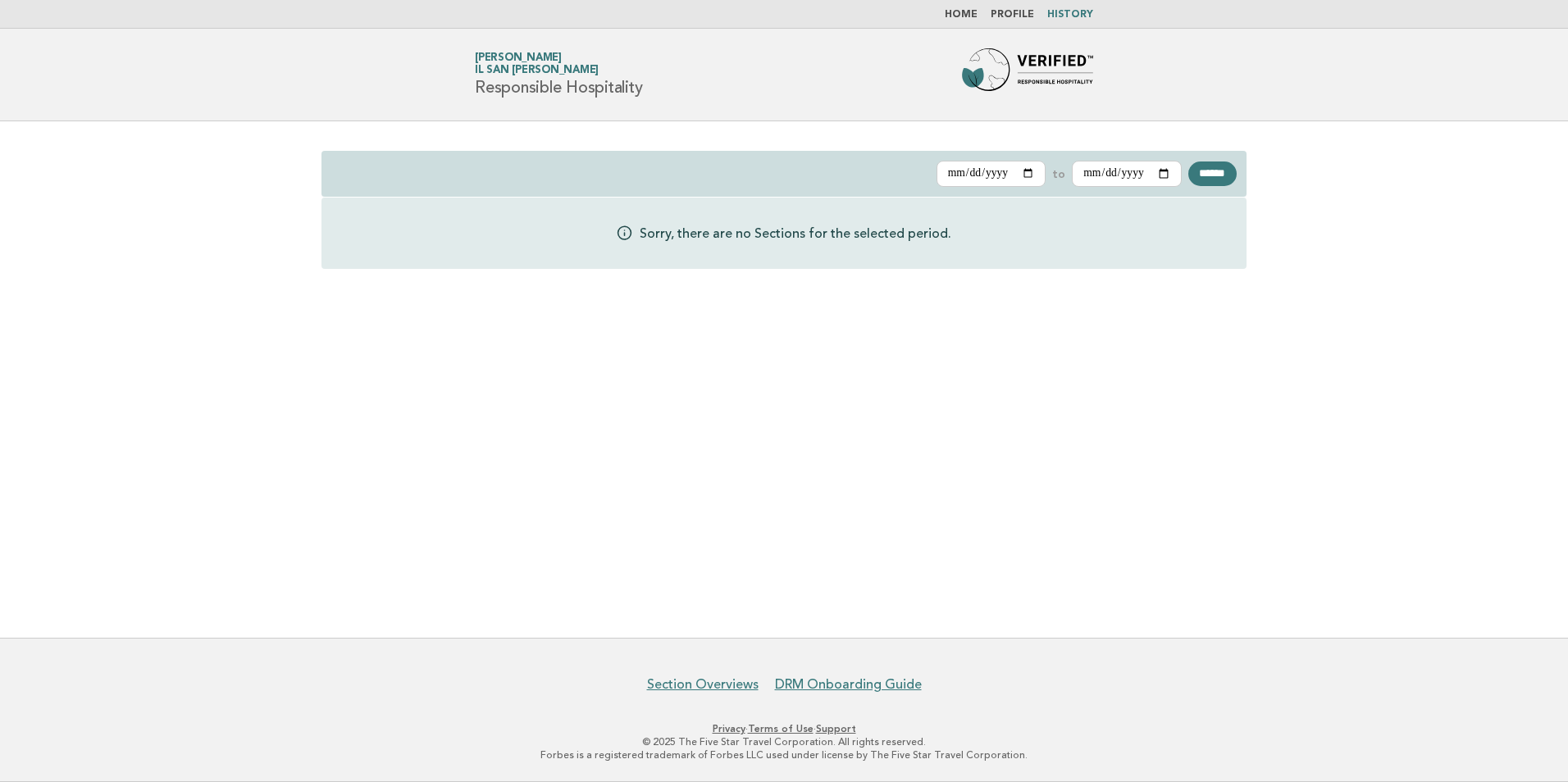
click at [973, 13] on link "Home" at bounding box center [961, 14] width 33 height 9
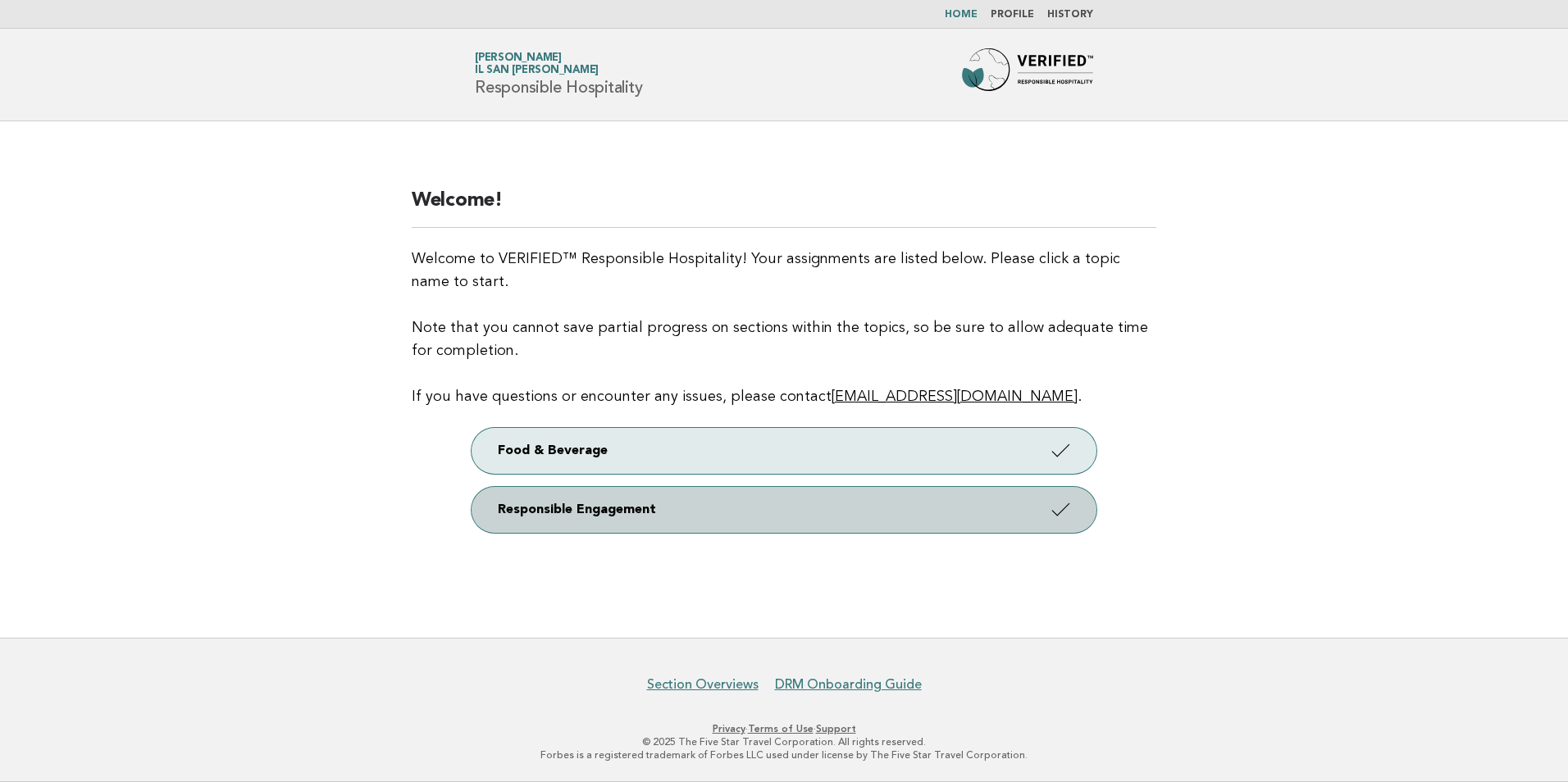
click at [707, 519] on link "Responsible Engagement" at bounding box center [784, 510] width 625 height 46
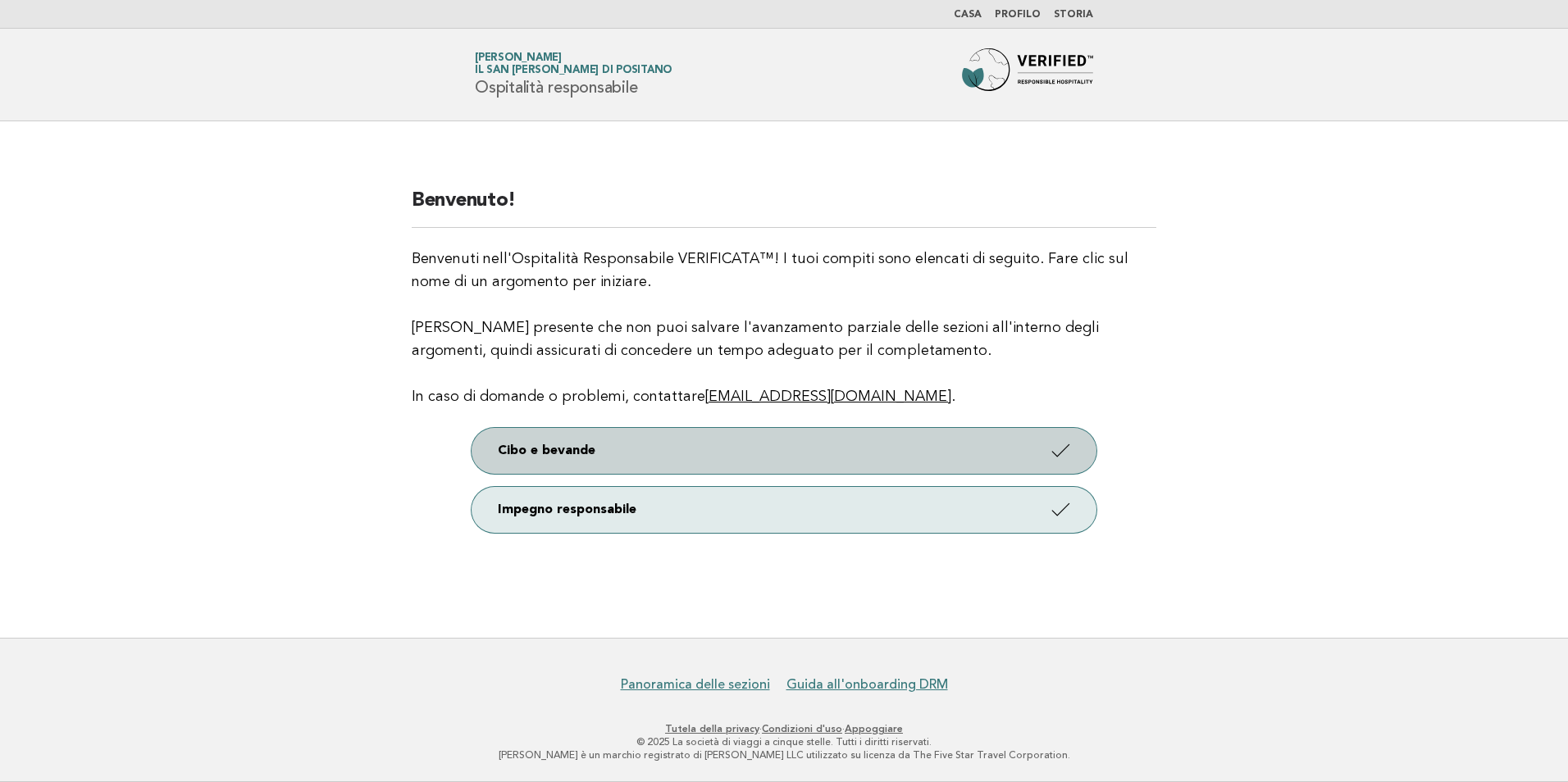
click at [1059, 450] on icon at bounding box center [1060, 450] width 24 height 24
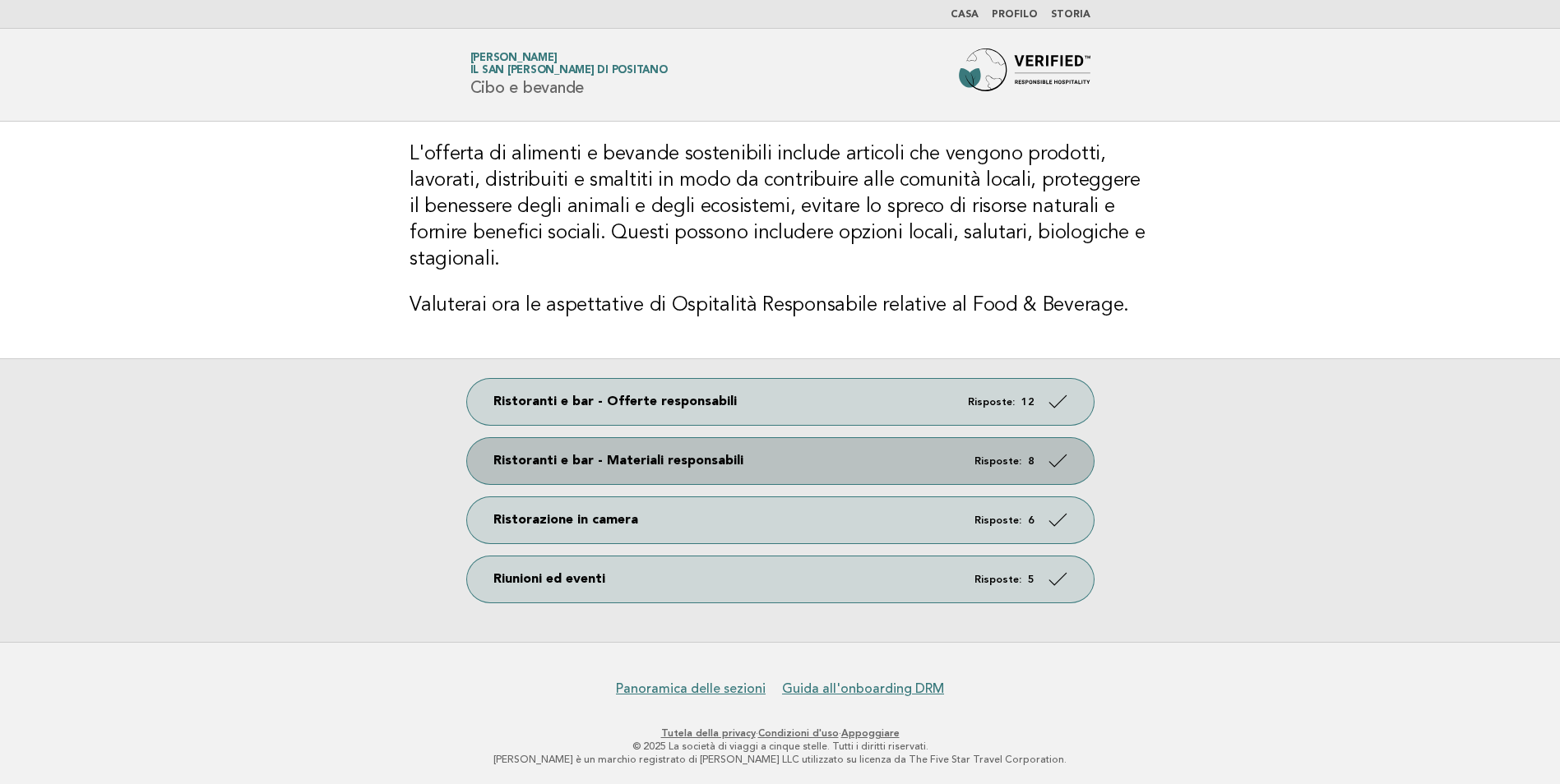
click at [661, 457] on font "Ristoranti e bar - Materiali responsabili" at bounding box center [618, 460] width 250 height 16
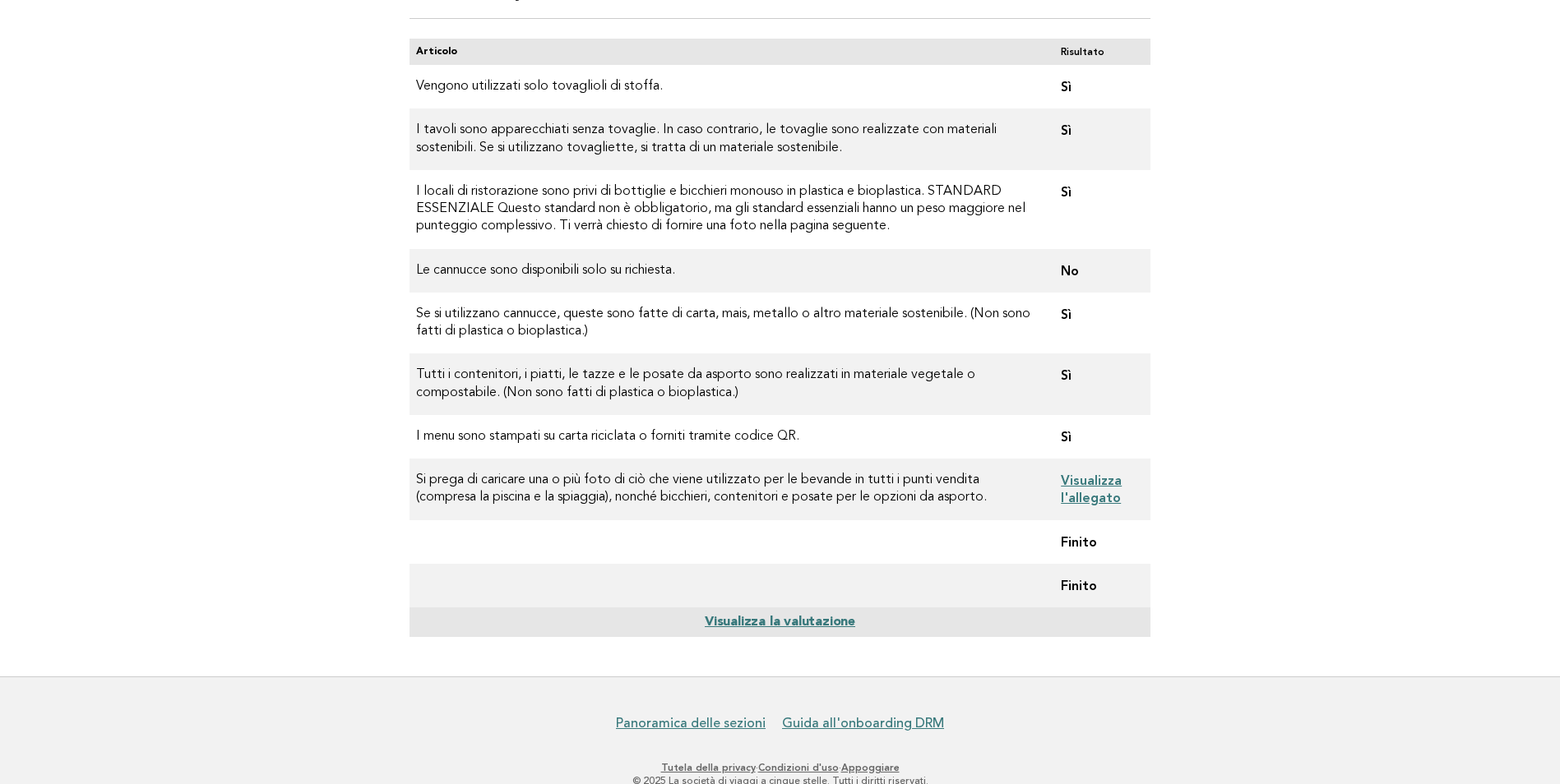
scroll to position [222, 0]
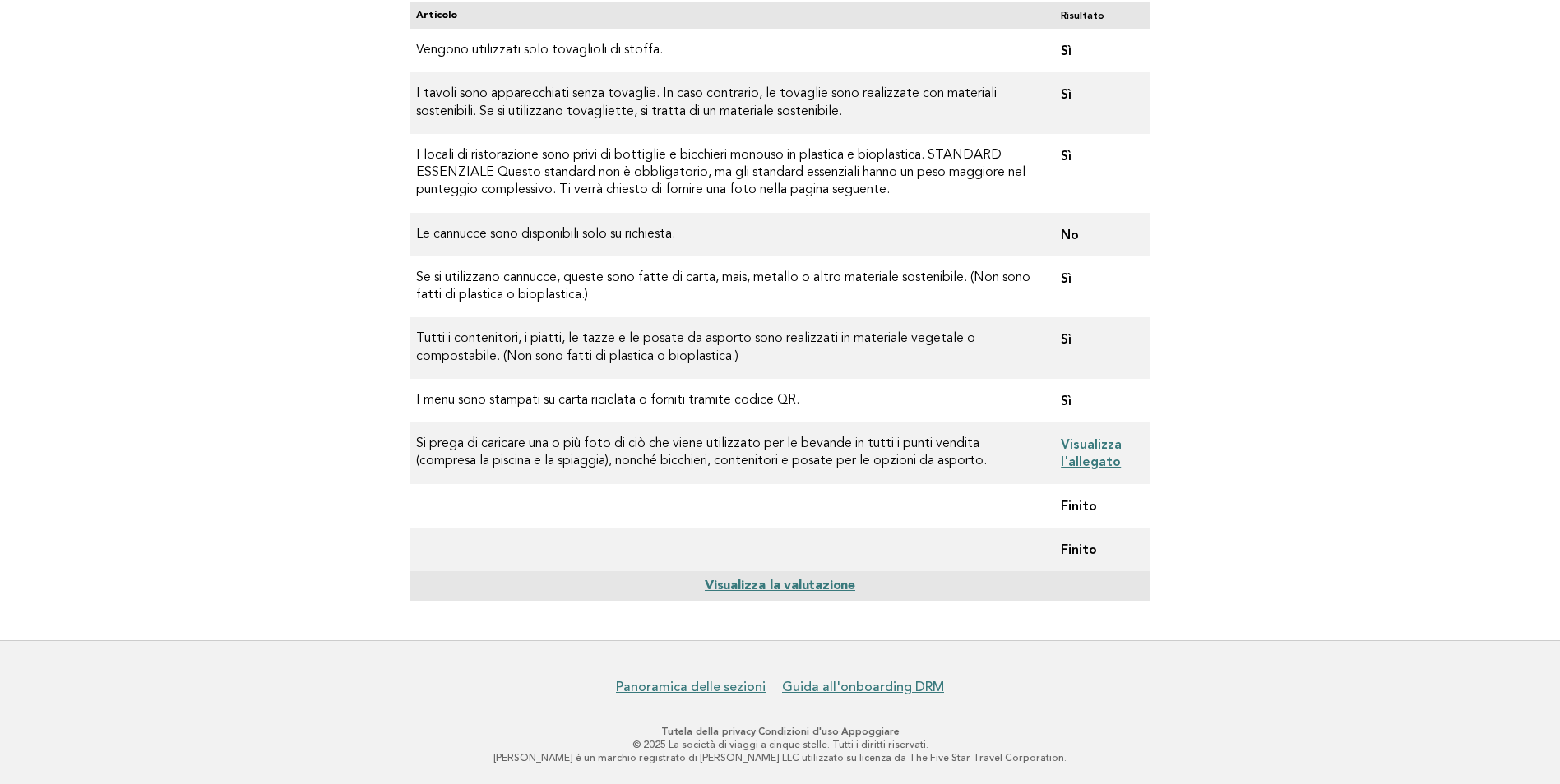
click at [802, 588] on link "Visualizza la valutazione" at bounding box center [780, 587] width 151 height 13
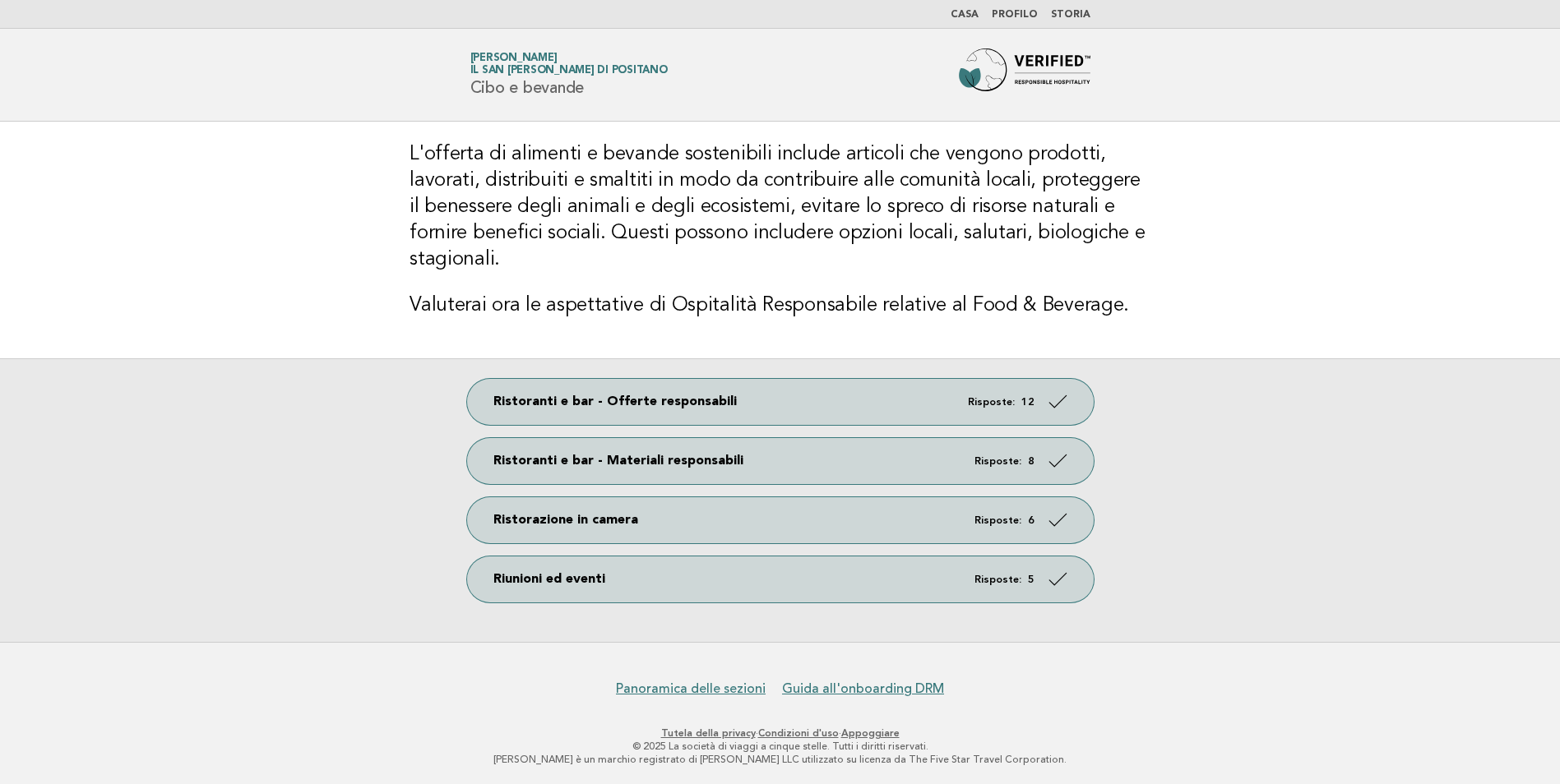
click at [970, 10] on link "Casa" at bounding box center [964, 14] width 28 height 9
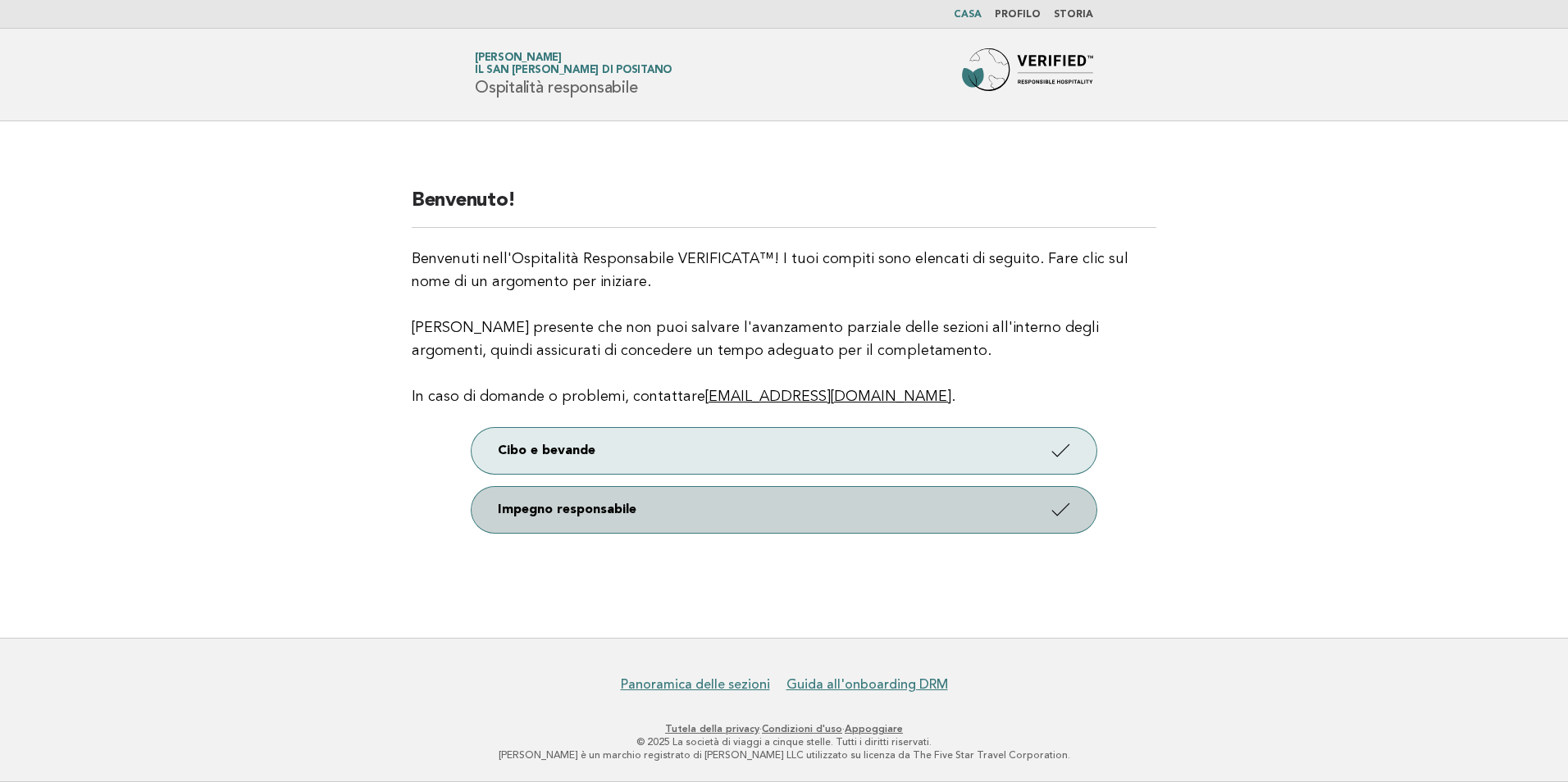
click at [673, 503] on link "Impegno responsabile" at bounding box center [784, 510] width 625 height 46
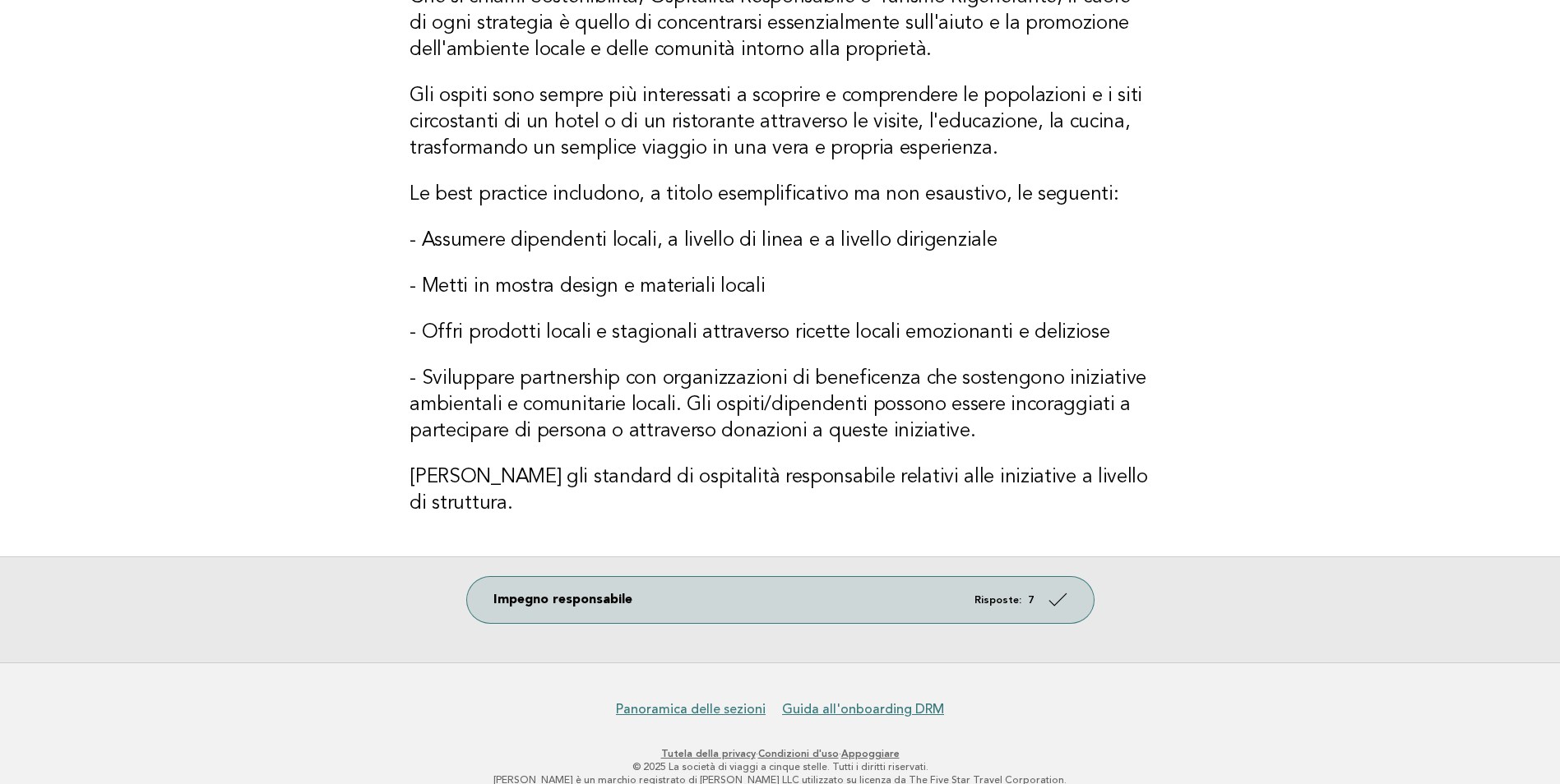
scroll to position [179, 0]
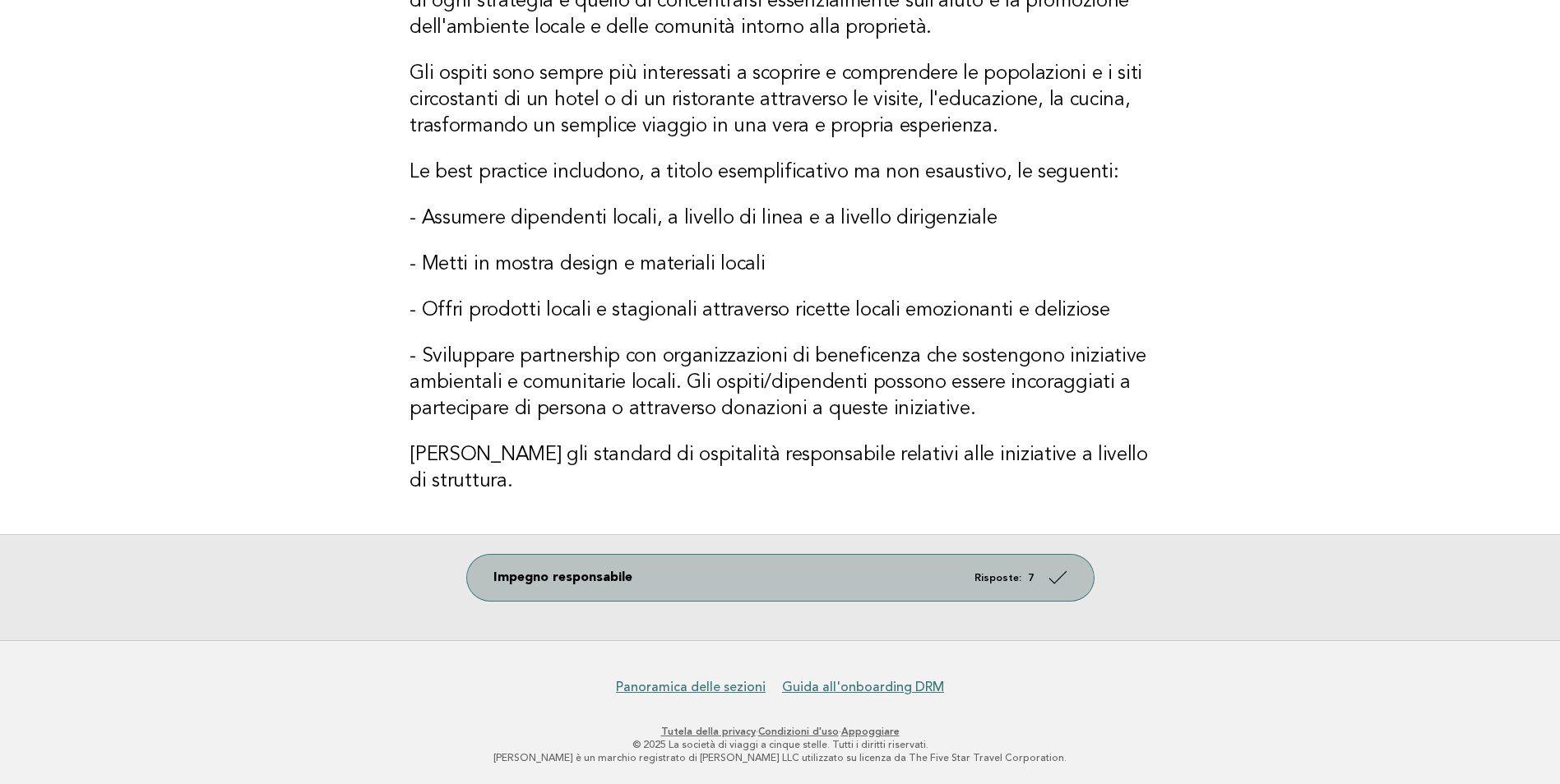
click at [650, 578] on link "Impegno responsabile Risposte: 7" at bounding box center [780, 578] width 627 height 47
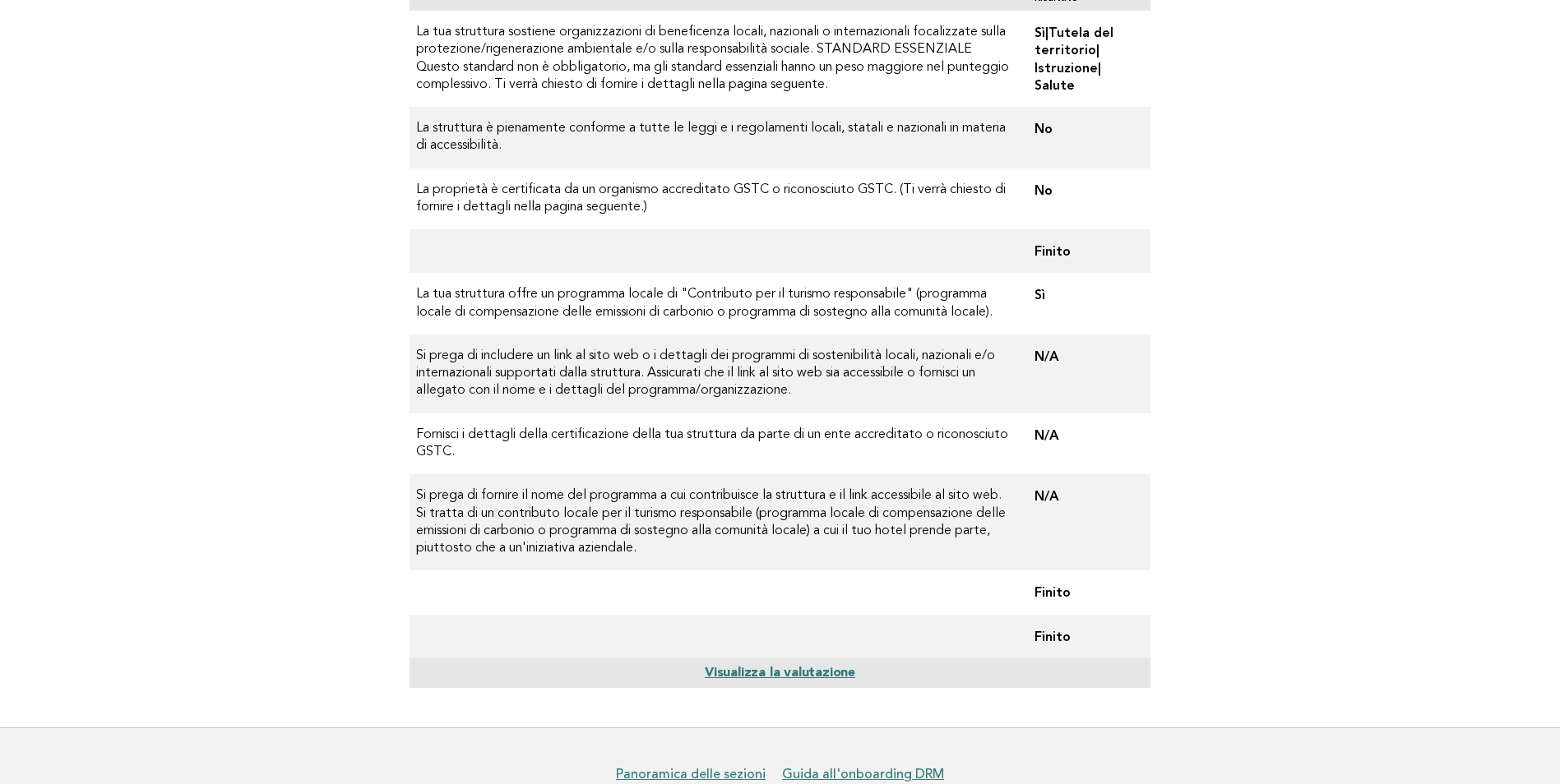
scroll to position [247, 0]
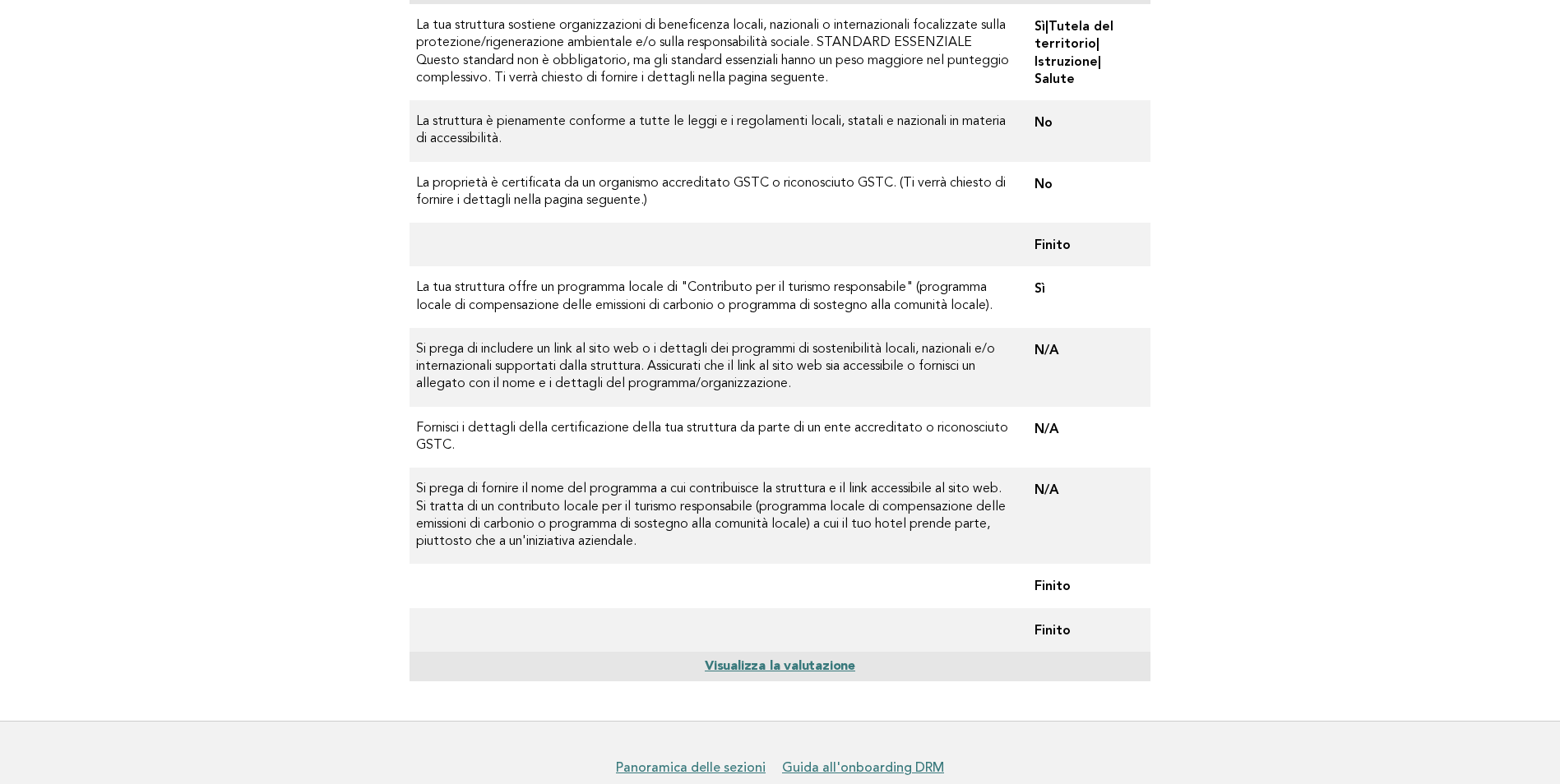
click at [770, 666] on link "Visualizza la valutazione" at bounding box center [780, 667] width 151 height 13
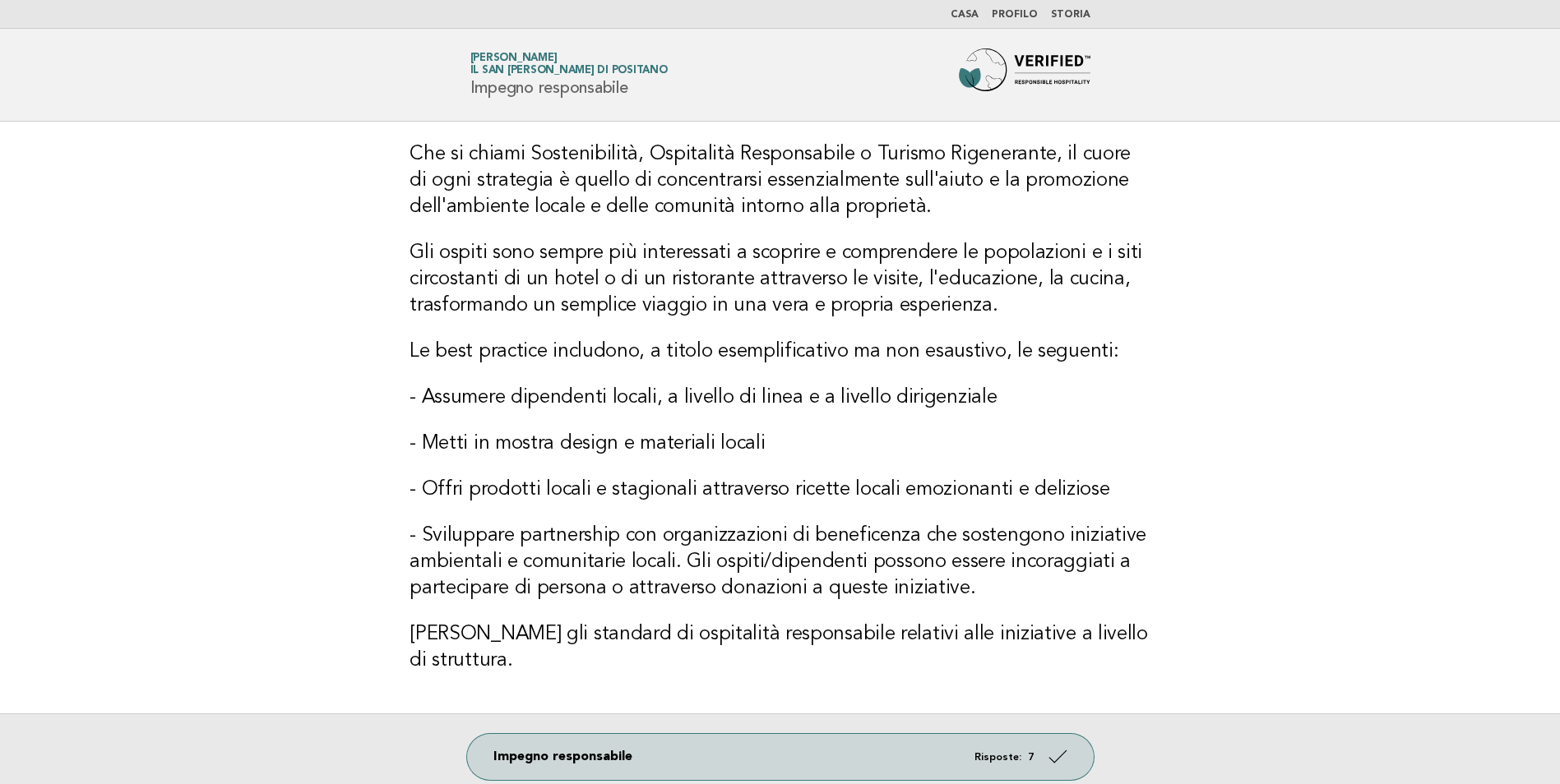
click at [1068, 17] on link "Storia" at bounding box center [1071, 14] width 40 height 9
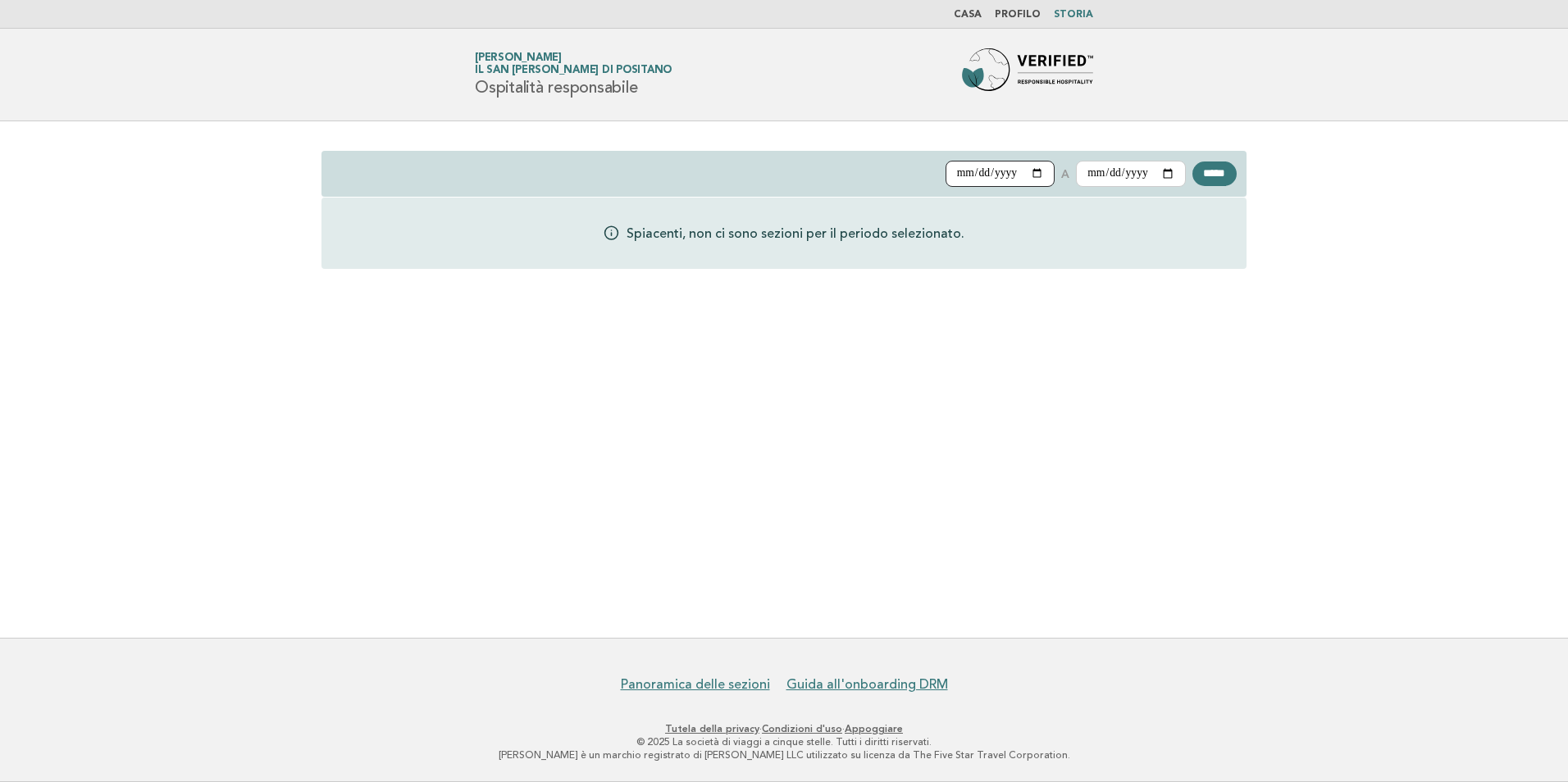
click at [1025, 170] on input "**********" at bounding box center [1001, 174] width 110 height 27
type input "**********"
click at [1165, 175] on input "**********" at bounding box center [1131, 174] width 110 height 27
type input "**********"
click at [1214, 175] on input "******" at bounding box center [1214, 174] width 45 height 25
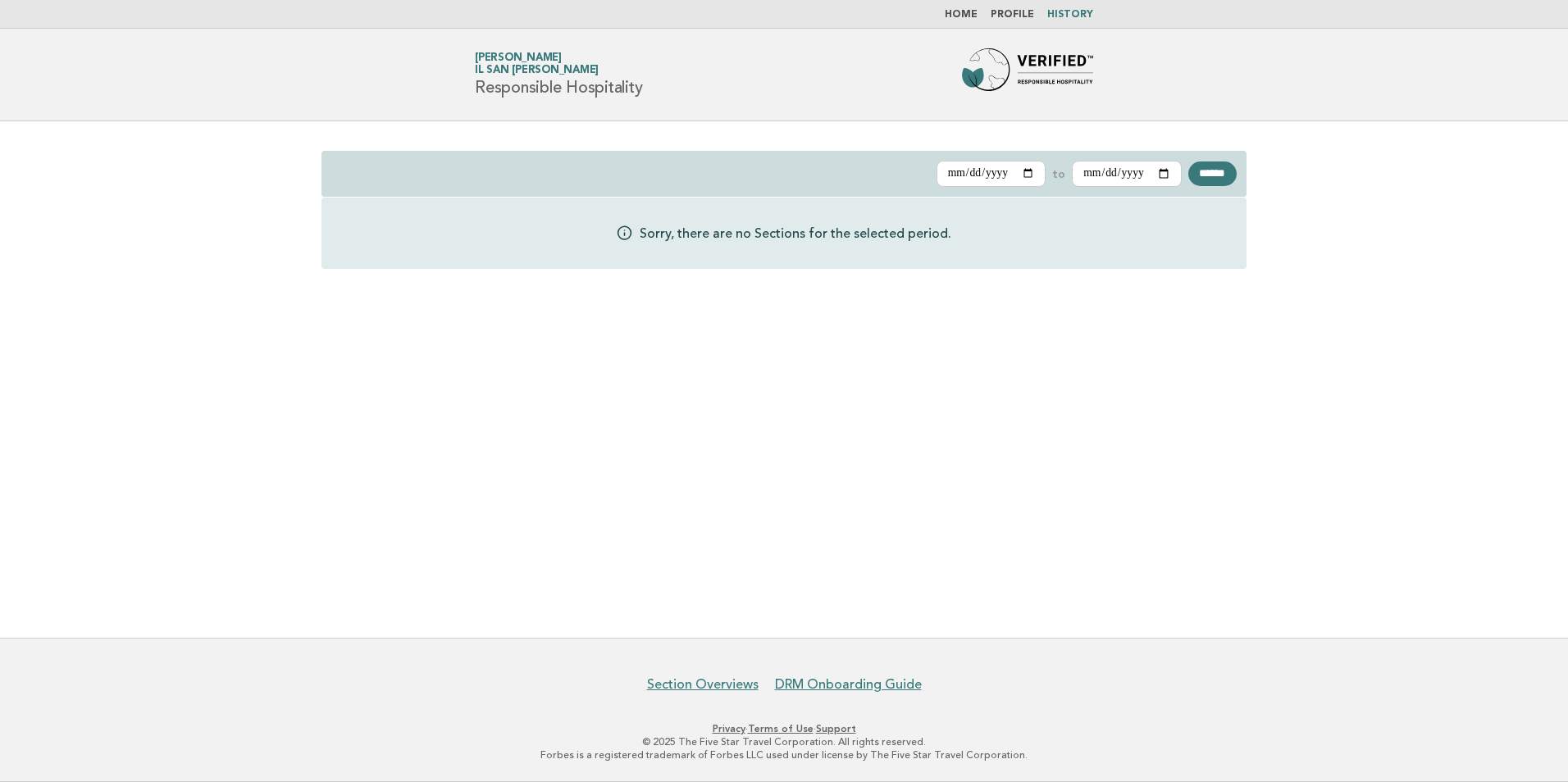
click at [1047, 72] on img at bounding box center [1027, 74] width 132 height 52
